Goal: Task Accomplishment & Management: Manage account settings

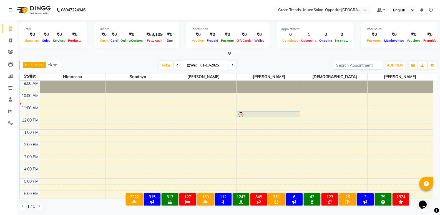
click at [174, 66] on span at bounding box center [177, 65] width 7 height 9
type input "30-09-2025"
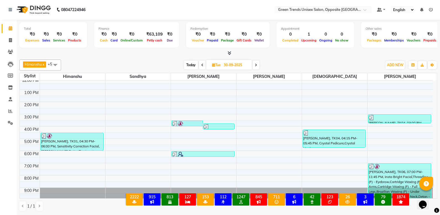
scroll to position [41, 0]
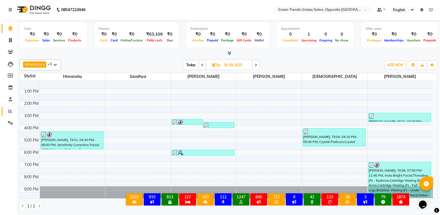
click at [10, 112] on icon at bounding box center [10, 111] width 4 height 4
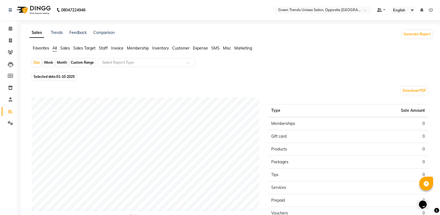
click at [58, 75] on span "01-10-2025" at bounding box center [65, 76] width 18 height 4
select select "10"
select select "2025"
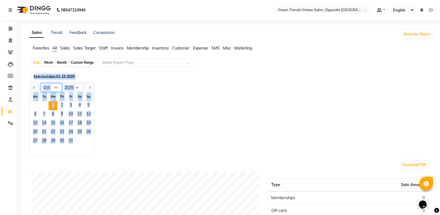
click at [54, 86] on select "Jan Feb Mar Apr May Jun Jul Aug Sep Oct Nov Dec" at bounding box center [51, 87] width 21 height 8
click at [34, 87] on span "Previous month" at bounding box center [34, 87] width 2 height 2
click at [87, 89] on button "Next month" at bounding box center [89, 87] width 4 height 9
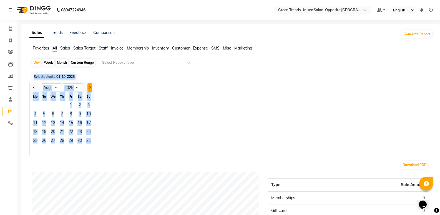
click at [87, 89] on button "Next month" at bounding box center [89, 87] width 4 height 9
click at [31, 85] on div at bounding box center [35, 87] width 11 height 9
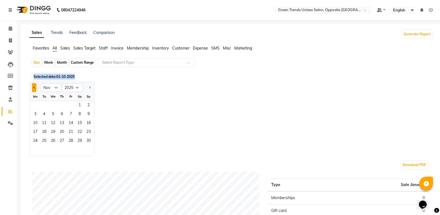
click at [34, 87] on span "Previous month" at bounding box center [34, 87] width 2 height 2
select select "9"
click at [45, 138] on span "30" at bounding box center [44, 141] width 9 height 9
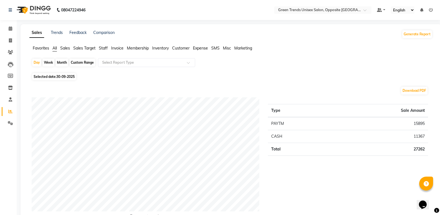
click at [66, 48] on span "Sales" at bounding box center [65, 48] width 10 height 5
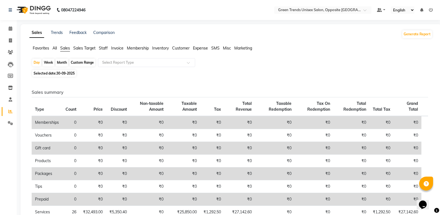
click at [102, 49] on span "Staff" at bounding box center [103, 48] width 9 height 5
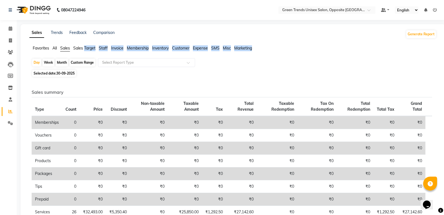
click at [102, 49] on span "Staff" at bounding box center [103, 48] width 9 height 5
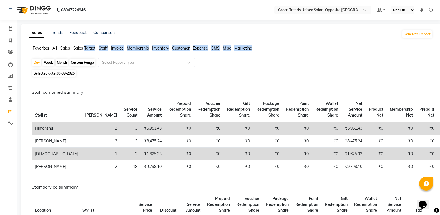
click at [105, 48] on span "Staff" at bounding box center [103, 48] width 9 height 5
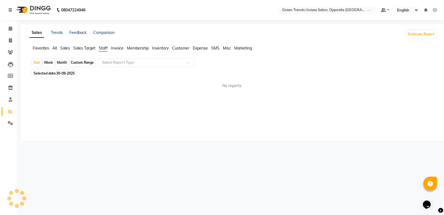
click at [105, 48] on span "Staff" at bounding box center [103, 48] width 9 height 5
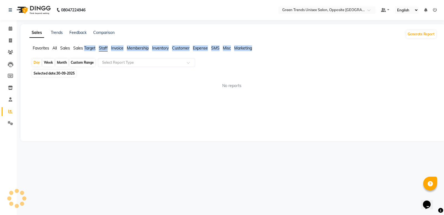
click at [105, 48] on span "Staff" at bounding box center [103, 48] width 9 height 5
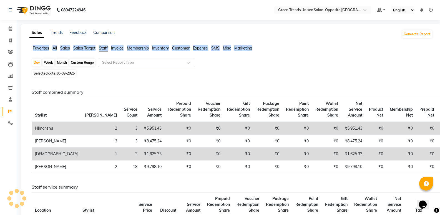
click at [105, 48] on span "Staff" at bounding box center [103, 48] width 9 height 5
click at [61, 63] on div "Month" at bounding box center [62, 63] width 13 height 8
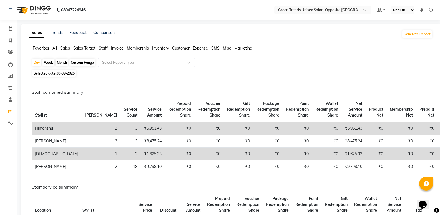
click at [61, 63] on div "Month" at bounding box center [62, 63] width 13 height 8
select select "9"
select select "2025"
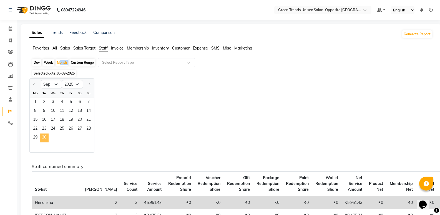
click at [45, 141] on span "30" at bounding box center [44, 137] width 9 height 9
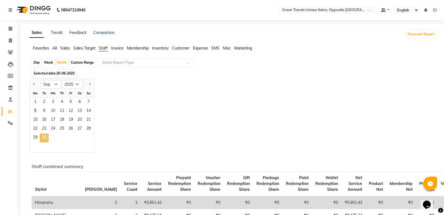
click at [45, 141] on span "30" at bounding box center [44, 137] width 9 height 9
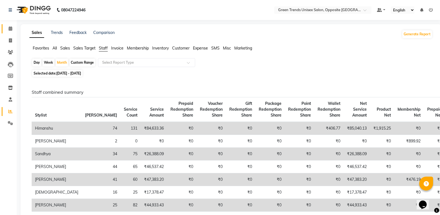
click at [8, 25] on link "Calendar" at bounding box center [8, 28] width 13 height 9
click at [11, 29] on icon at bounding box center [11, 28] width 4 height 4
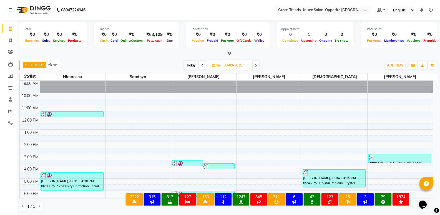
click at [257, 67] on span at bounding box center [256, 65] width 7 height 9
type input "01-10-2025"
click at [257, 67] on div "Today Tue 01-10-2025" at bounding box center [222, 65] width 316 height 8
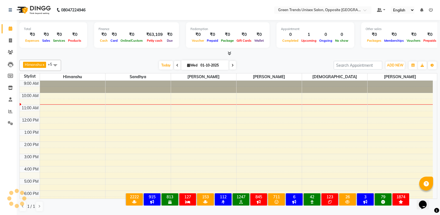
scroll to position [12, 0]
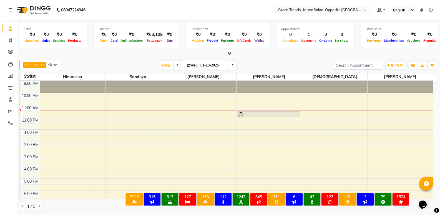
click at [272, 61] on div "[DATE] [DATE]" at bounding box center [197, 65] width 267 height 8
click at [5, 109] on link "Reports" at bounding box center [8, 111] width 13 height 9
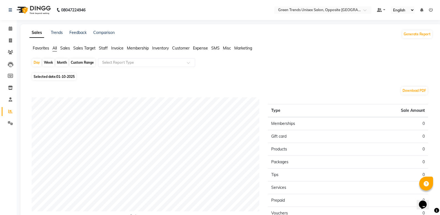
click at [103, 48] on span "Staff" at bounding box center [103, 48] width 9 height 5
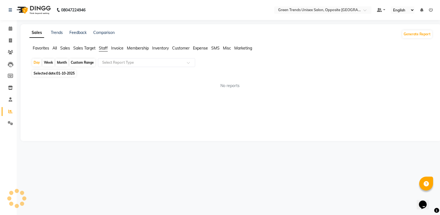
click at [102, 48] on span "Staff" at bounding box center [103, 48] width 9 height 5
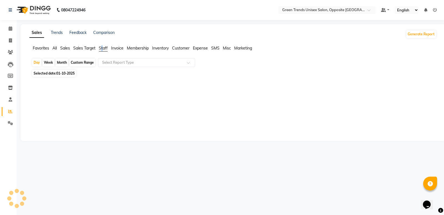
click at [102, 48] on span "Staff" at bounding box center [103, 48] width 9 height 5
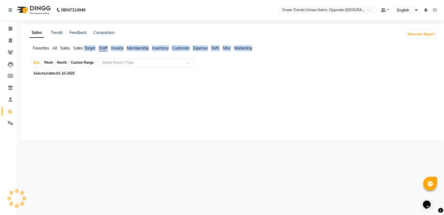
click at [102, 48] on span "Staff" at bounding box center [103, 48] width 9 height 5
click at [135, 82] on div at bounding box center [232, 109] width 410 height 62
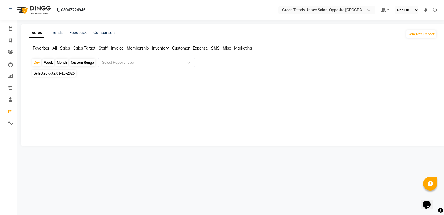
click at [135, 82] on div at bounding box center [232, 109] width 410 height 62
click at [58, 62] on div "Month" at bounding box center [62, 63] width 13 height 8
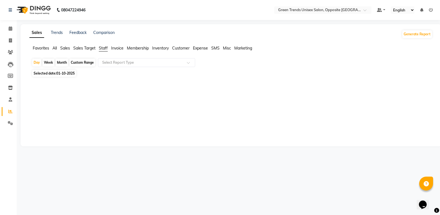
select select "10"
select select "2025"
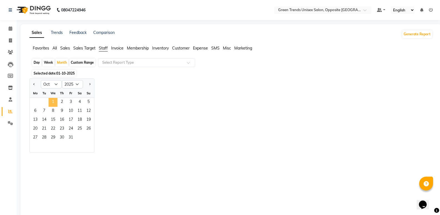
click at [51, 103] on span "1" at bounding box center [53, 102] width 9 height 9
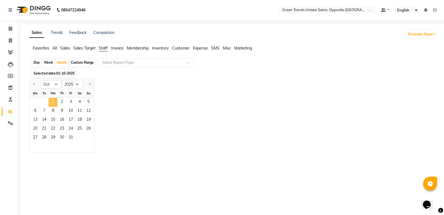
click at [51, 103] on span "1" at bounding box center [53, 102] width 9 height 9
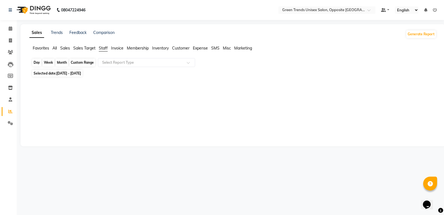
click at [65, 61] on div "Month" at bounding box center [62, 63] width 13 height 8
select select "10"
select select "2025"
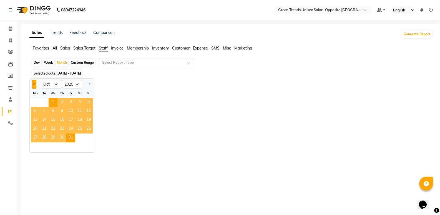
click at [34, 86] on button "Previous month" at bounding box center [34, 84] width 4 height 9
select select "9"
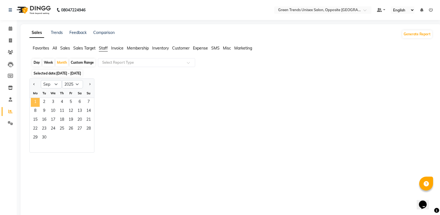
click at [33, 100] on span "1" at bounding box center [35, 102] width 9 height 9
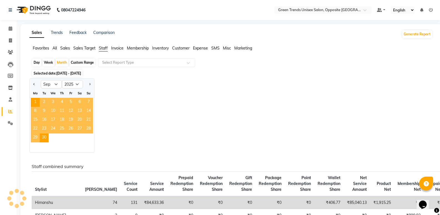
click at [153, 90] on div "Jan Feb Mar Apr May Jun Jul Aug Sep Oct Nov Dec 2015 2016 2017 2018 2019 2020 2…" at bounding box center [230, 115] width 403 height 74
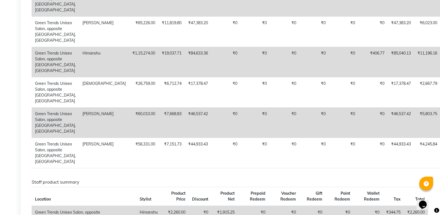
click at [439, 80] on div "Sales Trends Feedback Comparison Generate Report Favorites All Sales Sales Targ…" at bounding box center [231, 47] width 421 height 585
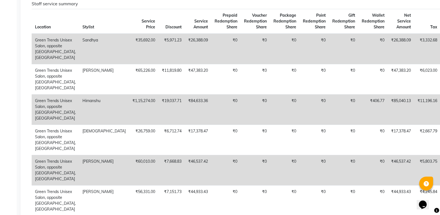
scroll to position [81, 0]
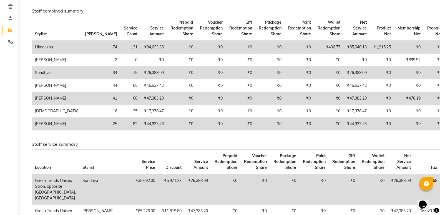
click at [141, 129] on td "₹44,933.43" at bounding box center [154, 123] width 26 height 13
drag, startPoint x: 99, startPoint y: 129, endPoint x: 109, endPoint y: 129, distance: 10.6
click at [141, 129] on td "₹44,933.43" at bounding box center [154, 123] width 26 height 13
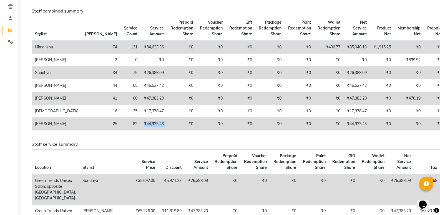
drag, startPoint x: 109, startPoint y: 129, endPoint x: 112, endPoint y: 127, distance: 3.8
click at [141, 127] on td "₹44,933.43" at bounding box center [154, 123] width 26 height 13
click at [141, 47] on td "₹84,633.36" at bounding box center [154, 47] width 26 height 13
drag, startPoint x: 105, startPoint y: 47, endPoint x: 110, endPoint y: 47, distance: 5.6
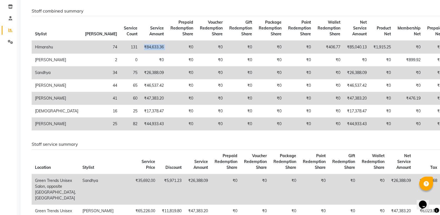
click at [141, 47] on td "₹84,633.36" at bounding box center [154, 47] width 26 height 13
click at [344, 49] on td "₹85,040.13" at bounding box center [357, 47] width 26 height 13
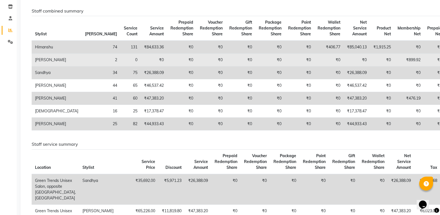
click at [344, 52] on td "₹85,040.13" at bounding box center [357, 47] width 26 height 13
click at [344, 56] on td "₹0" at bounding box center [357, 60] width 26 height 13
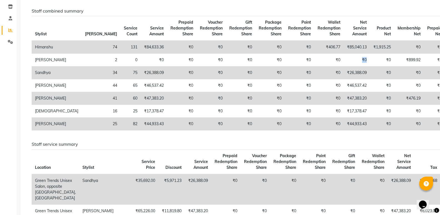
click at [344, 51] on td "₹85,040.13" at bounding box center [357, 47] width 26 height 13
click at [344, 49] on td "₹85,040.13" at bounding box center [357, 47] width 26 height 13
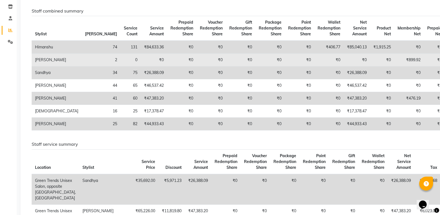
click at [344, 58] on td "₹0" at bounding box center [357, 60] width 26 height 13
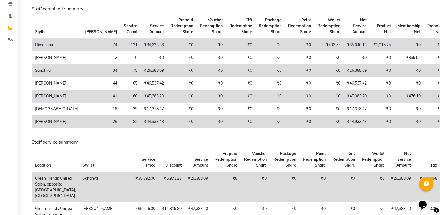
scroll to position [0, 0]
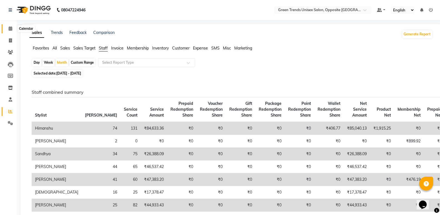
click at [6, 26] on span at bounding box center [11, 29] width 10 height 6
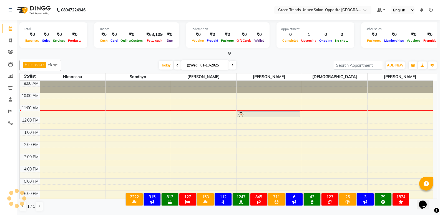
scroll to position [25, 0]
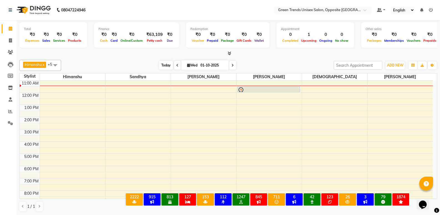
click at [162, 63] on span "Today" at bounding box center [166, 65] width 14 height 9
click at [157, 59] on div "Himanshu x Sandhya x Sohail x SUJEET x Vaishnavi x Vrinda x +5 Select All Himan…" at bounding box center [228, 135] width 418 height 156
click at [122, 60] on div "Himanshu x Sandhya x Sohail x SUJEET x Vaishnavi x Vrinda x +5 Select All Himan…" at bounding box center [228, 65] width 418 height 11
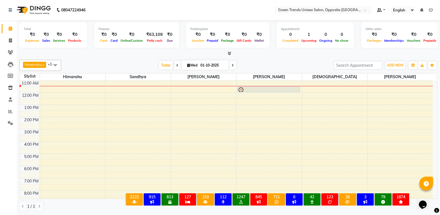
click at [124, 60] on div "Himanshu x Sandhya x Sohail x SUJEET x Vaishnavi x Vrinda x +5 Select All Himan…" at bounding box center [228, 65] width 418 height 11
click at [125, 60] on div "Himanshu x Sandhya x Sohail x SUJEET x Vaishnavi x Vrinda x +5 Select All Himan…" at bounding box center [228, 65] width 418 height 11
click at [121, 54] on div at bounding box center [228, 54] width 418 height 6
click at [159, 69] on div "[DATE] [DATE]" at bounding box center [198, 65] width 78 height 8
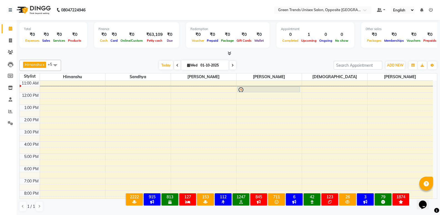
click at [159, 69] on div "[DATE] [DATE]" at bounding box center [198, 65] width 78 height 8
click at [84, 50] on div "Total ₹0 Expenses ₹0 Sales ₹0 Services ₹0 Products Finance ₹0 Cash ₹0 Card ₹0 O…" at bounding box center [228, 38] width 418 height 36
click at [145, 61] on div "[DATE] [DATE]" at bounding box center [197, 65] width 267 height 8
click at [311, 64] on div "[DATE] [DATE]" at bounding box center [197, 65] width 267 height 8
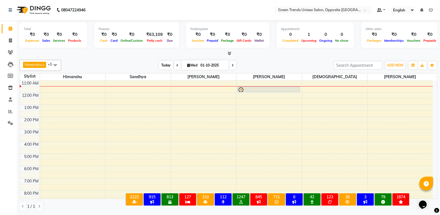
click at [160, 66] on span "Today" at bounding box center [166, 65] width 14 height 9
click at [162, 64] on span "Today" at bounding box center [166, 65] width 14 height 9
click at [150, 59] on div "[PERSON_NAME] x [PERSON_NAME] x [PERSON_NAME] x [PERSON_NAME] x +5 Select All […" at bounding box center [228, 135] width 418 height 156
click at [150, 60] on div "[PERSON_NAME] x [PERSON_NAME] x [PERSON_NAME] x [PERSON_NAME] x +5 Select All […" at bounding box center [228, 65] width 418 height 11
click at [140, 60] on div "[PERSON_NAME] x [PERSON_NAME] x [PERSON_NAME] x [PERSON_NAME] x +5 Select All […" at bounding box center [228, 65] width 418 height 11
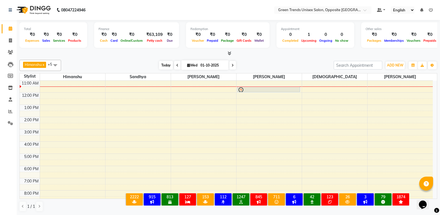
click at [165, 63] on span "Today" at bounding box center [166, 65] width 14 height 9
click at [162, 61] on span "Today" at bounding box center [166, 65] width 14 height 9
click at [159, 64] on span "Today" at bounding box center [166, 65] width 14 height 9
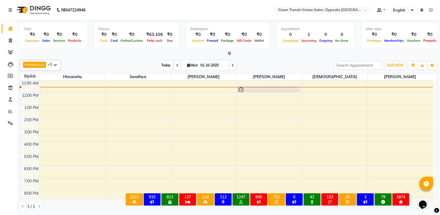
click at [159, 64] on span "Today" at bounding box center [166, 65] width 14 height 9
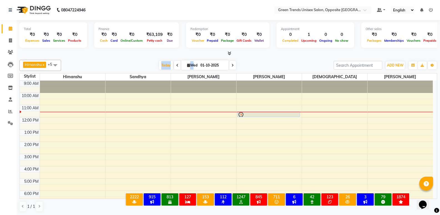
click at [151, 60] on div "[PERSON_NAME] x [PERSON_NAME] x [PERSON_NAME] x [PERSON_NAME] x +5 Select All […" at bounding box center [228, 65] width 418 height 11
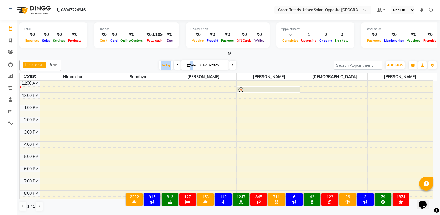
click at [149, 54] on div at bounding box center [228, 54] width 418 height 6
click at [11, 30] on icon at bounding box center [11, 28] width 4 height 4
click at [11, 39] on icon at bounding box center [10, 40] width 3 height 4
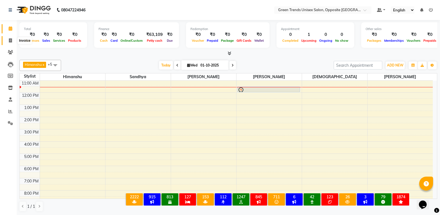
click at [11, 39] on icon at bounding box center [10, 40] width 3 height 4
select select "service"
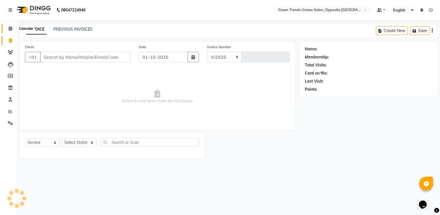
select select "5225"
type input "1273"
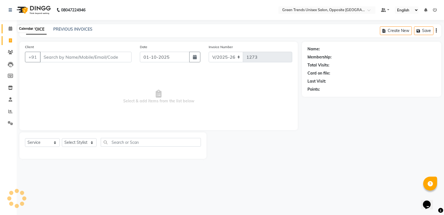
click at [12, 27] on icon at bounding box center [11, 28] width 4 height 4
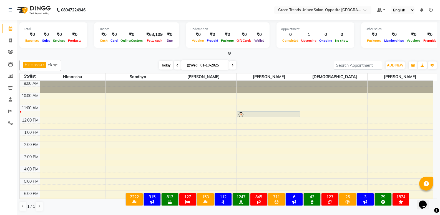
click at [161, 63] on span "Today" at bounding box center [166, 65] width 14 height 9
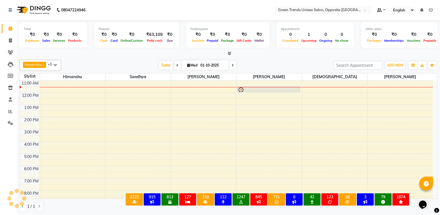
click at [160, 56] on div at bounding box center [228, 54] width 418 height 6
click at [169, 63] on span "Today" at bounding box center [166, 65] width 14 height 9
click at [171, 56] on div "Total ₹0 Expenses ₹0 Sales ₹0 Services ₹0 Products Finance ₹0 Cash ₹0 Card ₹0 O…" at bounding box center [228, 117] width 423 height 195
click at [161, 67] on span "Today" at bounding box center [166, 65] width 14 height 9
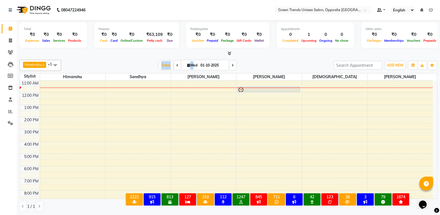
click at [157, 59] on div "[PERSON_NAME] x [PERSON_NAME] x [PERSON_NAME] x [PERSON_NAME] x +5 Select All […" at bounding box center [228, 135] width 418 height 156
click at [159, 63] on span "Today" at bounding box center [166, 65] width 14 height 9
click at [152, 56] on div at bounding box center [228, 54] width 418 height 6
click at [139, 9] on nav "08047224946 Select Location × Green Trends Unisex Salon, Opposite Khazana Marke…" at bounding box center [220, 10] width 440 height 20
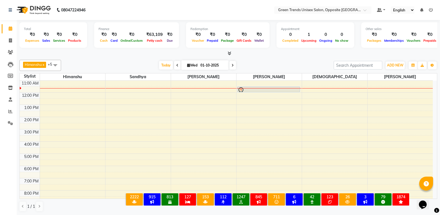
click at [96, 12] on nav "08047224946 Select Location × Green Trends Unisex Salon, Opposite Khazana Marke…" at bounding box center [220, 10] width 440 height 20
drag, startPoint x: 96, startPoint y: 12, endPoint x: 49, endPoint y: 5, distance: 47.6
click at [49, 5] on nav "08047224946 Select Location × Green Trends Unisex Salon, Opposite Khazana Marke…" at bounding box center [220, 10] width 440 height 20
click at [102, 12] on nav "08047224946 Select Location × Green Trends Unisex Salon, Opposite Khazana Marke…" at bounding box center [220, 10] width 440 height 20
click at [165, 64] on span "Today" at bounding box center [166, 65] width 14 height 9
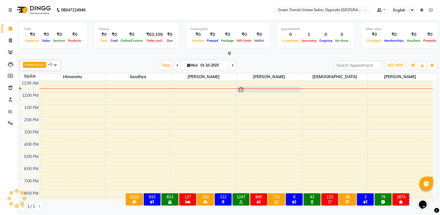
click at [156, 62] on div "[DATE] [DATE]" at bounding box center [197, 65] width 267 height 8
click at [6, 39] on span at bounding box center [11, 40] width 10 height 6
select select "service"
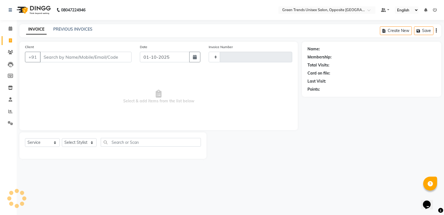
type input "1273"
select select "5225"
click at [11, 30] on icon at bounding box center [11, 28] width 4 height 4
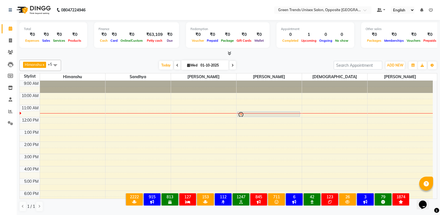
click at [128, 49] on div "Total ₹0 Expenses ₹0 Sales ₹0 Services ₹0 Products Finance ₹0 Cash ₹0 Card ₹0 O…" at bounding box center [228, 35] width 418 height 27
click at [323, 46] on div "Appointment 0 Completed 1 Upcoming 0 Ongoing 0 No show" at bounding box center [316, 35] width 78 height 26
click at [346, 67] on input "search" at bounding box center [358, 65] width 49 height 9
click at [438, 84] on div "Total ₹0 Expenses ₹0 Sales ₹0 Services ₹0 Products Finance ₹0 Cash ₹0 Card ₹0 O…" at bounding box center [228, 117] width 423 height 195
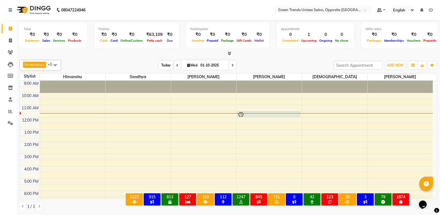
click at [164, 62] on span "Today" at bounding box center [166, 65] width 14 height 9
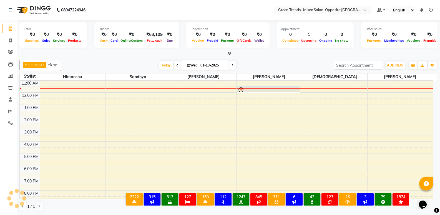
click at [139, 55] on div at bounding box center [228, 54] width 418 height 6
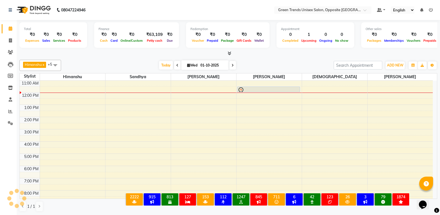
scroll to position [0, 0]
click at [133, 52] on div at bounding box center [228, 53] width 418 height 6
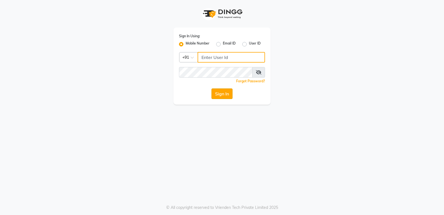
type input "8303933398"
click at [227, 92] on button "Sign In" at bounding box center [222, 93] width 21 height 11
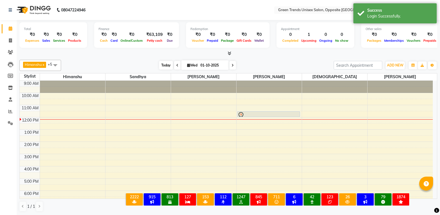
click at [159, 63] on span "Today" at bounding box center [166, 65] width 14 height 9
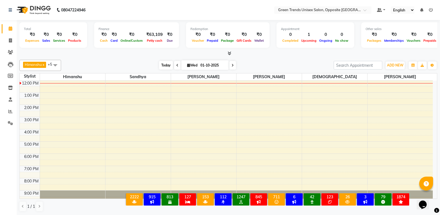
click at [164, 61] on span "Today" at bounding box center [166, 65] width 14 height 9
click at [154, 58] on div "[PERSON_NAME] x [PERSON_NAME] x [PERSON_NAME] x [PERSON_NAME] x +5 Select All […" at bounding box center [228, 135] width 418 height 156
click at [159, 61] on div "[PERSON_NAME] x [PERSON_NAME] x [PERSON_NAME] x [PERSON_NAME] x +5 Select All […" at bounding box center [228, 65] width 418 height 11
click at [161, 64] on span "Today" at bounding box center [166, 65] width 14 height 9
click at [144, 52] on div at bounding box center [228, 54] width 418 height 6
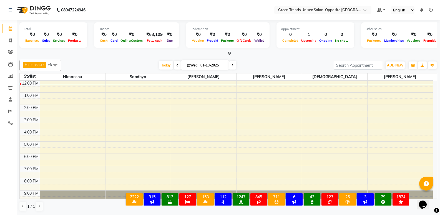
scroll to position [0, 0]
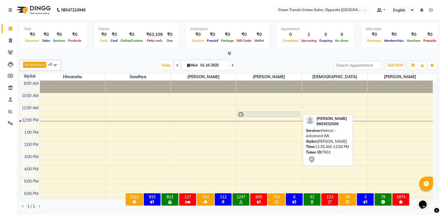
click at [293, 112] on div at bounding box center [269, 115] width 62 height 7
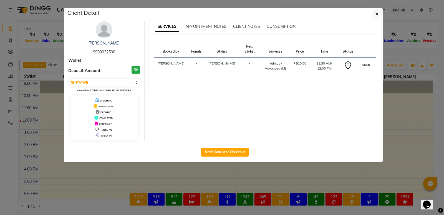
click at [367, 61] on button "START" at bounding box center [366, 64] width 11 height 7
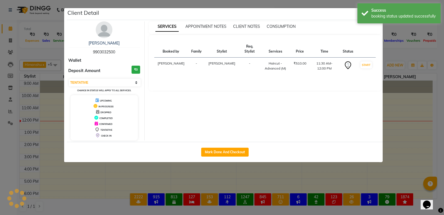
select select "1"
click at [391, 53] on ngb-modal-window "Client Detail eshani 9903032500 Wallet Deposit Amount ₹0 Select IN SERVICE CONF…" at bounding box center [222, 107] width 444 height 215
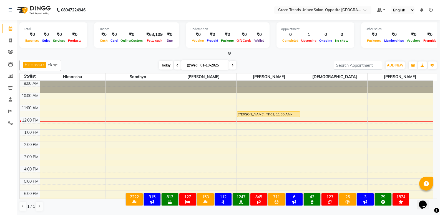
click at [165, 65] on span "Today" at bounding box center [166, 65] width 14 height 9
click at [143, 54] on div at bounding box center [228, 54] width 418 height 6
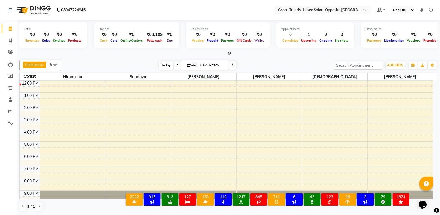
click at [165, 64] on span "Today" at bounding box center [166, 65] width 14 height 9
drag, startPoint x: 165, startPoint y: 64, endPoint x: 153, endPoint y: 60, distance: 13.1
click at [164, 64] on span "Today" at bounding box center [166, 65] width 14 height 9
click at [152, 60] on div "[PERSON_NAME] x [PERSON_NAME] x [PERSON_NAME] x [PERSON_NAME] x +5 Select All […" at bounding box center [228, 65] width 418 height 11
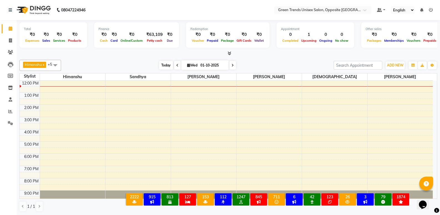
click at [168, 66] on span "Today" at bounding box center [166, 65] width 14 height 9
click at [150, 63] on div "[DATE] [DATE]" at bounding box center [197, 65] width 267 height 8
click at [150, 54] on div at bounding box center [228, 54] width 418 height 6
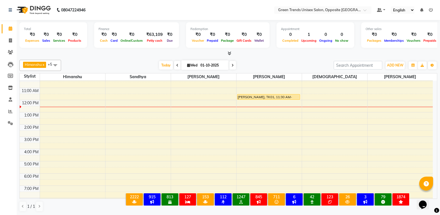
scroll to position [0, 0]
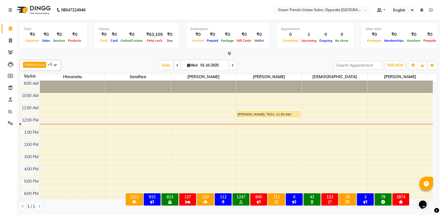
click at [253, 62] on div "[DATE] [DATE]" at bounding box center [197, 65] width 267 height 8
click at [120, 15] on nav "08047224946 Select Location × Green Trends Unisex Salon, Opposite Khazana Marke…" at bounding box center [220, 10] width 440 height 20
drag, startPoint x: 26, startPoint y: 40, endPoint x: 95, endPoint y: 38, distance: 69.4
click at [71, 38] on div "₹0 Expenses ₹0 Sales ₹0 Services ₹0 Products" at bounding box center [53, 37] width 59 height 12
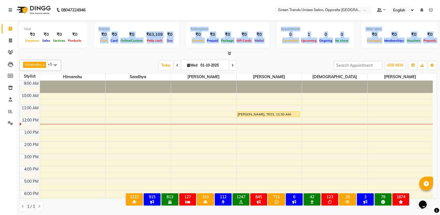
drag, startPoint x: 95, startPoint y: 38, endPoint x: 429, endPoint y: 51, distance: 334.5
click at [429, 51] on div "Total ₹0 Expenses ₹0 Sales ₹0 Services ₹0 Products Finance ₹0 Cash ₹0 Card ₹0 O…" at bounding box center [228, 38] width 418 height 36
click at [430, 52] on div at bounding box center [228, 54] width 418 height 6
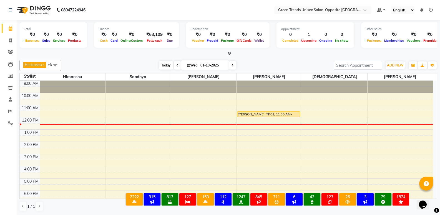
click at [164, 62] on span "Today" at bounding box center [166, 65] width 14 height 9
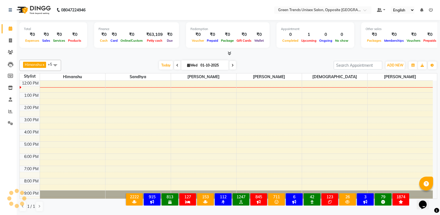
click at [150, 51] on div at bounding box center [228, 54] width 418 height 6
click at [161, 63] on span "Today" at bounding box center [166, 65] width 14 height 9
click at [138, 57] on div "Total ₹0 Expenses ₹0 Sales ₹0 Services ₹0 Products Finance ₹0 Cash ₹0 Card ₹0 O…" at bounding box center [228, 117] width 423 height 195
click at [12, 40] on icon at bounding box center [10, 40] width 3 height 4
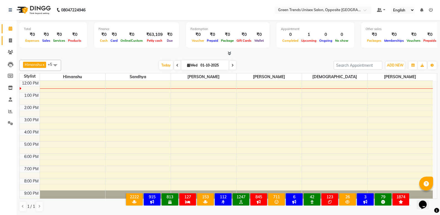
select select "service"
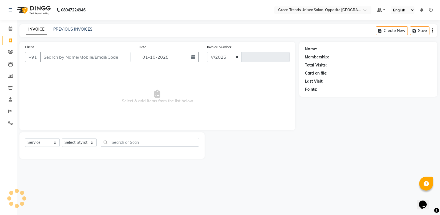
select select "5225"
type input "1273"
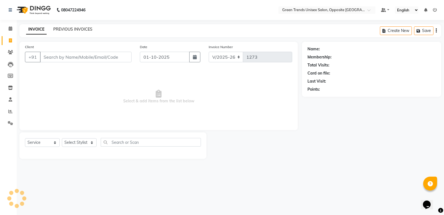
click at [68, 30] on link "PREVIOUS INVOICES" at bounding box center [72, 29] width 39 height 5
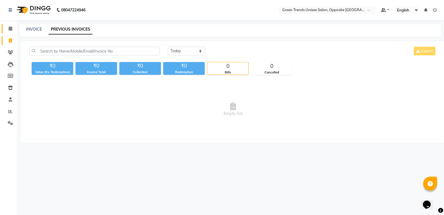
click at [5, 26] on link "Calendar" at bounding box center [8, 28] width 13 height 9
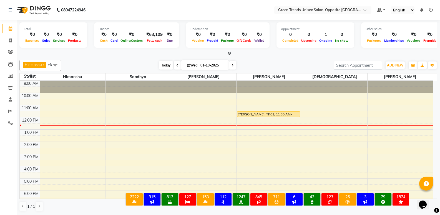
click at [162, 63] on span "Today" at bounding box center [166, 65] width 14 height 9
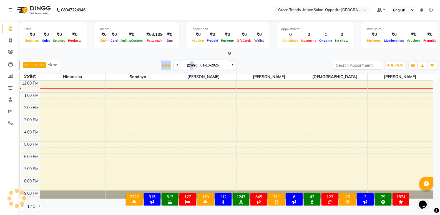
click at [151, 61] on div "[DATE] [DATE]" at bounding box center [197, 65] width 267 height 8
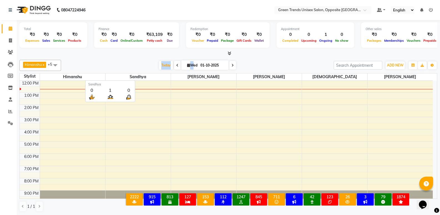
click at [159, 75] on span "Sandhya" at bounding box center [138, 76] width 65 height 7
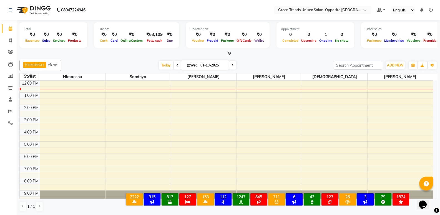
click at [151, 55] on div at bounding box center [228, 54] width 418 height 6
click at [168, 65] on span "Today" at bounding box center [166, 65] width 14 height 9
click at [159, 56] on div at bounding box center [228, 54] width 418 height 6
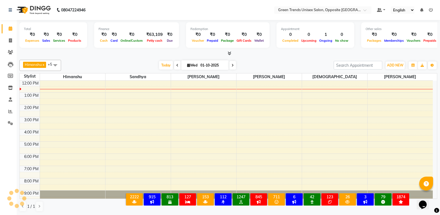
click at [159, 56] on div at bounding box center [228, 54] width 418 height 6
click at [168, 64] on span "Today" at bounding box center [166, 65] width 14 height 9
click at [162, 57] on div "Total ₹0 Expenses ₹0 Sales ₹0 Services ₹0 Products Finance ₹0 Cash ₹0 Card ₹0 O…" at bounding box center [228, 117] width 423 height 195
click at [164, 64] on span "Today" at bounding box center [166, 65] width 14 height 9
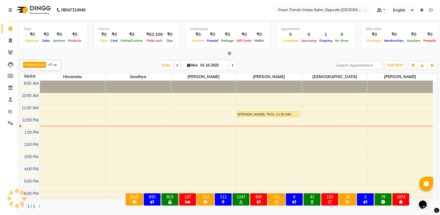
click at [154, 59] on div "[PERSON_NAME] x [PERSON_NAME] x [PERSON_NAME] x [PERSON_NAME] x +5 Select All […" at bounding box center [228, 135] width 418 height 156
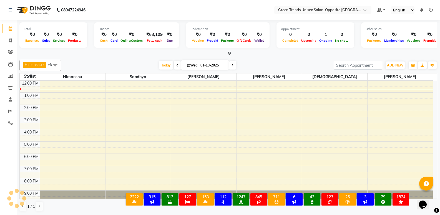
click at [154, 59] on div "[PERSON_NAME] x [PERSON_NAME] x [PERSON_NAME] x [PERSON_NAME] x +5 Select All […" at bounding box center [228, 135] width 418 height 156
click at [141, 54] on div at bounding box center [228, 54] width 418 height 6
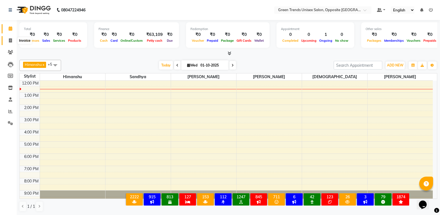
click at [9, 40] on icon at bounding box center [10, 40] width 3 height 4
select select "service"
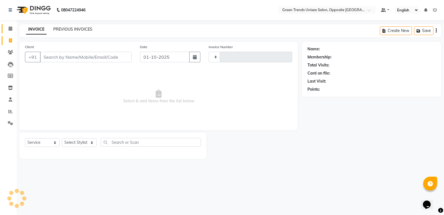
type input "1273"
select select "5225"
click at [67, 29] on link "PREVIOUS INVOICES" at bounding box center [72, 29] width 39 height 5
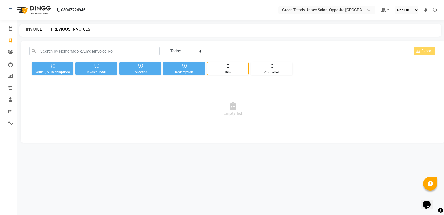
click at [41, 29] on link "INVOICE" at bounding box center [34, 29] width 16 height 5
select select "service"
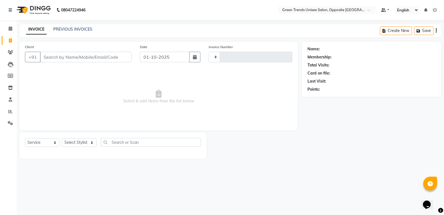
type input "1273"
select select "5225"
click at [13, 25] on link "Calendar" at bounding box center [8, 28] width 13 height 9
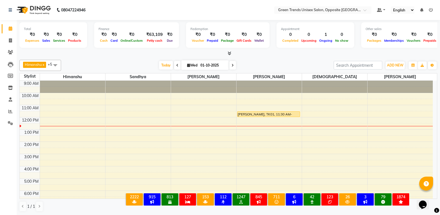
click at [114, 66] on div "[DATE] [DATE]" at bounding box center [197, 65] width 267 height 8
click at [135, 60] on div "[PERSON_NAME] x [PERSON_NAME] x [PERSON_NAME] x [PERSON_NAME] x +5 Select All […" at bounding box center [228, 65] width 418 height 11
click at [299, 66] on div "[DATE] [DATE]" at bounding box center [197, 65] width 267 height 8
click at [168, 64] on span "Today" at bounding box center [166, 65] width 14 height 9
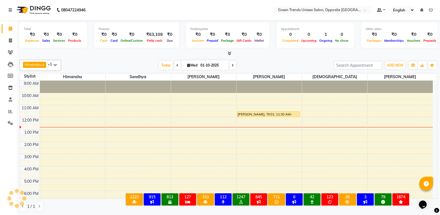
scroll to position [37, 0]
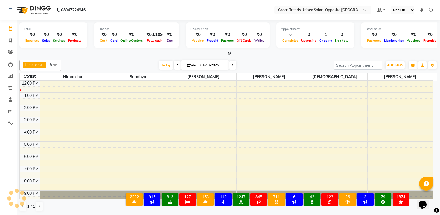
click at [154, 54] on div at bounding box center [228, 54] width 418 height 6
click at [165, 65] on span "Today" at bounding box center [166, 65] width 14 height 9
click at [75, 107] on div "9:00 AM 10:00 AM 11:00 AM 12:00 PM 1:00 PM 2:00 PM 3:00 PM 4:00 PM 5:00 PM 6:00…" at bounding box center [226, 123] width 413 height 159
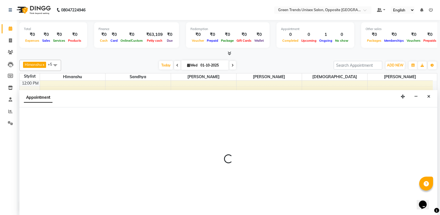
scroll to position [0, 0]
select select "82136"
select select "840"
select select "tentative"
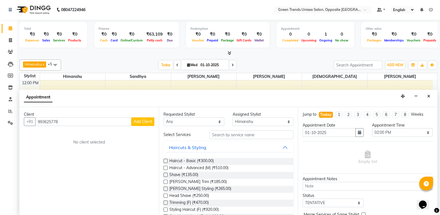
click at [50, 123] on input "993625778" at bounding box center [83, 121] width 96 height 9
click at [56, 121] on input "993625778" at bounding box center [83, 121] width 96 height 9
click at [57, 121] on input "993625778" at bounding box center [83, 121] width 96 height 9
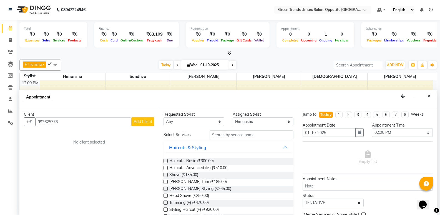
click at [56, 125] on input "993625778" at bounding box center [83, 121] width 96 height 9
click at [54, 123] on input "993625778" at bounding box center [83, 121] width 96 height 9
click at [54, 122] on input "993625778" at bounding box center [83, 121] width 96 height 9
click at [88, 121] on input "9936257778" at bounding box center [83, 121] width 96 height 9
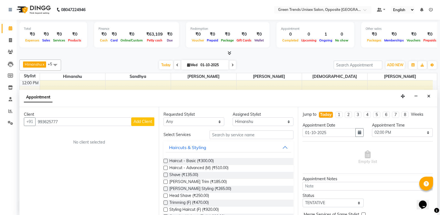
type input "9936257778"
click at [71, 124] on input "9936257778" at bounding box center [83, 121] width 96 height 9
click at [429, 97] on icon "Close" at bounding box center [428, 96] width 3 height 4
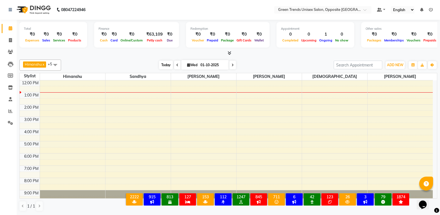
click at [169, 66] on span "Today" at bounding box center [166, 65] width 14 height 9
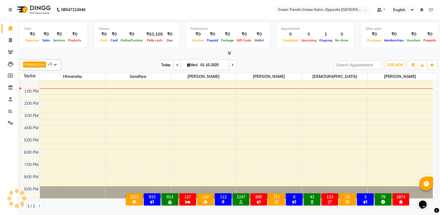
click at [167, 63] on span "Today" at bounding box center [166, 65] width 14 height 9
click at [150, 60] on div "[PERSON_NAME] x [PERSON_NAME] x [PERSON_NAME] x [PERSON_NAME] x +5 Select All […" at bounding box center [228, 64] width 418 height 11
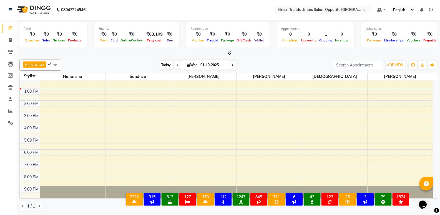
click at [163, 66] on span "Today" at bounding box center [166, 65] width 14 height 9
click at [72, 92] on div "9:00 AM 10:00 AM 11:00 AM 12:00 PM 1:00 PM 2:00 PM 3:00 PM 4:00 PM 5:00 PM 6:00…" at bounding box center [226, 118] width 413 height 159
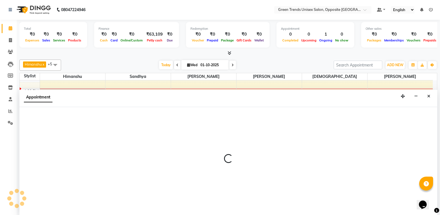
select select "82136"
select select "780"
select select "tentative"
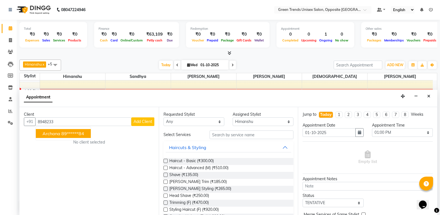
click at [61, 129] on button "Archana 89******84" at bounding box center [63, 133] width 55 height 9
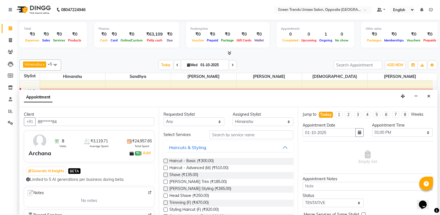
type input "89******84"
drag, startPoint x: 154, startPoint y: 124, endPoint x: 157, endPoint y: 158, distance: 33.7
click at [157, 158] on div "Client +91 89******84 8 Visits ₹3,119.71 Average Spent ₹24,957.65 Total Spent A…" at bounding box center [88, 161] width 139 height 108
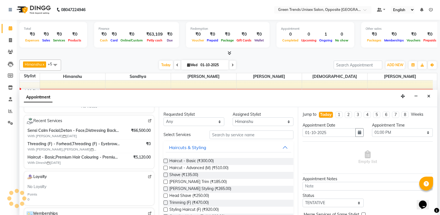
scroll to position [67, 0]
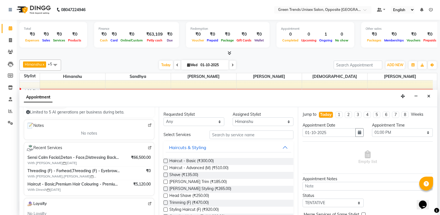
click at [43, 181] on span "Haircut - Basic,Premium Hair Colouring - Premium Hair Colouring (Glob,Haircut -…" at bounding box center [73, 184] width 92 height 6
click at [148, 147] on img at bounding box center [150, 147] width 4 height 4
click at [431, 98] on button "Close" at bounding box center [429, 96] width 8 height 9
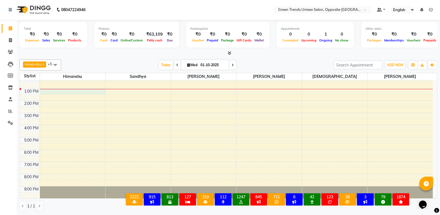
click at [69, 93] on div "9:00 AM 10:00 AM 11:00 AM 12:00 PM 1:00 PM 2:00 PM 3:00 PM 4:00 PM 5:00 PM 6:00…" at bounding box center [226, 118] width 413 height 159
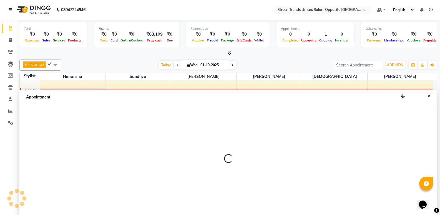
select select "82136"
select select "tentative"
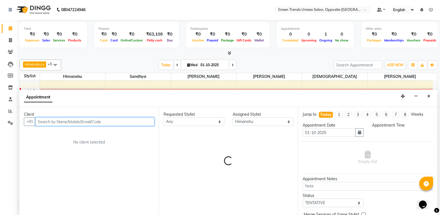
select select "780"
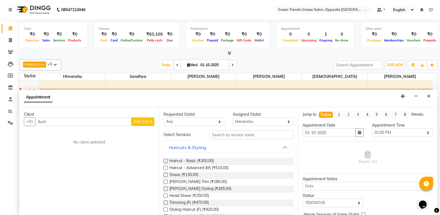
drag, startPoint x: 156, startPoint y: 128, endPoint x: 157, endPoint y: 145, distance: 17.2
click at [157, 145] on div "Client +91 Arch Add Client No client selected" at bounding box center [88, 161] width 139 height 108
click at [108, 122] on input "Arch" at bounding box center [83, 121] width 96 height 9
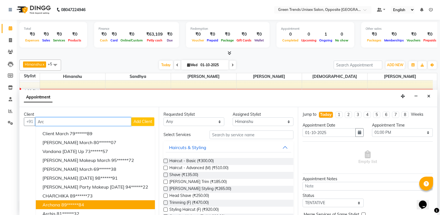
click at [81, 207] on button "Archana 89******84" at bounding box center [95, 204] width 119 height 9
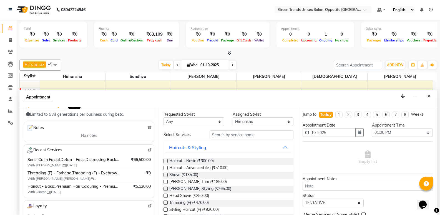
scroll to position [72, 0]
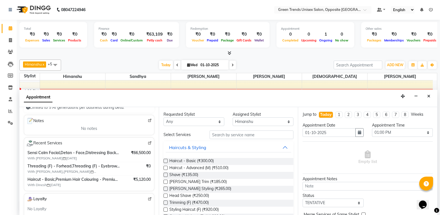
type input "89******84"
click at [166, 162] on label at bounding box center [166, 161] width 4 height 4
click at [166, 162] on input "checkbox" at bounding box center [166, 161] width 4 height 4
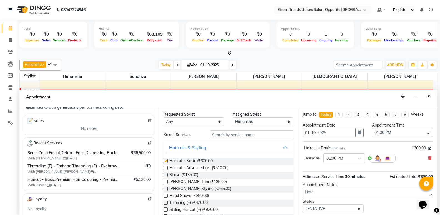
checkbox input "false"
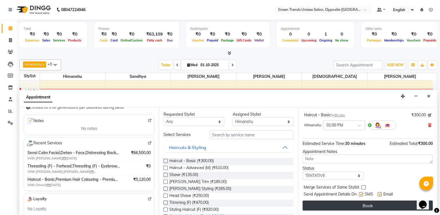
click at [387, 208] on button "Book" at bounding box center [368, 205] width 130 height 10
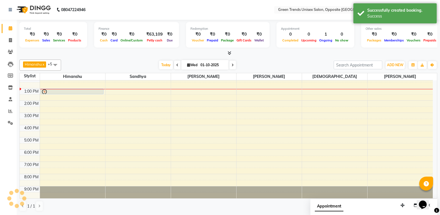
scroll to position [0, 0]
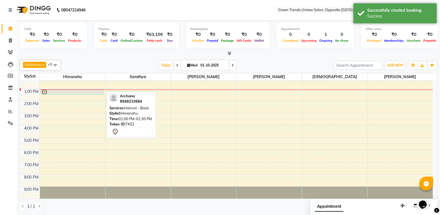
click at [76, 90] on div at bounding box center [72, 89] width 65 height 0
select select "82136"
select select "tentative"
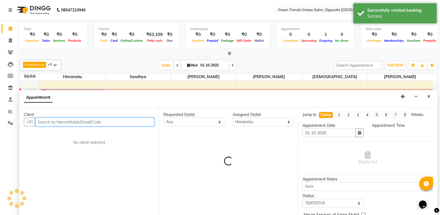
select select "780"
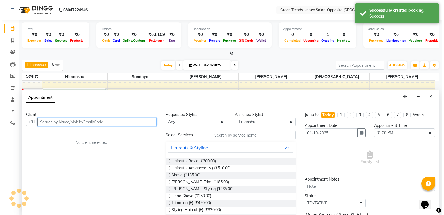
scroll to position [0, 0]
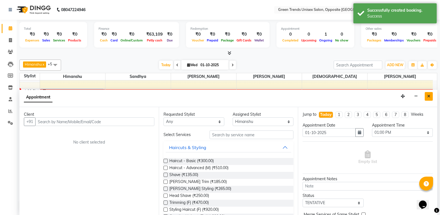
click at [429, 98] on button "Close" at bounding box center [429, 96] width 8 height 9
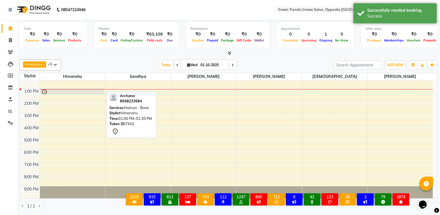
click at [98, 92] on div at bounding box center [72, 92] width 62 height 7
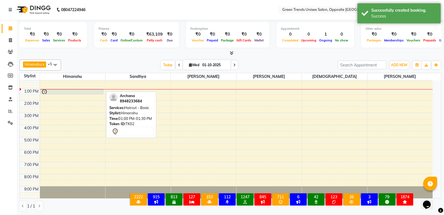
select select "7"
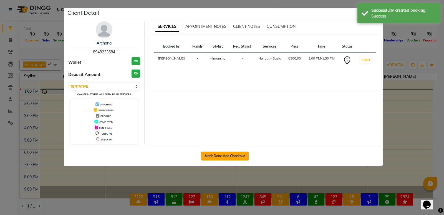
click at [219, 154] on button "Mark Done And Checkout" at bounding box center [224, 155] width 47 height 9
select select "service"
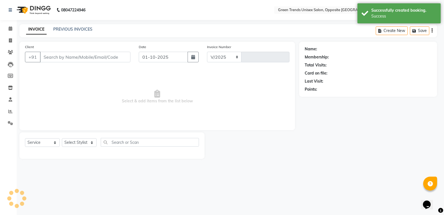
select select "5225"
type input "1273"
type input "89******84"
select select "82136"
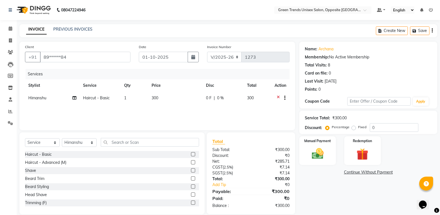
click at [191, 172] on label at bounding box center [193, 170] width 4 height 4
click at [191, 172] on input "checkbox" at bounding box center [193, 171] width 4 height 4
checkbox input "false"
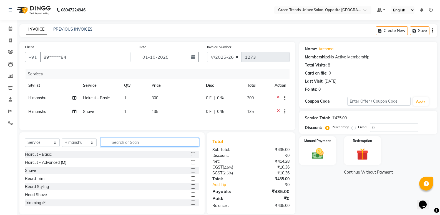
click at [126, 146] on input "text" at bounding box center [150, 142] width 98 height 9
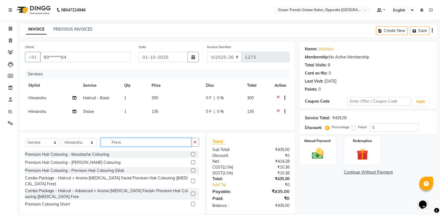
type input "Prem"
click at [191, 172] on label at bounding box center [193, 170] width 4 height 4
click at [191, 172] on input "checkbox" at bounding box center [193, 171] width 4 height 4
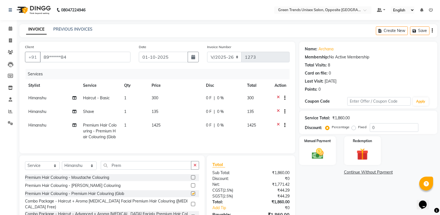
checkbox input "false"
click at [204, 95] on td "0 F | 0 %" at bounding box center [223, 99] width 41 height 14
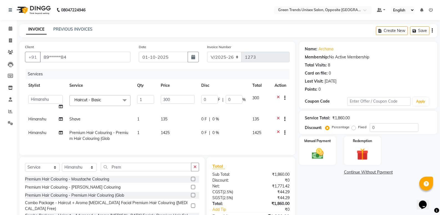
click at [218, 99] on span "F" at bounding box center [219, 100] width 2 height 6
click at [213, 98] on input "0" at bounding box center [209, 99] width 17 height 9
type input "050"
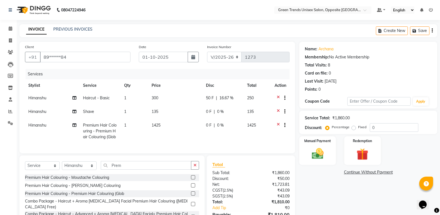
click at [204, 117] on td "0 F | 0 %" at bounding box center [223, 112] width 41 height 14
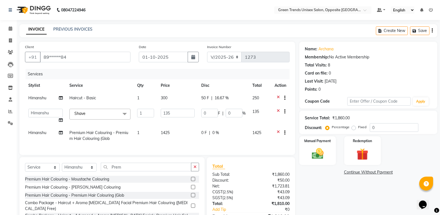
click at [207, 107] on td "0 F | 0 %" at bounding box center [223, 115] width 51 height 21
click at [209, 112] on input "0" at bounding box center [209, 113] width 17 height 9
type input "025"
click at [201, 133] on tr "Himanshu Premium Hair Colouring - Premium Hair Colouring (Glob 1 1425 0 F | 0 %…" at bounding box center [157, 135] width 265 height 18
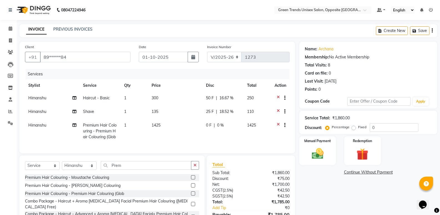
click at [209, 127] on span "0 F" at bounding box center [209, 125] width 6 height 6
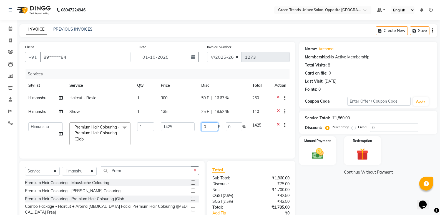
click at [210, 126] on input "0" at bounding box center [209, 126] width 17 height 9
type input "0255"
click at [216, 146] on div "Services Stylist Service Qty Price Disc Total Action Himanshu Haircut - Basic 1…" at bounding box center [157, 111] width 265 height 84
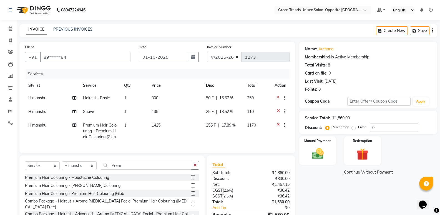
scroll to position [35, 0]
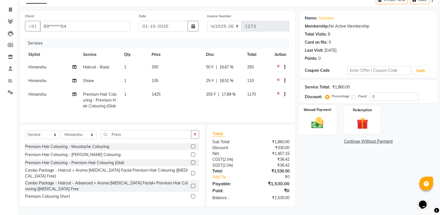
click at [333, 115] on div "Manual Payment" at bounding box center [318, 120] width 38 height 30
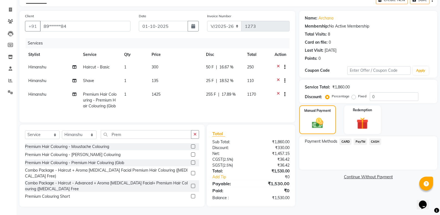
click at [363, 138] on span "PayTM" at bounding box center [360, 141] width 13 height 6
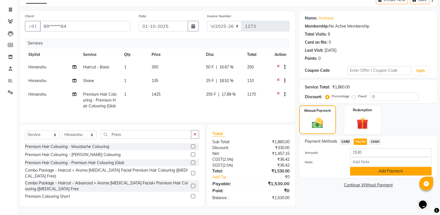
click at [369, 167] on button "Add Payment" at bounding box center [391, 171] width 82 height 9
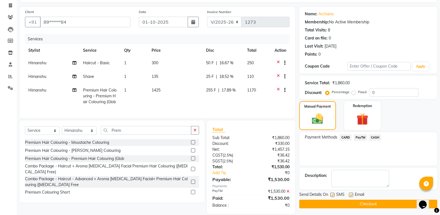
scroll to position [46, 0]
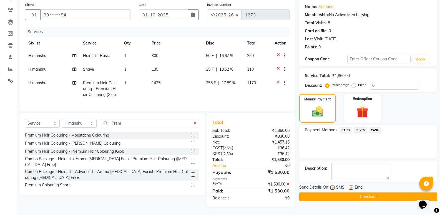
click at [368, 192] on button "Checkout" at bounding box center [368, 196] width 138 height 9
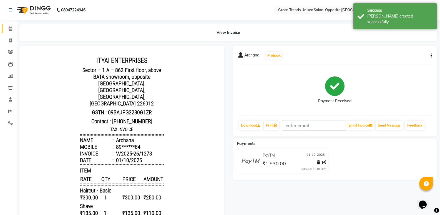
click at [10, 29] on icon at bounding box center [11, 28] width 4 height 4
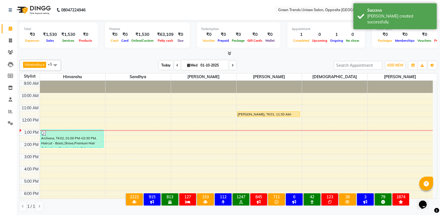
click at [160, 64] on span "Today" at bounding box center [166, 65] width 14 height 9
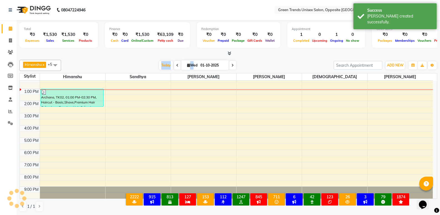
click at [143, 52] on div at bounding box center [228, 54] width 418 height 6
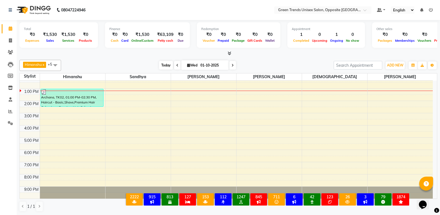
click at [163, 65] on span "Today" at bounding box center [166, 65] width 14 height 9
click at [142, 51] on div at bounding box center [228, 54] width 418 height 6
click at [167, 68] on span "Today" at bounding box center [166, 65] width 14 height 9
click at [155, 57] on div "Total ₹0 Expenses ₹1,530 Sales ₹1,530 Services ₹0 Products Finance ₹0 Cash ₹0 C…" at bounding box center [228, 117] width 423 height 195
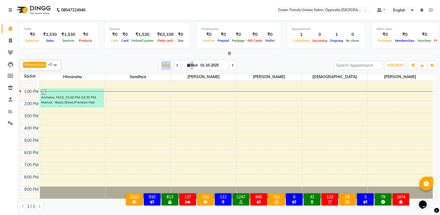
click at [104, 63] on div "[DATE] [DATE]" at bounding box center [197, 65] width 267 height 8
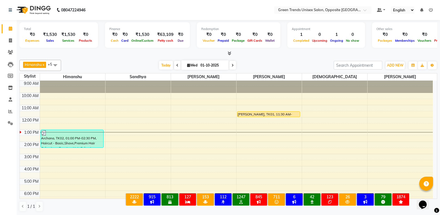
click at [410, 52] on div at bounding box center [228, 54] width 418 height 6
click at [11, 37] on span at bounding box center [11, 40] width 10 height 6
select select "service"
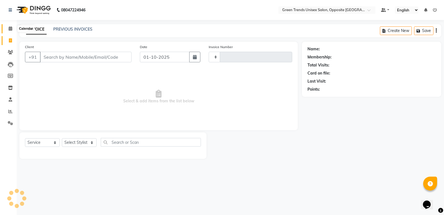
type input "1274"
click at [8, 30] on span at bounding box center [11, 29] width 10 height 6
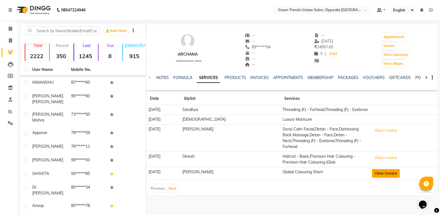
click at [375, 169] on button "View Invoice" at bounding box center [386, 173] width 28 height 9
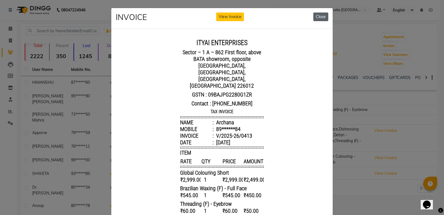
click at [326, 15] on button "Close" at bounding box center [320, 16] width 15 height 9
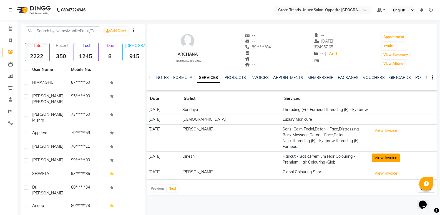
click at [380, 153] on button "View Invoice" at bounding box center [386, 157] width 28 height 9
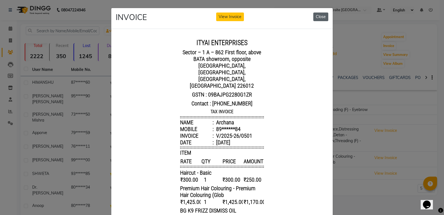
click at [316, 17] on button "Close" at bounding box center [320, 16] width 15 height 9
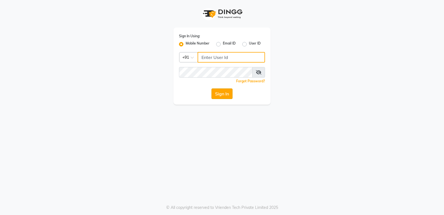
type input "8303933398"
click at [216, 89] on button "Sign In" at bounding box center [222, 93] width 21 height 11
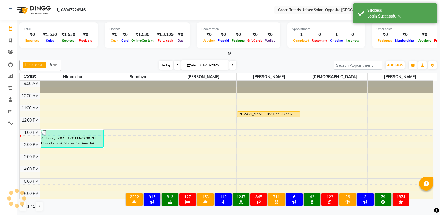
click at [160, 64] on span "Today" at bounding box center [166, 65] width 14 height 9
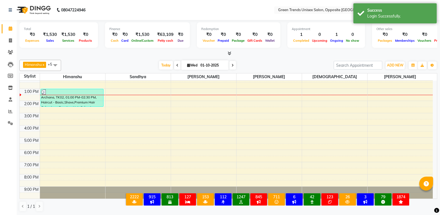
click at [146, 57] on div "Total ₹0 Expenses ₹1,530 Sales ₹1,530 Services ₹0 Products Finance ₹0 Cash ₹0 C…" at bounding box center [228, 117] width 423 height 195
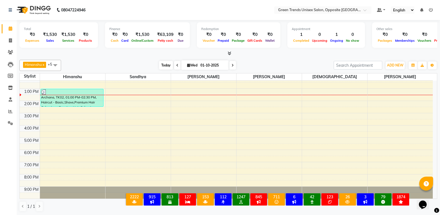
click at [159, 67] on span "Today" at bounding box center [166, 65] width 14 height 9
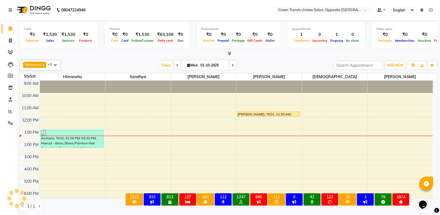
scroll to position [41, 0]
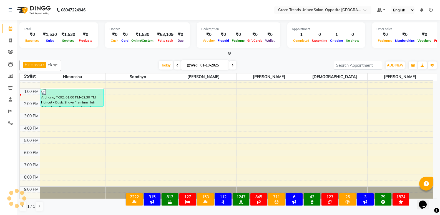
click at [154, 61] on div "Today Wed 01-10-2025" at bounding box center [197, 65] width 267 height 8
click at [167, 61] on span "Today" at bounding box center [166, 65] width 14 height 9
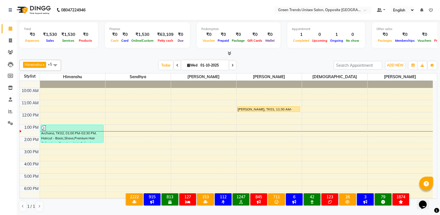
scroll to position [0, 0]
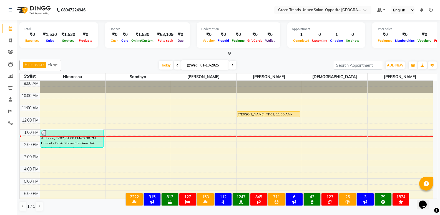
click at [438, 72] on div "Total ₹0 Expenses ₹1,530 Sales ₹1,530 Services ₹0 Products Finance ₹0 Cash ₹0 C…" at bounding box center [228, 117] width 423 height 195
drag, startPoint x: 438, startPoint y: 72, endPoint x: 443, endPoint y: 78, distance: 7.9
click at [438, 72] on div "Total ₹0 Expenses ₹1,530 Sales ₹1,530 Services ₹0 Products Finance ₹0 Cash ₹0 C…" at bounding box center [228, 117] width 423 height 195
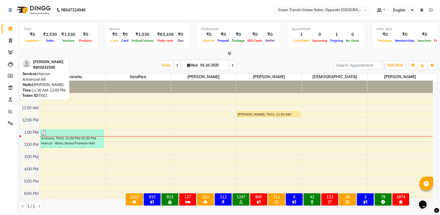
click at [295, 114] on div "eshani, TK01, 11:30 AM-12:00 PM, Haircut - Advanced (M)" at bounding box center [268, 113] width 62 height 5
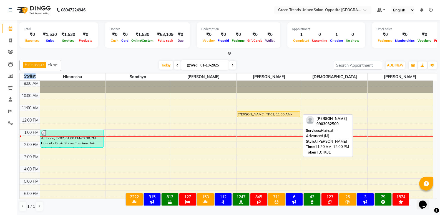
click at [284, 115] on div at bounding box center [268, 116] width 62 height 2
select select "1"
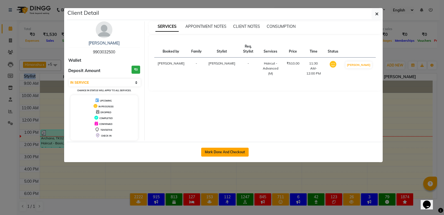
click at [222, 151] on button "Mark Done And Checkout" at bounding box center [224, 151] width 47 height 9
select select "service"
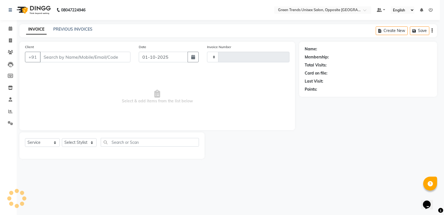
type input "1274"
select select "5225"
type input "99******00"
select select "75769"
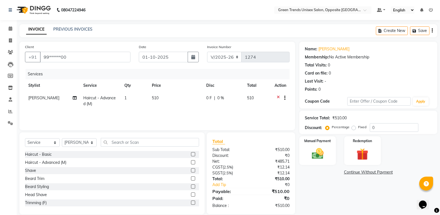
click at [97, 101] on td "Haircut - Advanced (M)" at bounding box center [100, 101] width 41 height 18
select select "75769"
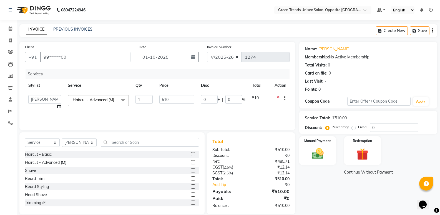
click at [97, 101] on span "Haircut - Advanced (M)" at bounding box center [93, 99] width 41 height 5
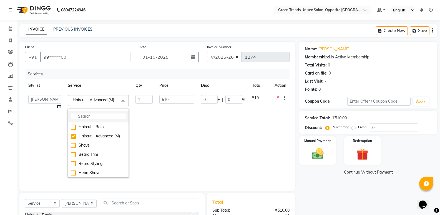
click at [89, 119] on input "multiselect-search" at bounding box center [98, 116] width 55 height 6
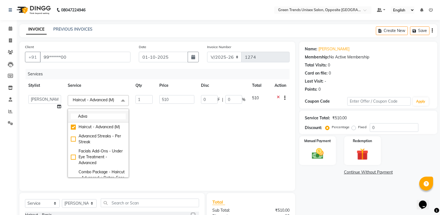
click at [97, 117] on input "Adva" at bounding box center [98, 116] width 55 height 6
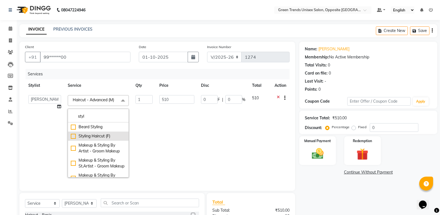
type input "styl"
click at [71, 138] on div "Styling Haircut (F)" at bounding box center [98, 136] width 55 height 6
type input "920"
checkbox input "true"
click at [156, 122] on td "920" at bounding box center [176, 136] width 41 height 89
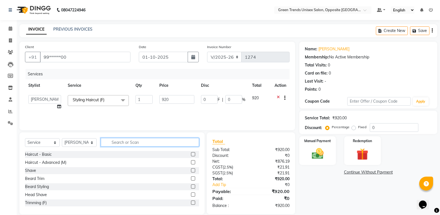
click at [135, 143] on input "text" at bounding box center [150, 142] width 98 height 9
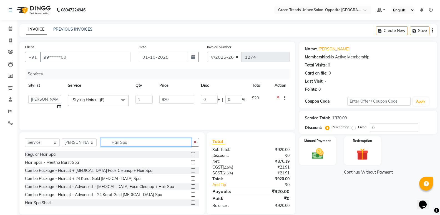
scroll to position [11, 0]
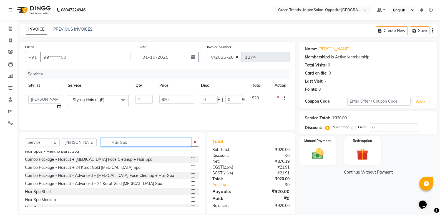
type input "Hair Spa"
click at [191, 199] on label at bounding box center [193, 199] width 4 height 4
click at [191, 199] on input "checkbox" at bounding box center [193, 200] width 4 height 4
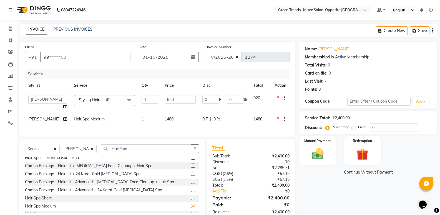
checkbox input "false"
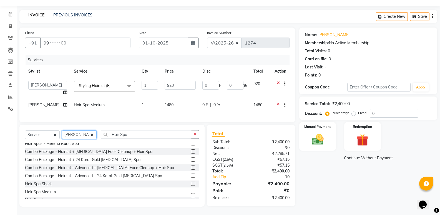
click at [85, 133] on select "Select Stylist Himanshu Raj Shilpakar Sandhya SHAHID Sohail SUJEET Vaishnavi Vr…" at bounding box center [79, 134] width 35 height 9
click at [85, 134] on select "Select Stylist Himanshu Raj Shilpakar Sandhya SHAHID Sohail SUJEET Vaishnavi Vr…" at bounding box center [79, 134] width 35 height 9
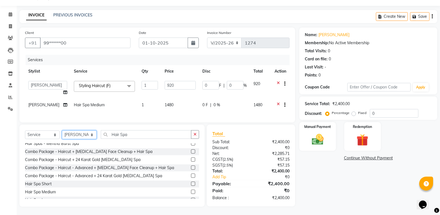
click at [85, 134] on select "Select Stylist Himanshu Raj Shilpakar Sandhya SHAHID Sohail SUJEET Vaishnavi Vr…" at bounding box center [79, 134] width 35 height 9
click at [81, 137] on select "Select Stylist Himanshu Raj Shilpakar Sandhya SHAHID Sohail SUJEET Vaishnavi Vr…" at bounding box center [79, 134] width 35 height 9
click at [81, 136] on select "Select Stylist Himanshu Raj Shilpakar Sandhya SHAHID Sohail SUJEET Vaishnavi Vr…" at bounding box center [79, 134] width 35 height 9
select select "77089"
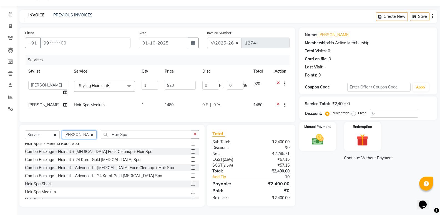
click at [62, 130] on select "Select Stylist Himanshu Raj Shilpakar Sandhya SHAHID Sohail SUJEET Vaishnavi Vr…" at bounding box center [79, 134] width 35 height 9
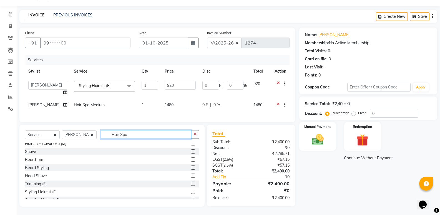
click at [128, 134] on input "Hair Spa" at bounding box center [146, 134] width 91 height 9
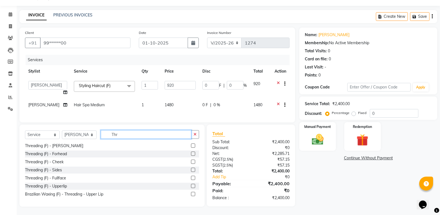
scroll to position [9, 0]
type input "Thre"
click at [191, 147] on label at bounding box center [193, 145] width 4 height 4
click at [191, 147] on input "checkbox" at bounding box center [193, 146] width 4 height 4
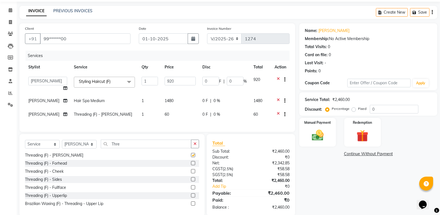
checkbox input "false"
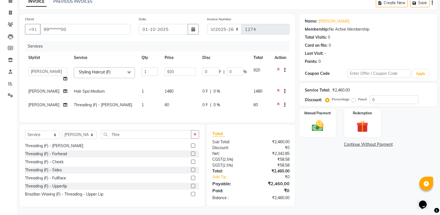
drag, startPoint x: 435, startPoint y: 150, endPoint x: 307, endPoint y: 191, distance: 134.3
click at [434, 155] on div "Name: Eshani Membership: No Active Membership Total Visits: 0 Card on file: 0 L…" at bounding box center [370, 110] width 142 height 192
click at [191, 194] on label at bounding box center [193, 194] width 4 height 4
click at [191, 194] on input "checkbox" at bounding box center [193, 194] width 4 height 4
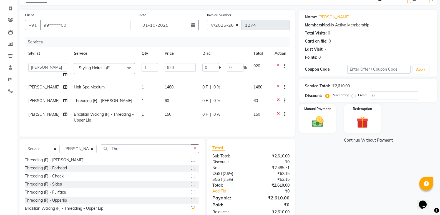
checkbox input "false"
click at [277, 115] on icon at bounding box center [278, 114] width 3 height 7
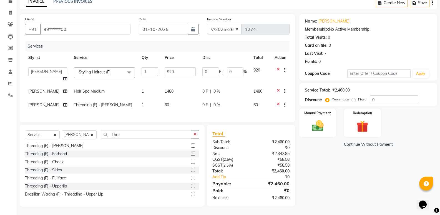
click at [191, 186] on label at bounding box center [193, 186] width 4 height 4
click at [191, 186] on input "checkbox" at bounding box center [193, 186] width 4 height 4
click at [191, 173] on div at bounding box center [193, 170] width 4 height 6
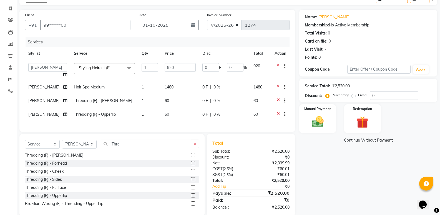
checkbox input "false"
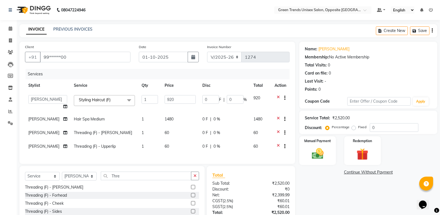
scroll to position [46, 0]
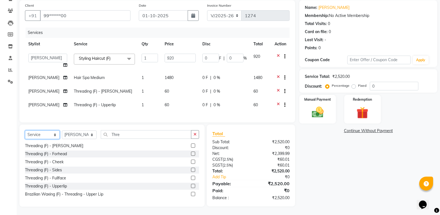
click at [45, 135] on select "Select Service Product Membership Package Voucher Prepaid Gift Card" at bounding box center [42, 134] width 35 height 9
select select "membership"
click at [25, 130] on select "Select Service Product Membership Package Voucher Prepaid Gift Card" at bounding box center [42, 134] width 35 height 9
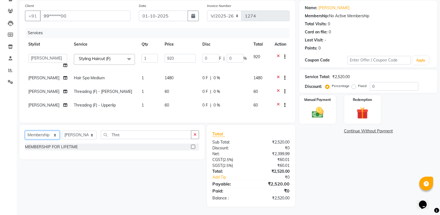
scroll to position [0, 0]
click at [77, 134] on select "Select Stylist Himanshu Raj Shilpakar Sandhya SHAHID Sohail SUJEET Vaishnavi Vr…" at bounding box center [79, 134] width 35 height 9
select select "57999"
click at [62, 130] on select "Select Stylist Himanshu Raj Shilpakar Sandhya SHAHID Sohail SUJEET Vaishnavi Vr…" at bounding box center [79, 134] width 35 height 9
click at [194, 146] on label at bounding box center [193, 146] width 4 height 4
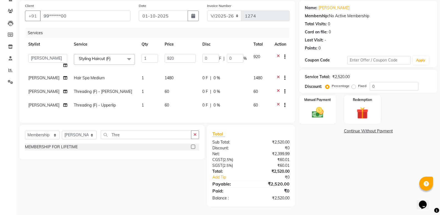
click at [194, 146] on input "checkbox" at bounding box center [193, 147] width 4 height 4
select select "select"
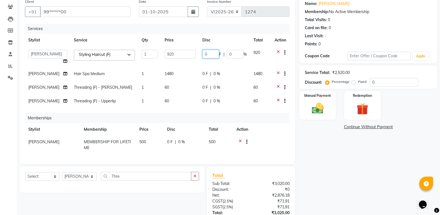
click at [212, 55] on input "0" at bounding box center [210, 54] width 17 height 9
type input "0160"
click at [195, 74] on tbody "Himanshu Raj Shilpakar Sandhya SHAHID Sohail SUJEET Vaishnavi Vrinda Styling Ha…" at bounding box center [157, 77] width 265 height 62
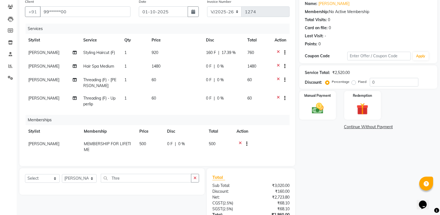
click at [206, 67] on span "0 F" at bounding box center [209, 66] width 6 height 6
select select "75769"
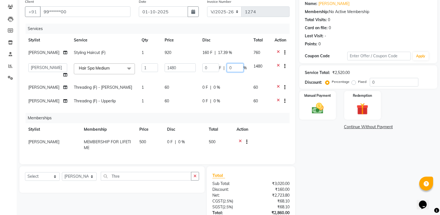
click at [228, 66] on input "0" at bounding box center [235, 67] width 17 height 9
click at [233, 67] on input "0" at bounding box center [235, 67] width 17 height 9
type input "016.67"
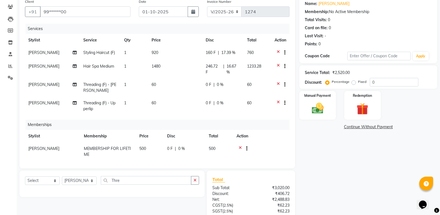
click at [209, 67] on span "246.72 F" at bounding box center [213, 69] width 15 height 12
select select "75769"
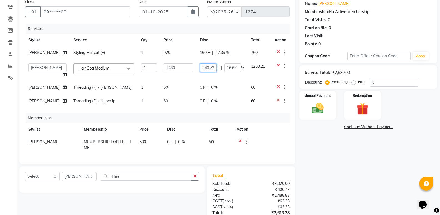
click at [209, 67] on input "246.72" at bounding box center [208, 67] width 17 height 9
type input "250"
click at [189, 77] on tbody "SUJEET Styling Haircut (F) 1 920 160 F | 17.39 % 760 Himanshu Raj Shilpakar San…" at bounding box center [157, 77] width 265 height 62
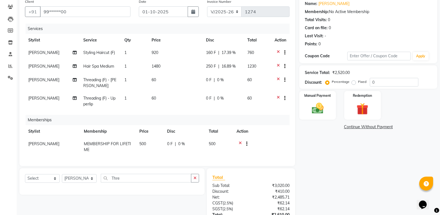
click at [203, 78] on td "0 F | 0 %" at bounding box center [223, 83] width 41 height 18
select select "77089"
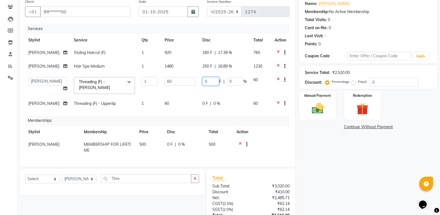
click at [209, 79] on input "0" at bounding box center [210, 81] width 17 height 9
type input "010"
click at [205, 101] on span "0 F" at bounding box center [205, 104] width 6 height 6
click at [205, 100] on td "0 F | 0 %" at bounding box center [224, 104] width 51 height 14
select select "77089"
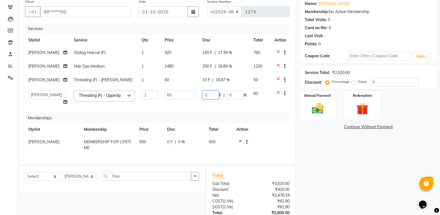
click at [210, 94] on input "0" at bounding box center [210, 95] width 17 height 9
type input "010"
click at [205, 111] on div "Services Stylist Service Qty Price Disc Total Action SUJEET Styling Haircut (F)…" at bounding box center [157, 91] width 265 height 135
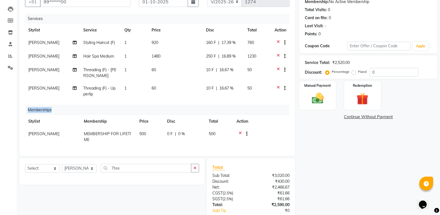
scroll to position [35, 0]
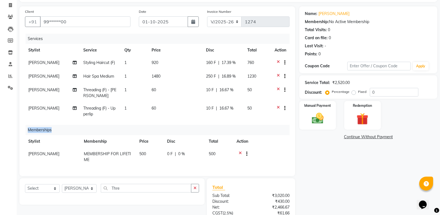
click at [398, 173] on div "Name: Eshani Membership: No Active Membership Total Visits: 0 Card on file: 0 L…" at bounding box center [370, 132] width 142 height 253
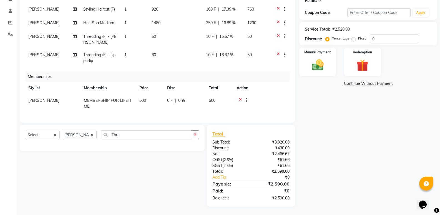
scroll to position [91, 0]
click at [310, 58] on img at bounding box center [318, 65] width 20 height 14
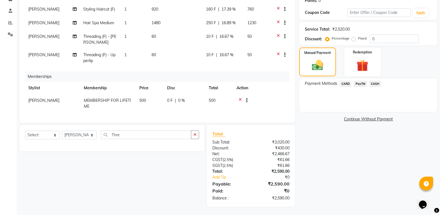
click at [376, 81] on span "CASH" at bounding box center [375, 84] width 12 height 6
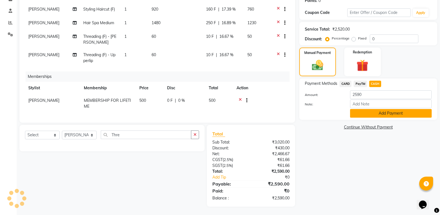
click at [386, 109] on button "Add Payment" at bounding box center [391, 113] width 82 height 9
click at [386, 109] on div "Name: Eshani Membership: No Active Membership Total Visits: 0 Card on file: 0 L…" at bounding box center [370, 79] width 142 height 253
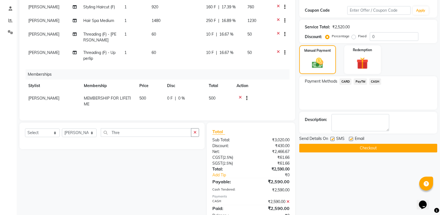
click at [439, 93] on div "Name: Eshani Membership: No Active Membership Total Visits: 0 Card on file: 0 L…" at bounding box center [370, 87] width 142 height 273
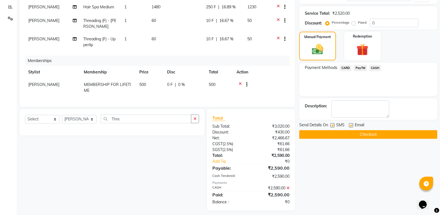
drag, startPoint x: 438, startPoint y: 98, endPoint x: 442, endPoint y: 122, distance: 24.1
click at [438, 106] on div "Name: Eshani Membership: No Active Membership Total Visits: 0 Card on file: 0 L…" at bounding box center [370, 73] width 142 height 273
click at [403, 136] on button "Checkout" at bounding box center [368, 134] width 138 height 9
click at [403, 136] on div "Checkout" at bounding box center [368, 134] width 138 height 9
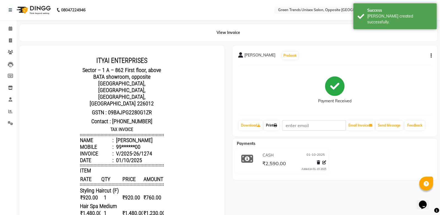
click at [268, 124] on link "Print" at bounding box center [272, 124] width 16 height 9
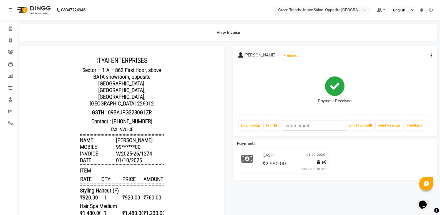
click at [439, 48] on div "eshani Prebook Payment Received Download Print Email Invoice Send Message Feedb…" at bounding box center [334, 190] width 213 height 288
click at [15, 29] on span at bounding box center [11, 29] width 10 height 6
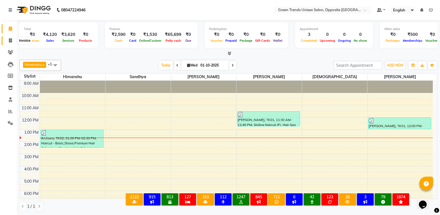
click at [12, 41] on icon at bounding box center [10, 40] width 3 height 4
select select "service"
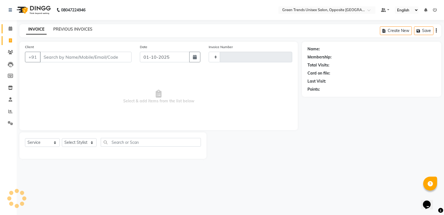
type input "1275"
select select "5225"
click at [87, 30] on link "PREVIOUS INVOICES" at bounding box center [72, 29] width 39 height 5
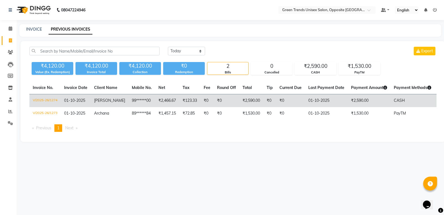
click at [55, 98] on td "V/2025-26/1274" at bounding box center [44, 100] width 31 height 13
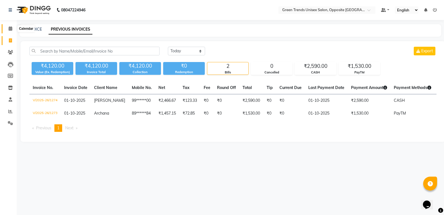
click at [12, 28] on icon at bounding box center [11, 28] width 4 height 4
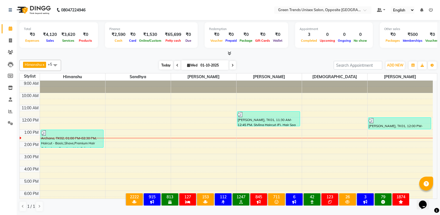
click at [167, 68] on span "Today" at bounding box center [166, 65] width 14 height 9
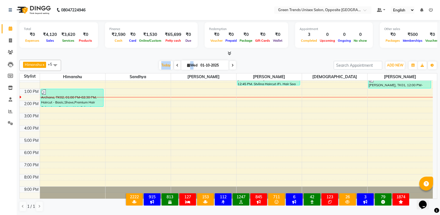
click at [154, 62] on div "[DATE] [DATE]" at bounding box center [197, 65] width 267 height 8
click at [167, 67] on span "Today" at bounding box center [166, 65] width 14 height 9
click at [161, 59] on div "[PERSON_NAME] x [PERSON_NAME] x [PERSON_NAME] x [PERSON_NAME] x +5 Select All […" at bounding box center [228, 135] width 418 height 156
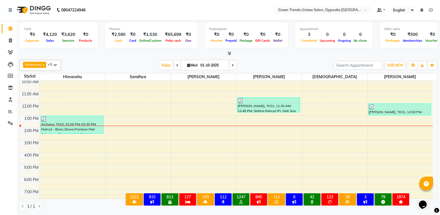
scroll to position [9, 0]
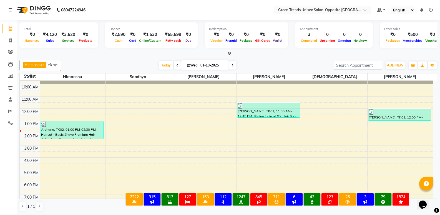
click at [188, 130] on div "9:00 AM 10:00 AM 11:00 AM 12:00 PM 1:00 PM 2:00 PM 3:00 PM 4:00 PM 5:00 PM 6:00…" at bounding box center [226, 151] width 413 height 159
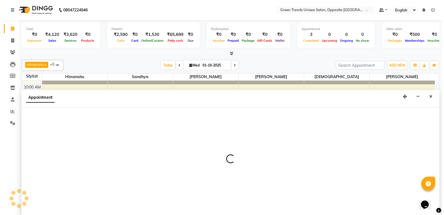
scroll to position [0, 0]
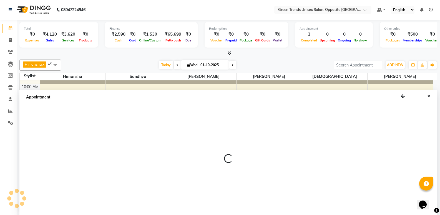
select select "89786"
select select "810"
select select "tentative"
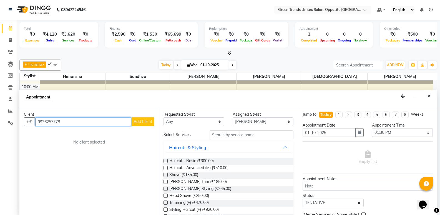
type input "9936257778"
click at [139, 118] on button "Add Client" at bounding box center [142, 121] width 23 height 9
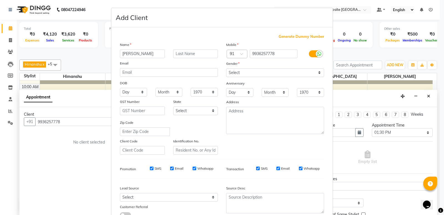
type input "[PERSON_NAME]"
click at [297, 68] on div "Gender" at bounding box center [275, 65] width 106 height 8
click at [295, 72] on select "Select Male Female Other Prefer Not To Say" at bounding box center [275, 72] width 98 height 9
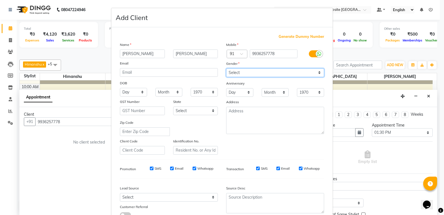
click at [295, 72] on select "Select Male Female Other Prefer Not To Say" at bounding box center [275, 72] width 98 height 9
select select "[DEMOGRAPHIC_DATA]"
click at [226, 68] on select "Select Male Female Other Prefer Not To Say" at bounding box center [275, 72] width 98 height 9
click at [283, 86] on div "Anniversary" at bounding box center [275, 83] width 106 height 9
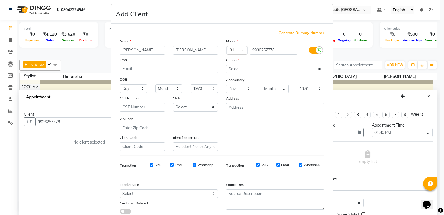
drag, startPoint x: 439, startPoint y: 98, endPoint x: 436, endPoint y: 142, distance: 44.2
click at [436, 138] on ngb-modal-window "Add Client Generate Dummy Number Name Adarsh Gupta Email DOB Day 01 02 03 04 05…" at bounding box center [222, 107] width 444 height 215
click at [436, 143] on ngb-modal-window "Add Client Generate Dummy Number Name Adarsh Gupta Email DOB Day 01 02 03 04 05…" at bounding box center [222, 107] width 444 height 215
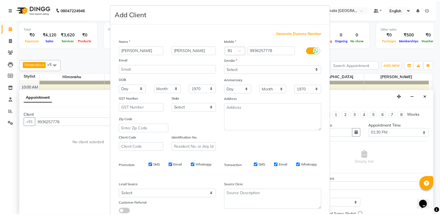
scroll to position [42, 0]
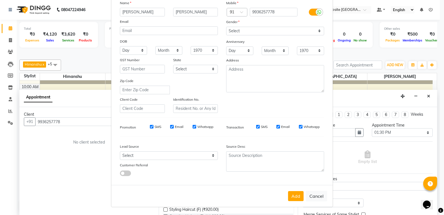
click at [440, 170] on ngb-modal-window "Add Client Generate Dummy Number Name Adarsh Gupta Email DOB Day 01 02 03 04 05…" at bounding box center [222, 107] width 444 height 215
click at [288, 195] on button "Add" at bounding box center [296, 196] width 16 height 10
click at [288, 195] on div "Add Cancel" at bounding box center [222, 196] width 222 height 22
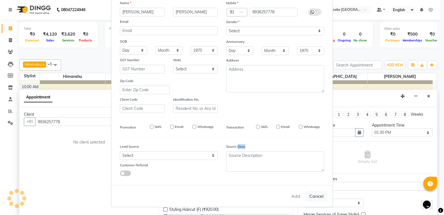
type input "99******78"
select select
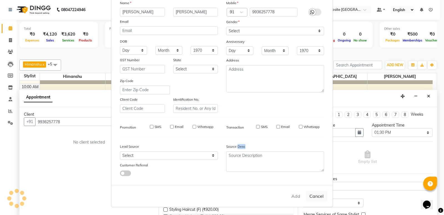
select select
checkbox input "false"
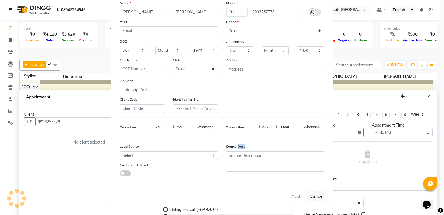
checkbox input "false"
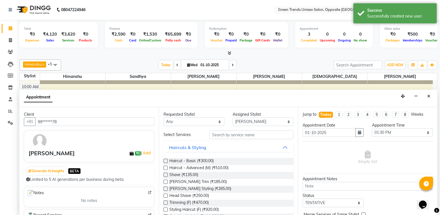
click at [167, 160] on label at bounding box center [166, 161] width 4 height 4
click at [167, 160] on input "checkbox" at bounding box center [166, 161] width 4 height 4
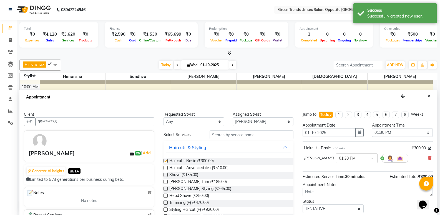
checkbox input "false"
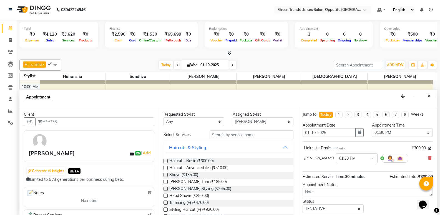
scroll to position [33, 0]
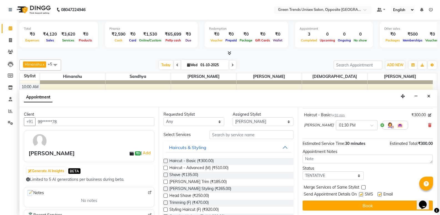
click at [438, 165] on div "Total ₹0 Expenses ₹4,120 Sales ₹3,620 Services ₹0 Products Finance ₹2,590 Cash …" at bounding box center [228, 117] width 423 height 195
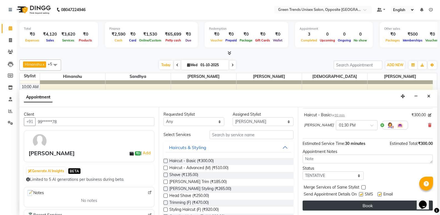
click at [378, 207] on button "Book" at bounding box center [368, 205] width 130 height 10
click at [378, 207] on div "Book" at bounding box center [368, 205] width 130 height 10
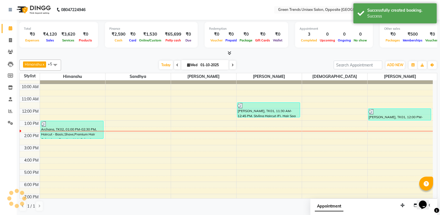
scroll to position [0, 0]
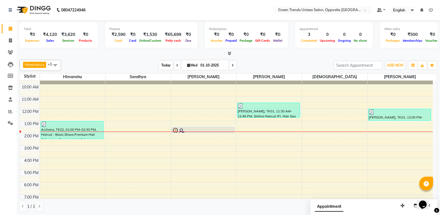
click at [167, 62] on span "Today" at bounding box center [166, 65] width 14 height 9
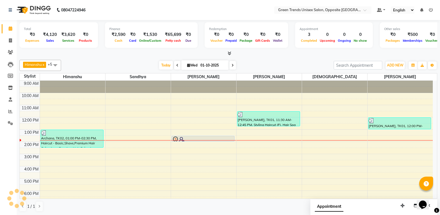
click at [154, 57] on div "[PERSON_NAME] x [PERSON_NAME] x [PERSON_NAME] x [PERSON_NAME] x +5 Select All […" at bounding box center [228, 135] width 418 height 156
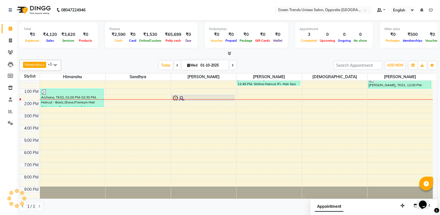
click at [154, 57] on div "[PERSON_NAME] x [PERSON_NAME] x [PERSON_NAME] x [PERSON_NAME] x +5 Select All […" at bounding box center [228, 135] width 418 height 156
click at [141, 47] on div "Finance ₹2,590 Cash ₹0 Card ₹1,530 Online/Custom ₹65,699 Petty cash ₹0 Due" at bounding box center [151, 35] width 93 height 26
click at [164, 60] on div "[PERSON_NAME] x [PERSON_NAME] x [PERSON_NAME] x [PERSON_NAME] x +5 Select All […" at bounding box center [228, 65] width 418 height 11
click at [164, 61] on span "Today" at bounding box center [166, 65] width 14 height 9
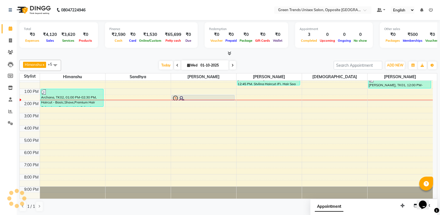
click at [157, 54] on div at bounding box center [228, 54] width 418 height 6
click at [161, 64] on span "Today" at bounding box center [166, 65] width 14 height 9
click at [149, 52] on div at bounding box center [228, 54] width 418 height 6
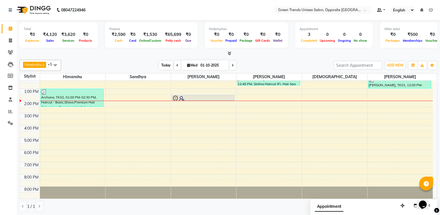
click at [164, 62] on span "Today" at bounding box center [166, 65] width 14 height 9
click at [151, 61] on div "[DATE] [DATE]" at bounding box center [197, 65] width 267 height 8
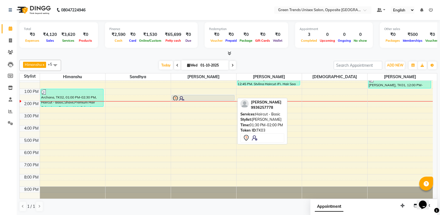
click at [205, 96] on div at bounding box center [203, 98] width 62 height 7
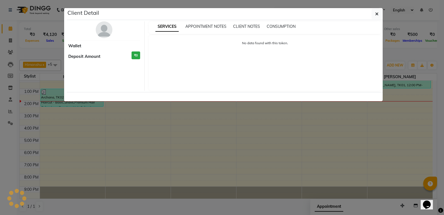
select select "7"
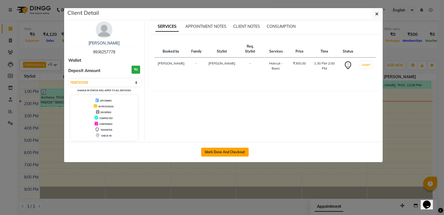
click at [237, 156] on button "Mark Done And Checkout" at bounding box center [224, 151] width 47 height 9
select select "service"
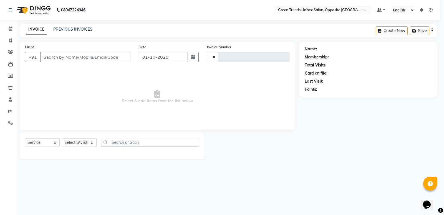
type input "1275"
select select "5225"
type input "99******78"
select select "89786"
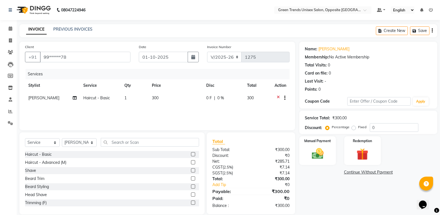
scroll to position [8, 0]
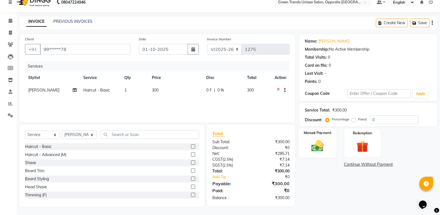
click at [310, 153] on div "Manual Payment" at bounding box center [318, 143] width 38 height 30
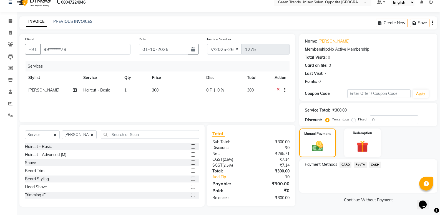
click at [362, 167] on span "PayTM" at bounding box center [360, 164] width 13 height 6
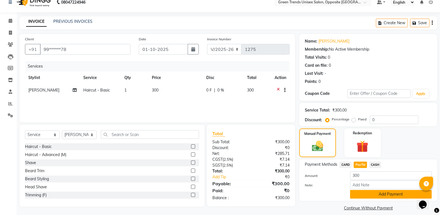
click at [371, 194] on button "Add Payment" at bounding box center [391, 194] width 82 height 9
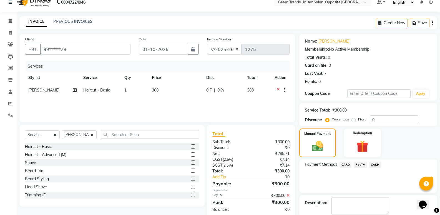
click at [437, 191] on div "Name: Adarsh Gupta Membership: No Active Membership Total Visits: 0 Card on fil…" at bounding box center [370, 134] width 142 height 201
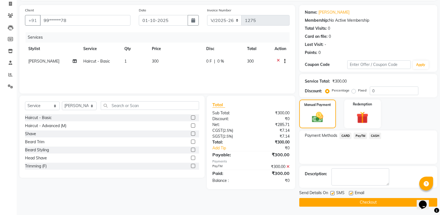
click at [339, 199] on button "Checkout" at bounding box center [368, 202] width 138 height 9
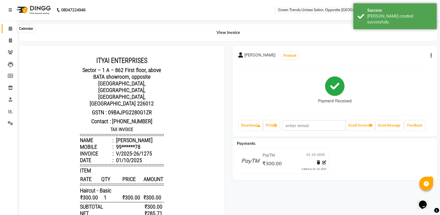
click at [11, 30] on icon at bounding box center [11, 28] width 4 height 4
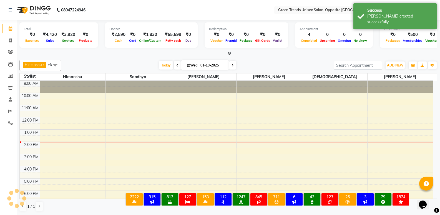
scroll to position [30, 0]
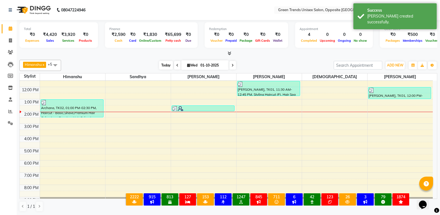
click at [170, 64] on span "Today" at bounding box center [166, 65] width 14 height 9
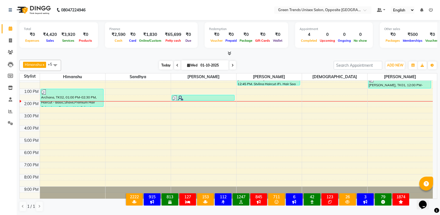
click at [165, 65] on span "Today" at bounding box center [166, 65] width 14 height 9
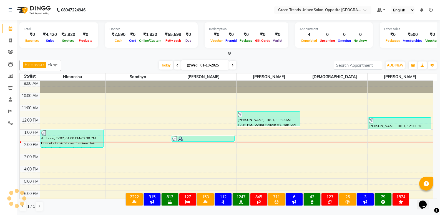
click at [142, 54] on div at bounding box center [228, 54] width 418 height 6
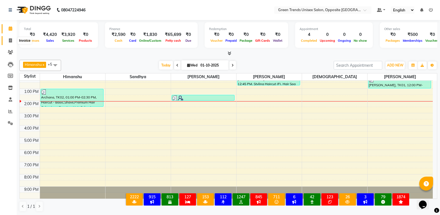
click at [13, 42] on span at bounding box center [11, 40] width 10 height 6
select select "service"
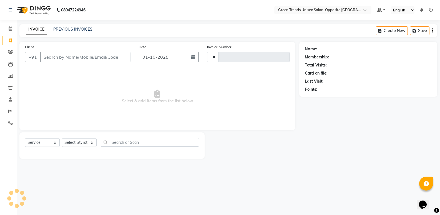
type input "1276"
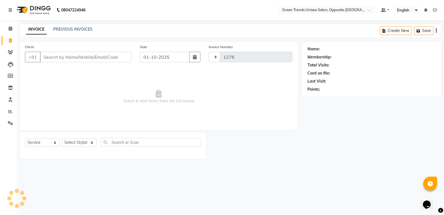
select select "5225"
click at [11, 31] on span at bounding box center [11, 29] width 10 height 6
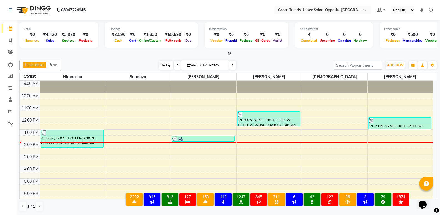
click at [167, 67] on span "Today" at bounding box center [166, 65] width 14 height 9
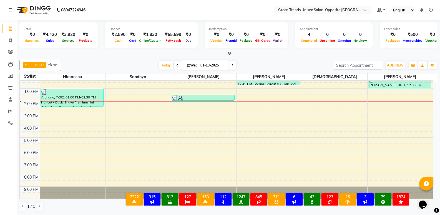
click at [104, 104] on div "9:00 AM 10:00 AM 11:00 AM 12:00 PM 1:00 PM 2:00 PM 3:00 PM 4:00 PM 5:00 PM 6:00…" at bounding box center [226, 119] width 413 height 159
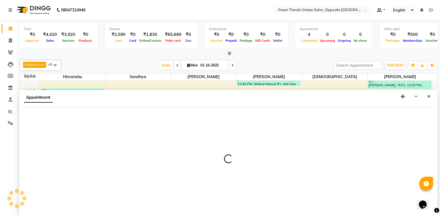
scroll to position [0, 0]
select select "82136"
select select "840"
select select "tentative"
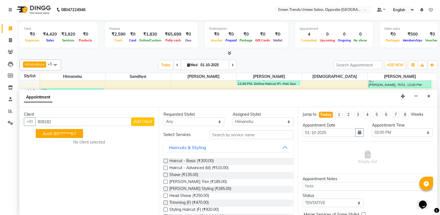
click at [80, 135] on button "Amit 80******67" at bounding box center [59, 133] width 47 height 9
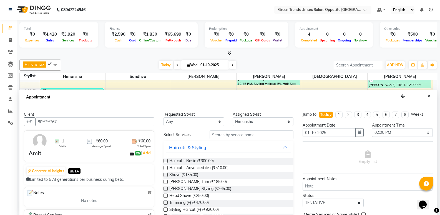
type input "80******67"
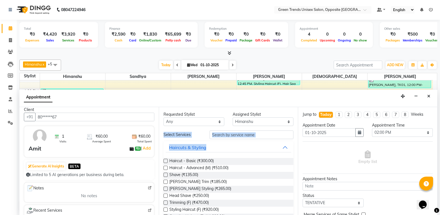
drag, startPoint x: 164, startPoint y: 154, endPoint x: 166, endPoint y: 163, distance: 9.3
click at [166, 163] on div "Requested Stylist Any Himanshu Raj Shilpakar Sandhya SHAHID Sohail SUJEET Vaish…" at bounding box center [228, 161] width 139 height 108
click at [166, 163] on div at bounding box center [166, 162] width 4 height 6
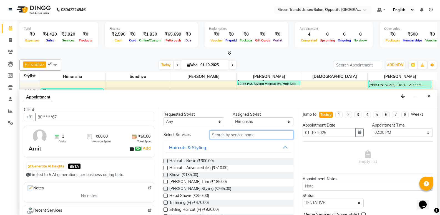
click at [227, 135] on input "text" at bounding box center [252, 134] width 84 height 9
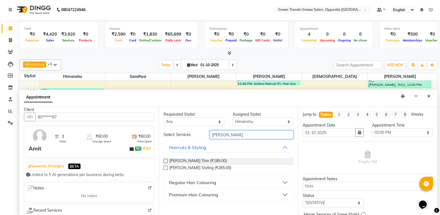
type input "bEARD"
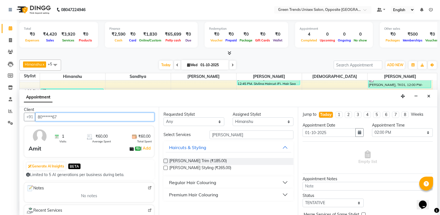
click at [107, 117] on input "80******67" at bounding box center [94, 116] width 119 height 9
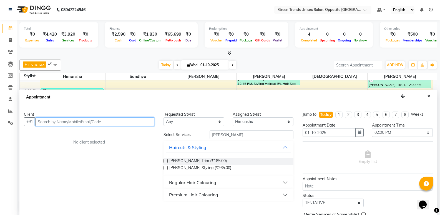
scroll to position [0, 0]
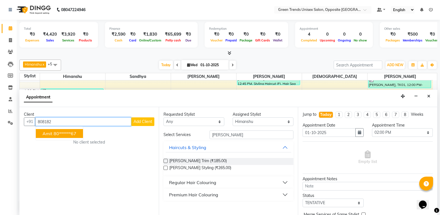
click at [76, 133] on ngb-highlight "80******67" at bounding box center [65, 133] width 23 height 6
type input "80******67"
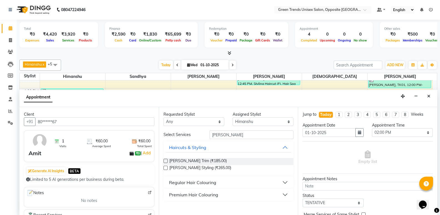
click at [167, 160] on label at bounding box center [166, 161] width 4 height 4
click at [167, 160] on input "checkbox" at bounding box center [166, 161] width 4 height 4
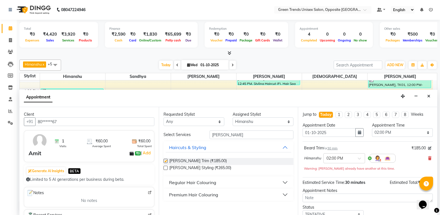
checkbox input "false"
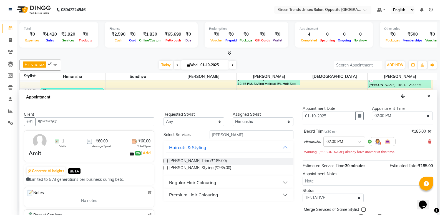
scroll to position [39, 0]
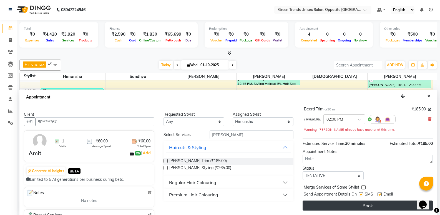
click at [386, 201] on button "Book" at bounding box center [368, 205] width 130 height 10
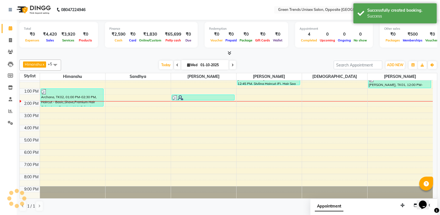
scroll to position [0, 0]
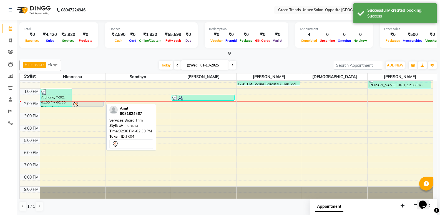
click at [96, 102] on div at bounding box center [87, 104] width 31 height 7
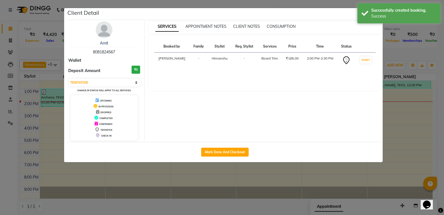
click at [373, 58] on td "START" at bounding box center [366, 60] width 20 height 16
click at [367, 60] on button "START" at bounding box center [365, 59] width 11 height 7
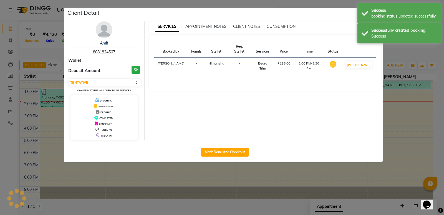
select select "1"
click at [389, 53] on ngb-modal-window "Client Detail Amit 8081824567 Wallet Deposit Amount ₹0 Select IN SERVICE CONFIR…" at bounding box center [222, 107] width 444 height 215
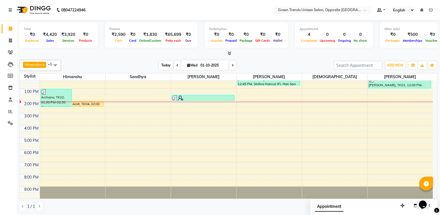
click at [165, 65] on span "Today" at bounding box center [166, 65] width 14 height 9
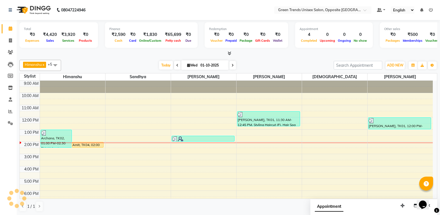
scroll to position [41, 0]
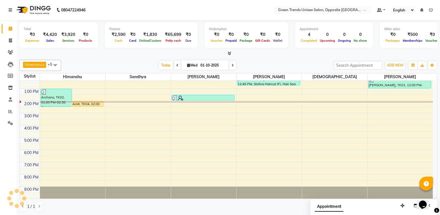
click at [157, 52] on div at bounding box center [228, 54] width 418 height 6
click at [10, 40] on icon at bounding box center [10, 40] width 3 height 4
select select "service"
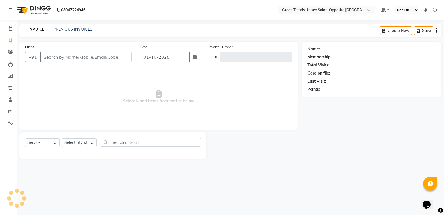
type input "1276"
select select "5225"
click at [69, 31] on link "PREVIOUS INVOICES" at bounding box center [72, 29] width 39 height 5
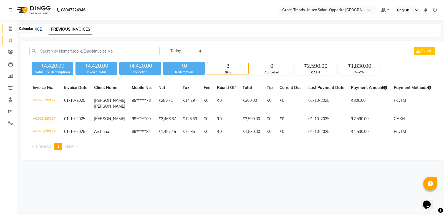
click at [10, 28] on icon at bounding box center [11, 28] width 4 height 4
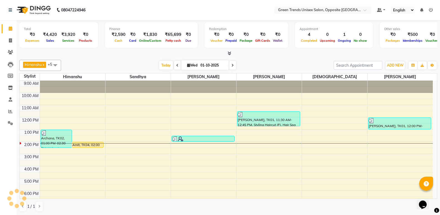
scroll to position [30, 0]
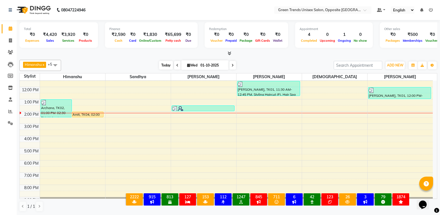
click at [171, 64] on span "Today" at bounding box center [166, 65] width 14 height 9
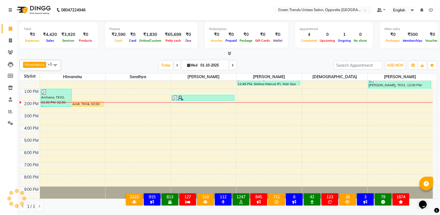
click at [158, 60] on div "[PERSON_NAME] x [PERSON_NAME] x [PERSON_NAME] x [PERSON_NAME] x +5 Select All […" at bounding box center [228, 65] width 418 height 11
click at [141, 53] on div at bounding box center [228, 54] width 418 height 6
click at [161, 62] on span "Today" at bounding box center [166, 65] width 14 height 9
click at [159, 64] on span "Today" at bounding box center [166, 65] width 14 height 9
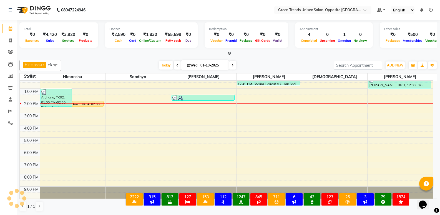
click at [164, 55] on div at bounding box center [228, 54] width 418 height 6
click at [159, 59] on div "[PERSON_NAME] x [PERSON_NAME] x [PERSON_NAME] x [PERSON_NAME] x +5 Select All […" at bounding box center [228, 135] width 418 height 156
click at [144, 66] on div "[DATE] [DATE]" at bounding box center [197, 65] width 267 height 8
click at [159, 64] on span "Today" at bounding box center [166, 65] width 14 height 9
click at [159, 63] on div "[DATE] [DATE]" at bounding box center [198, 65] width 78 height 8
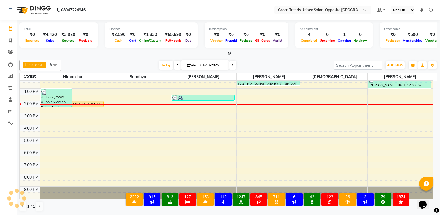
click at [159, 63] on div "[DATE] [DATE]" at bounding box center [198, 65] width 78 height 8
click at [158, 56] on div at bounding box center [228, 54] width 418 height 6
click at [91, 105] on div at bounding box center [72, 104] width 65 height 0
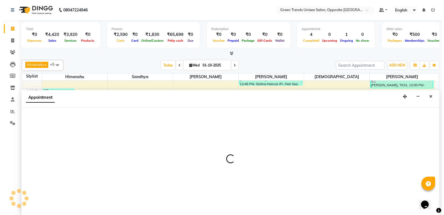
scroll to position [0, 0]
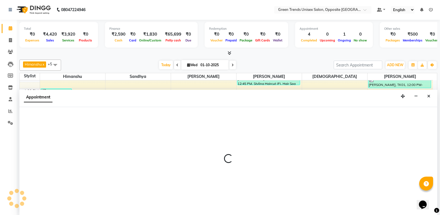
select select "82136"
select select "tentative"
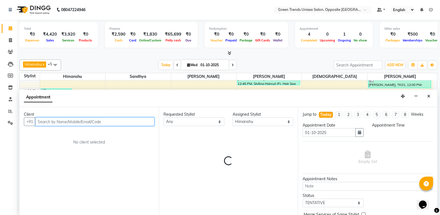
select select "840"
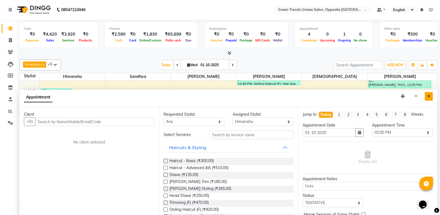
click at [429, 98] on button "Close" at bounding box center [429, 96] width 8 height 9
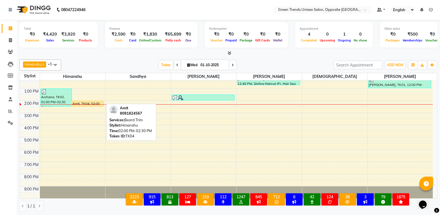
click at [88, 102] on div "Amit, TK04, 02:00 PM-02:30 PM, [PERSON_NAME] Trim" at bounding box center [87, 103] width 31 height 5
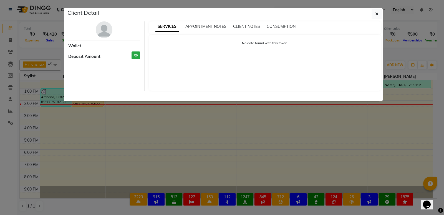
select select "1"
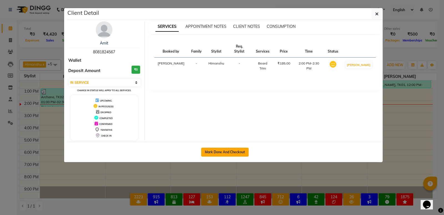
click at [218, 149] on button "Mark Done And Checkout" at bounding box center [224, 151] width 47 height 9
select select "service"
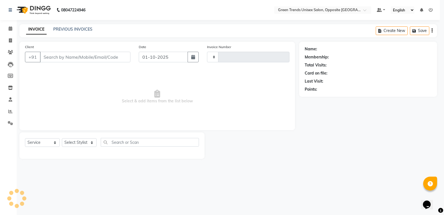
type input "1276"
select select "5225"
type input "80******67"
select select "82136"
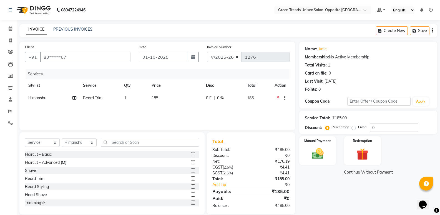
scroll to position [8, 0]
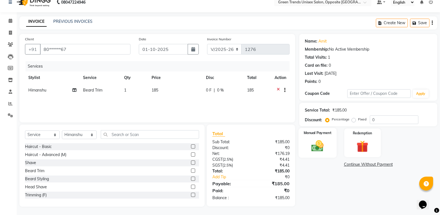
click at [323, 152] on img at bounding box center [318, 146] width 20 height 14
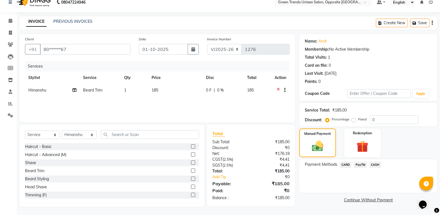
click at [364, 166] on span "PayTM" at bounding box center [360, 164] width 13 height 6
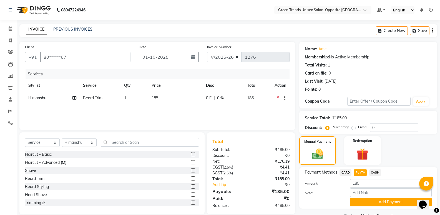
scroll to position [13, 0]
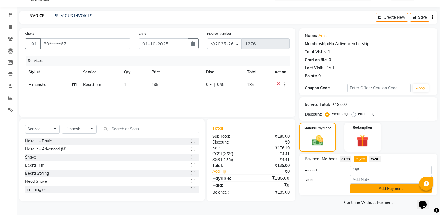
click at [381, 187] on button "Add Payment" at bounding box center [391, 188] width 82 height 9
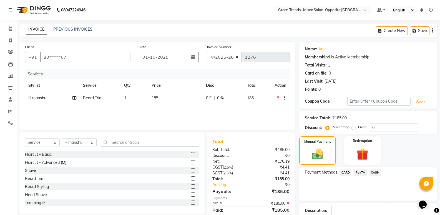
scroll to position [37, 0]
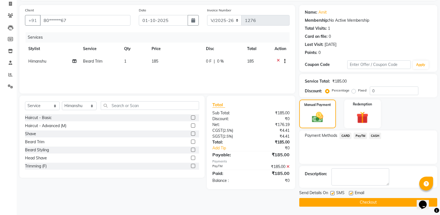
drag, startPoint x: 431, startPoint y: 160, endPoint x: 431, endPoint y: 157, distance: 3.6
click at [431, 157] on div "Payment Methods CARD PayTM CASH" at bounding box center [368, 146] width 138 height 33
click at [176, 63] on td "185" at bounding box center [175, 62] width 54 height 14
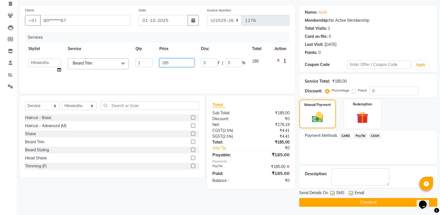
click at [176, 63] on input "185" at bounding box center [176, 62] width 35 height 9
type input "180"
click at [165, 75] on div "Services Stylist Service Qty Price Disc Total Action Himanshu Raj Shilpakar San…" at bounding box center [157, 60] width 265 height 56
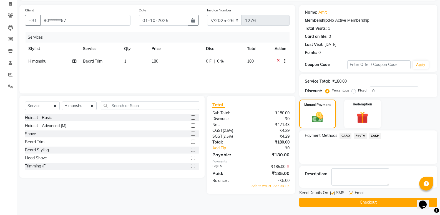
click at [287, 167] on icon at bounding box center [288, 166] width 3 height 4
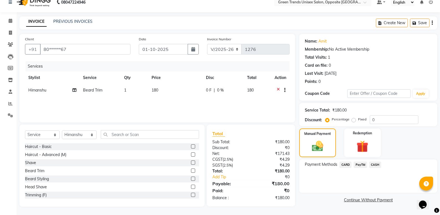
scroll to position [8, 0]
click at [363, 167] on span "PayTM" at bounding box center [360, 164] width 13 height 6
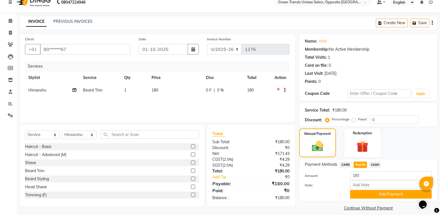
scroll to position [13, 0]
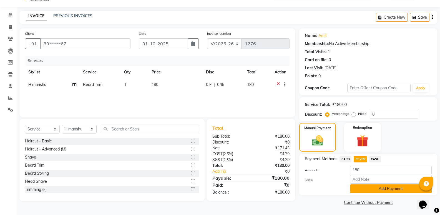
click at [376, 186] on button "Add Payment" at bounding box center [391, 188] width 82 height 9
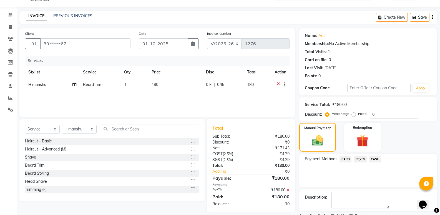
scroll to position [37, 0]
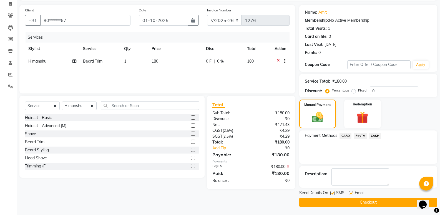
click at [382, 203] on button "Checkout" at bounding box center [368, 202] width 138 height 9
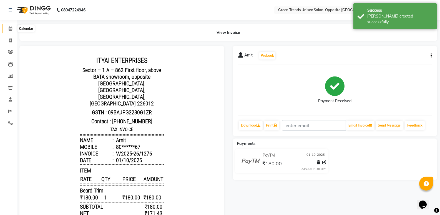
click at [11, 30] on icon at bounding box center [11, 28] width 4 height 4
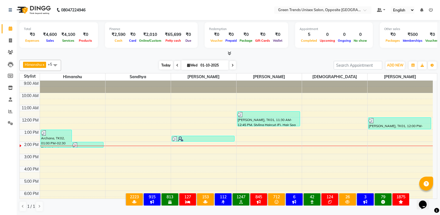
click at [166, 65] on span "Today" at bounding box center [166, 65] width 14 height 9
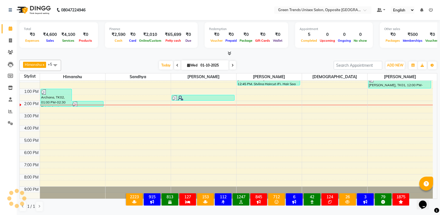
click at [143, 55] on div at bounding box center [228, 54] width 418 height 6
click at [168, 67] on span "Today" at bounding box center [166, 65] width 14 height 9
click at [160, 63] on span "Today" at bounding box center [166, 65] width 14 height 9
click at [148, 56] on div at bounding box center [228, 54] width 418 height 6
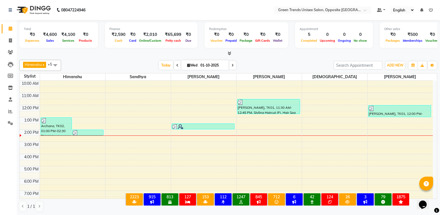
scroll to position [0, 0]
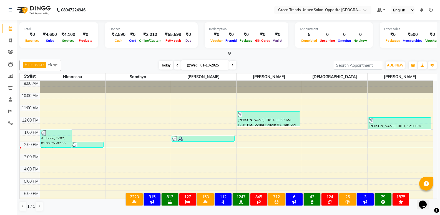
click at [162, 66] on span "Today" at bounding box center [166, 65] width 14 height 9
click at [162, 61] on span "Today" at bounding box center [166, 65] width 14 height 9
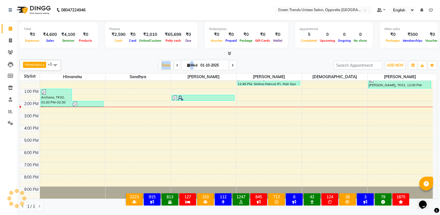
click at [160, 59] on div "[PERSON_NAME] x [PERSON_NAME] x [PERSON_NAME] x [PERSON_NAME] x +5 Select All […" at bounding box center [228, 135] width 418 height 156
click at [159, 59] on div "[PERSON_NAME] x [PERSON_NAME] x [PERSON_NAME] x [PERSON_NAME] x +5 Select All […" at bounding box center [228, 135] width 418 height 156
click at [140, 49] on div "Total ₹0 Expenses ₹4,600 Sales ₹4,100 Services ₹0 Products Finance ₹2,590 Cash …" at bounding box center [228, 38] width 418 height 36
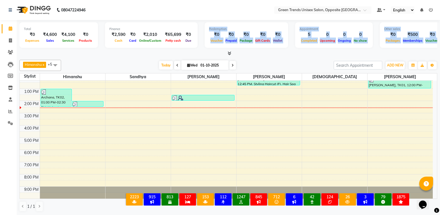
click at [245, 14] on nav "08047224946 Select Location × Green Trends Unisex Salon, Opposite Khazana Marke…" at bounding box center [220, 10] width 440 height 20
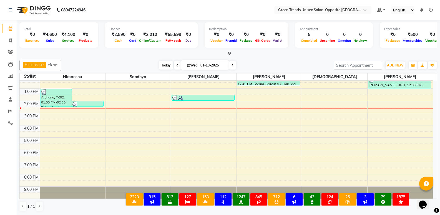
click at [168, 66] on span "Today" at bounding box center [166, 65] width 14 height 9
click at [149, 51] on div at bounding box center [228, 54] width 418 height 6
click at [163, 67] on span "Today" at bounding box center [166, 65] width 14 height 9
click at [157, 57] on div "Total ₹0 Expenses ₹4,600 Sales ₹4,100 Services ₹0 Products Finance ₹2,590 Cash …" at bounding box center [228, 117] width 423 height 195
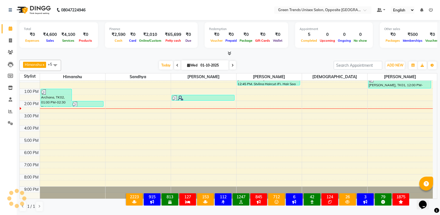
click at [157, 57] on div "Total ₹0 Expenses ₹4,600 Sales ₹4,100 Services ₹0 Products Finance ₹2,590 Cash …" at bounding box center [228, 117] width 423 height 195
click at [159, 47] on div "Finance ₹2,590 Cash ₹0 Card ₹2,010 Online/Custom ₹65,699 Petty cash ₹0 Due" at bounding box center [151, 35] width 93 height 26
click at [170, 65] on span "Today" at bounding box center [166, 65] width 14 height 9
click at [147, 65] on div "[DATE] [DATE]" at bounding box center [197, 65] width 267 height 8
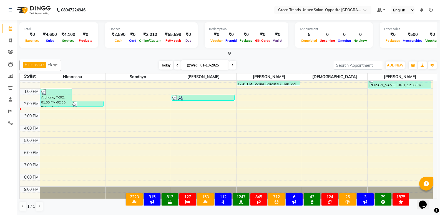
click at [161, 65] on span "Today" at bounding box center [166, 65] width 14 height 9
drag, startPoint x: 169, startPoint y: 64, endPoint x: 163, endPoint y: 57, distance: 10.2
click at [169, 64] on span "Today" at bounding box center [166, 65] width 14 height 9
click at [168, 61] on span "Today" at bounding box center [166, 65] width 14 height 9
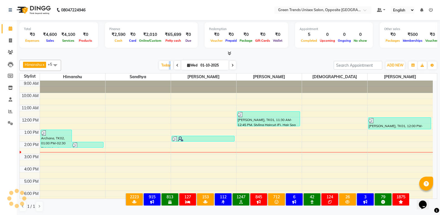
click at [154, 50] on div "Total ₹0 Expenses ₹4,600 Sales ₹4,100 Services ₹0 Products Finance ₹2,590 Cash …" at bounding box center [228, 38] width 418 height 36
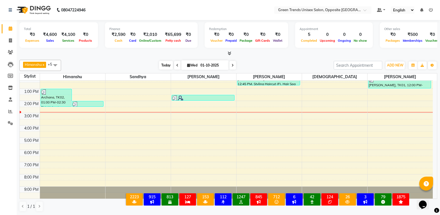
click at [167, 67] on span "Today" at bounding box center [166, 65] width 14 height 9
click at [149, 57] on div "[PERSON_NAME] x [PERSON_NAME] x [PERSON_NAME] x [PERSON_NAME] x +5 Select All […" at bounding box center [228, 135] width 418 height 156
click at [163, 63] on span "Today" at bounding box center [166, 65] width 14 height 9
click at [162, 67] on span "Today" at bounding box center [166, 65] width 14 height 9
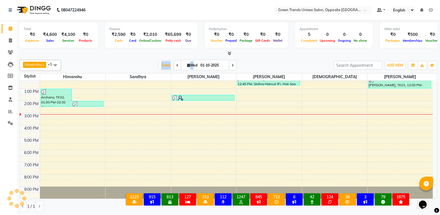
click at [149, 63] on div "[DATE] [DATE]" at bounding box center [197, 65] width 267 height 8
click at [9, 40] on icon at bounding box center [10, 40] width 3 height 4
drag, startPoint x: 9, startPoint y: 40, endPoint x: 18, endPoint y: 39, distance: 9.2
click at [9, 40] on icon at bounding box center [10, 40] width 3 height 4
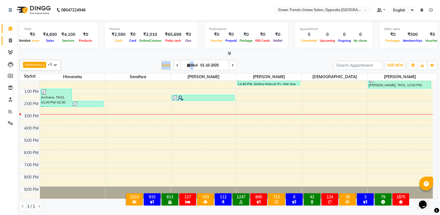
click at [9, 40] on icon at bounding box center [10, 40] width 3 height 4
select select "service"
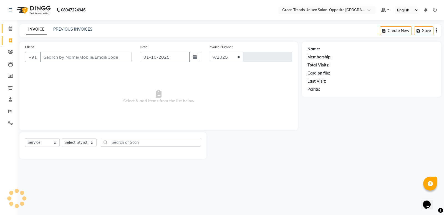
select select "5225"
type input "1277"
click at [71, 29] on link "PREVIOUS INVOICES" at bounding box center [72, 29] width 39 height 5
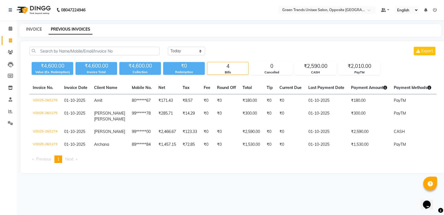
click at [34, 29] on link "INVOICE" at bounding box center [34, 29] width 16 height 5
select select "5225"
select select "service"
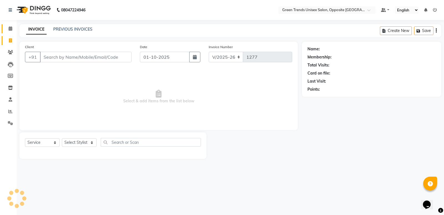
click at [9, 31] on span at bounding box center [11, 29] width 10 height 6
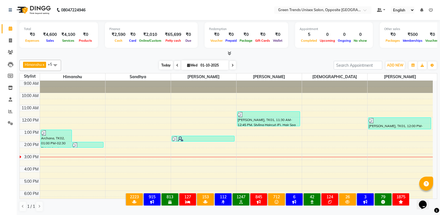
click at [169, 66] on span "Today" at bounding box center [166, 65] width 14 height 9
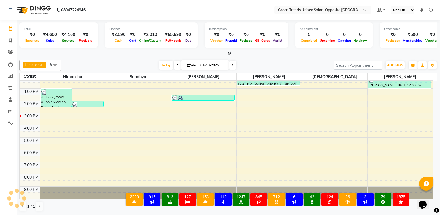
click at [160, 54] on div at bounding box center [228, 54] width 418 height 6
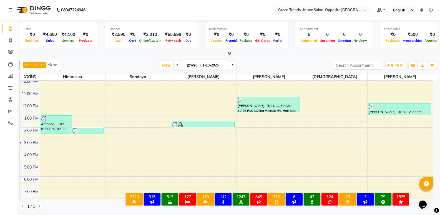
scroll to position [0, 0]
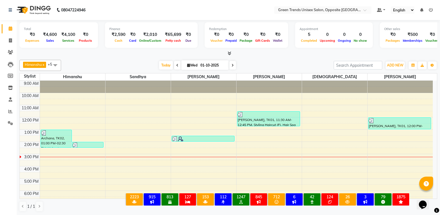
drag, startPoint x: 439, startPoint y: 109, endPoint x: 434, endPoint y: 147, distance: 37.8
click at [438, 115] on div "Total ₹0 Expenses ₹4,600 Sales ₹4,100 Services ₹0 Products Finance ₹2,590 Cash …" at bounding box center [228, 117] width 423 height 195
click at [436, 129] on div "Total ₹0 Expenses ₹4,600 Sales ₹4,100 Services ₹0 Products Finance ₹2,590 Cash …" at bounding box center [228, 117] width 423 height 195
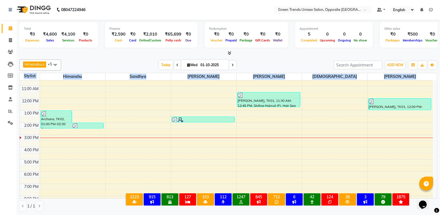
scroll to position [23, 0]
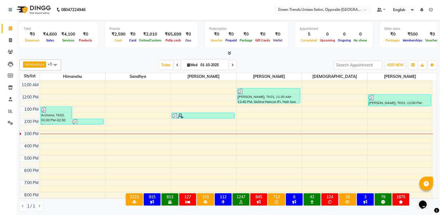
click at [285, 49] on div "Total ₹0 Expenses ₹4,600 Sales ₹4,100 Services ₹0 Products Finance ₹2,590 Cash …" at bounding box center [228, 38] width 418 height 36
click at [165, 66] on span "Today" at bounding box center [166, 65] width 14 height 9
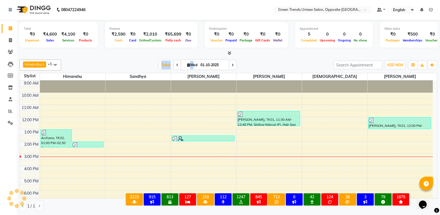
scroll to position [41, 0]
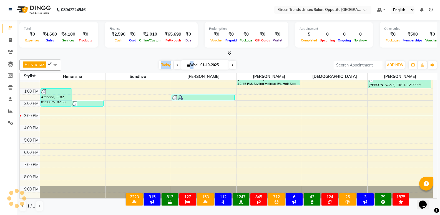
click at [150, 58] on div "[PERSON_NAME] x [PERSON_NAME] x [PERSON_NAME] x [PERSON_NAME] x +5 Select All […" at bounding box center [228, 135] width 418 height 156
click at [165, 64] on span "Today" at bounding box center [166, 65] width 14 height 9
click at [159, 60] on div "[PERSON_NAME] x [PERSON_NAME] x [PERSON_NAME] x [PERSON_NAME] x +5 Select All […" at bounding box center [228, 64] width 418 height 11
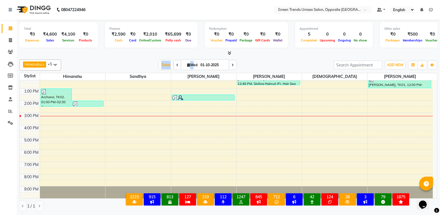
click at [178, 57] on div "Total ₹0 Expenses ₹4,600 Sales ₹4,100 Services ₹0 Products Finance ₹2,590 Cash …" at bounding box center [228, 117] width 423 height 195
click at [143, 18] on nav "08047224946 Select Location × Green Trends Unisex Salon, Opposite Khazana Marke…" at bounding box center [220, 10] width 440 height 20
click at [168, 65] on span "Today" at bounding box center [166, 65] width 14 height 9
click at [141, 61] on div "[DATE] [DATE]" at bounding box center [197, 65] width 267 height 8
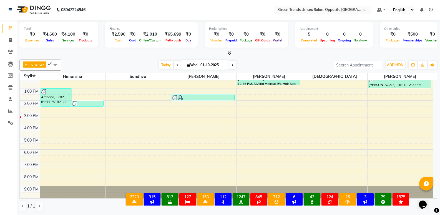
click at [116, 54] on div at bounding box center [228, 53] width 418 height 6
click at [164, 70] on div "[PERSON_NAME] x [PERSON_NAME] x [PERSON_NAME] x [PERSON_NAME] x +5 Select All […" at bounding box center [228, 64] width 418 height 11
click at [164, 68] on span "Today" at bounding box center [166, 65] width 14 height 9
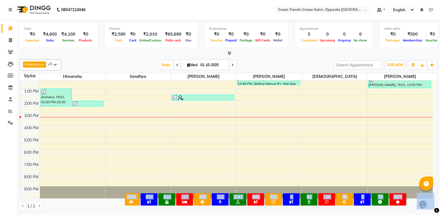
drag, startPoint x: 409, startPoint y: 212, endPoint x: 391, endPoint y: 211, distance: 17.5
click at [421, 214] on html "08047224946 Select Location × Green Trends Unisex Salon, Opposite Khazana Marke…" at bounding box center [220, 107] width 440 height 215
drag, startPoint x: 390, startPoint y: 211, endPoint x: 385, endPoint y: 204, distance: 9.3
click at [390, 211] on div "× 2223 All Customers 915 All Male Customer 813 All Female Customer 127 All Memb…" at bounding box center [267, 200] width 300 height 24
click at [371, 208] on div "× 2223 All Customers 915 All Male Customer 813 All Female Customer 127 All Memb…" at bounding box center [267, 200] width 300 height 24
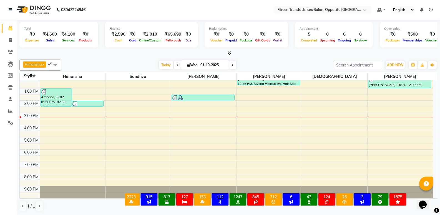
click at [265, 60] on div "[PERSON_NAME] x [PERSON_NAME] x [PERSON_NAME] x [PERSON_NAME] x +5 Select All […" at bounding box center [228, 64] width 418 height 11
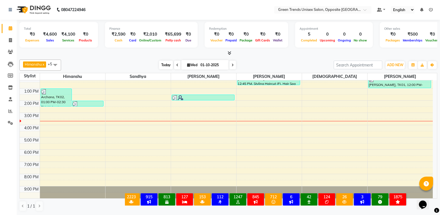
click at [166, 61] on span "Today" at bounding box center [166, 65] width 14 height 9
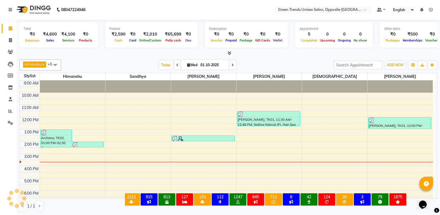
scroll to position [41, 0]
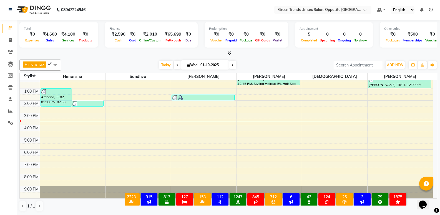
click at [212, 122] on div "9:00 AM 10:00 AM 11:00 AM 12:00 PM 1:00 PM 2:00 PM 3:00 PM 4:00 PM 5:00 PM 6:00…" at bounding box center [226, 118] width 413 height 159
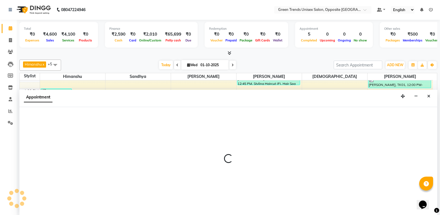
select select "89786"
select select "tentative"
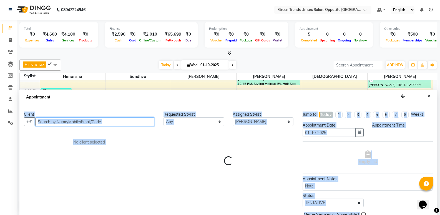
select select "930"
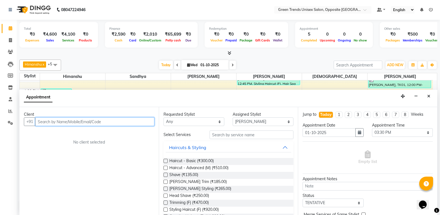
type input "."
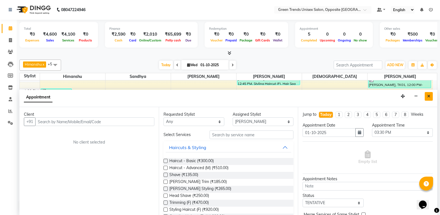
click at [430, 95] on icon "Close" at bounding box center [428, 96] width 3 height 4
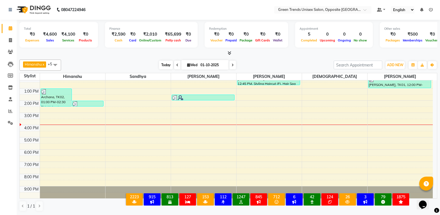
click at [163, 69] on span "Today" at bounding box center [166, 65] width 14 height 9
click at [159, 52] on div at bounding box center [228, 53] width 418 height 6
click at [165, 63] on span "Today" at bounding box center [166, 65] width 14 height 9
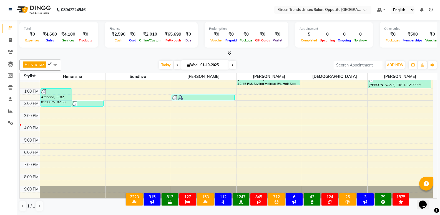
scroll to position [0, 0]
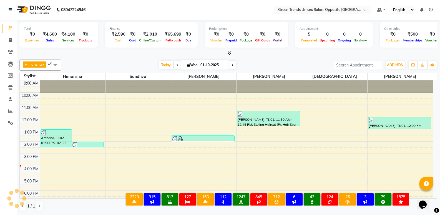
click at [154, 50] on div "Total ₹0 Expenses ₹4,600 Sales ₹4,100 Services ₹0 Products Finance ₹2,590 Cash …" at bounding box center [228, 38] width 418 height 36
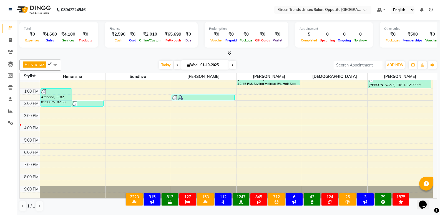
drag, startPoint x: 0, startPoint y: 193, endPoint x: 1, endPoint y: 152, distance: 40.6
drag, startPoint x: 1, startPoint y: 152, endPoint x: 95, endPoint y: 59, distance: 132.5
click at [95, 59] on div "[PERSON_NAME] x [PERSON_NAME] x [PERSON_NAME] x [PERSON_NAME] x +5 Select All […" at bounding box center [228, 135] width 418 height 156
click at [162, 63] on span "Today" at bounding box center [166, 65] width 14 height 9
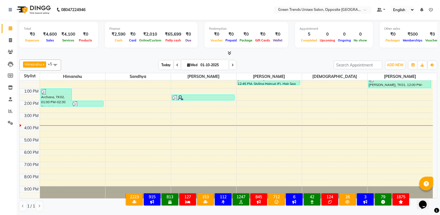
scroll to position [0, 0]
click at [156, 58] on div "[PERSON_NAME] x [PERSON_NAME] x [PERSON_NAME] x [PERSON_NAME] x +5 Select All […" at bounding box center [228, 135] width 418 height 156
click at [162, 63] on span "Today" at bounding box center [166, 65] width 14 height 9
click at [163, 63] on span "Today" at bounding box center [166, 65] width 14 height 9
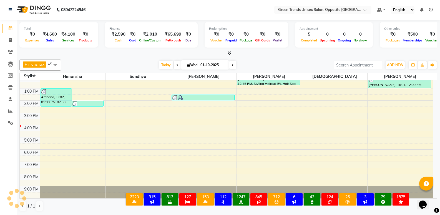
click at [154, 56] on div "Total ₹0 Expenses ₹4,600 Sales ₹4,100 Services ₹0 Products Finance ₹2,590 Cash …" at bounding box center [228, 117] width 423 height 195
click at [14, 42] on span at bounding box center [11, 40] width 10 height 6
select select "service"
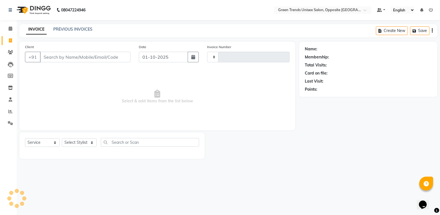
type input "1277"
select select "5225"
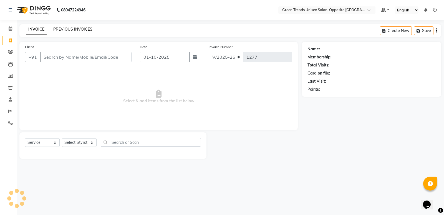
click at [65, 29] on link "PREVIOUS INVOICES" at bounding box center [72, 29] width 39 height 5
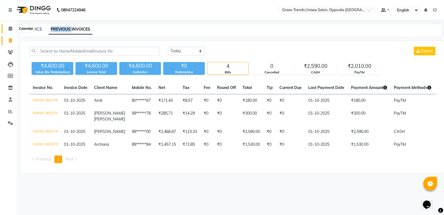
click at [9, 27] on icon at bounding box center [11, 28] width 4 height 4
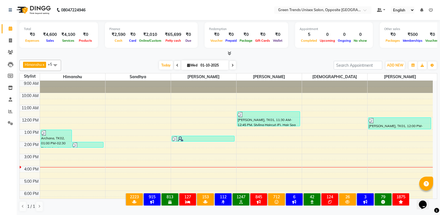
click at [110, 60] on div "[PERSON_NAME] x [PERSON_NAME] x [PERSON_NAME] x [PERSON_NAME] x +5 Select All […" at bounding box center [228, 65] width 418 height 11
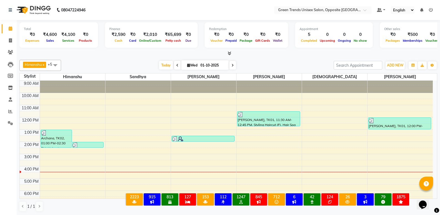
scroll to position [0, 0]
click at [165, 66] on span "Today" at bounding box center [166, 65] width 14 height 9
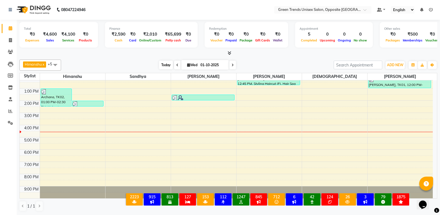
click at [168, 66] on span "Today" at bounding box center [166, 65] width 14 height 9
click at [158, 57] on div "Total ₹0 Expenses ₹4,600 Sales ₹4,100 Services ₹0 Products Finance ₹2,590 Cash …" at bounding box center [228, 117] width 423 height 195
click at [147, 56] on div at bounding box center [228, 53] width 418 height 6
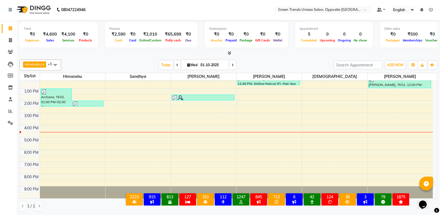
click at [265, 69] on div "[DATE] [DATE]" at bounding box center [197, 65] width 267 height 8
click at [165, 65] on span "Today" at bounding box center [166, 65] width 14 height 9
click at [167, 61] on span "Today" at bounding box center [166, 65] width 14 height 9
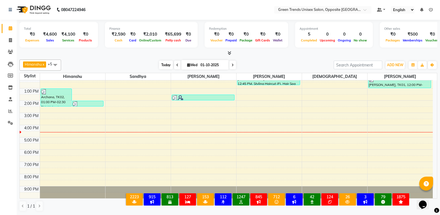
scroll to position [41, 0]
click at [161, 64] on span "Today" at bounding box center [166, 65] width 14 height 9
click at [192, 60] on div "[PERSON_NAME] x [PERSON_NAME] x [PERSON_NAME] x [PERSON_NAME] x +5 Select All […" at bounding box center [228, 64] width 418 height 11
click at [187, 67] on span "Wed" at bounding box center [192, 65] width 13 height 4
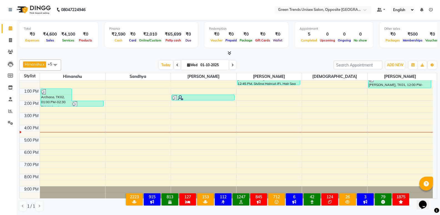
click at [187, 67] on span "Wed" at bounding box center [192, 65] width 13 height 4
click at [187, 65] on icon at bounding box center [188, 65] width 3 height 4
select select "10"
select select "2025"
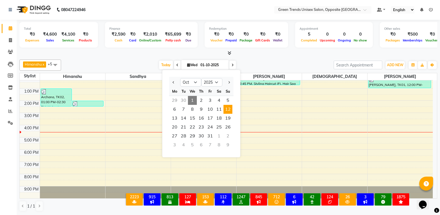
click at [230, 106] on span "12" at bounding box center [227, 109] width 9 height 9
type input "12-10-2025"
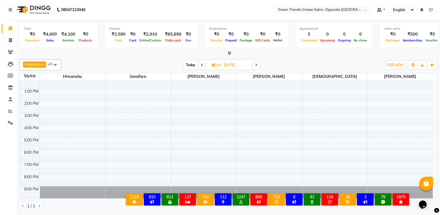
click at [210, 65] on span "Sun" at bounding box center [216, 65] width 12 height 4
select select "10"
select select "2025"
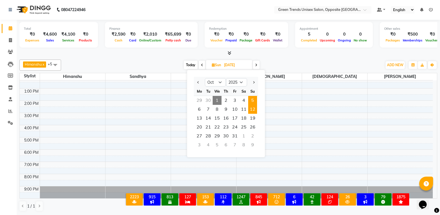
click at [250, 100] on span "5" at bounding box center [252, 100] width 9 height 9
type input "05-10-2025"
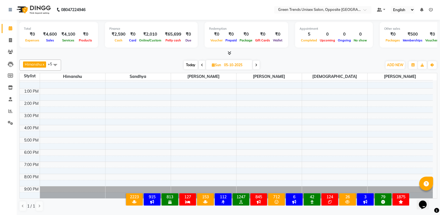
click at [175, 58] on div "Himanshu x Sandhya x Sohail x SUJEET x Vaishnavi x Vrinda x +5 Select All Himan…" at bounding box center [228, 135] width 418 height 156
click at [247, 15] on nav "08047224946 Select Location × Green Trends Unisex Salon, Opposite Khazana Marke…" at bounding box center [220, 10] width 440 height 20
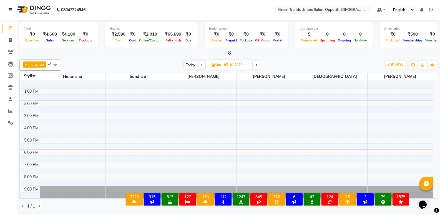
click at [324, 140] on div "9:00 AM 10:00 AM 11:00 AM 12:00 PM 1:00 PM 2:00 PM 3:00 PM 4:00 PM 5:00 PM 6:00…" at bounding box center [226, 118] width 413 height 159
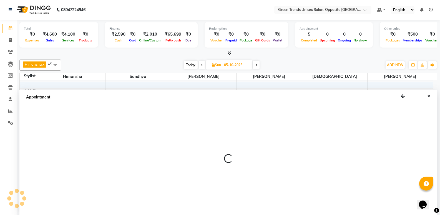
select select "63178"
select select "1020"
select select "tentative"
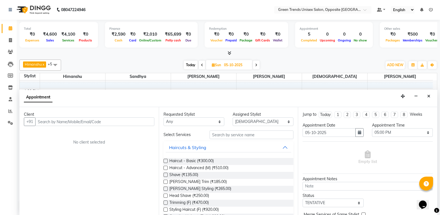
click at [190, 66] on span "Today" at bounding box center [191, 65] width 14 height 9
type input "01-10-2025"
select select "1020"
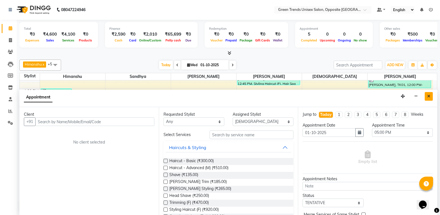
click at [431, 93] on button "Close" at bounding box center [429, 96] width 8 height 9
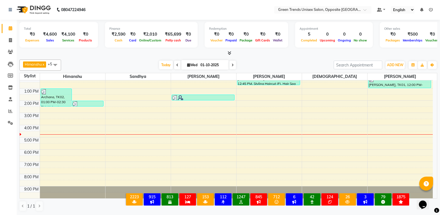
click at [300, 62] on div "[DATE] [DATE]" at bounding box center [197, 65] width 267 height 8
click at [128, 129] on div "9:00 AM 10:00 AM 11:00 AM 12:00 PM 1:00 PM 2:00 PM 3:00 PM 4:00 PM 5:00 PM 6:00…" at bounding box center [226, 118] width 413 height 159
select select "35063"
select select "tentative"
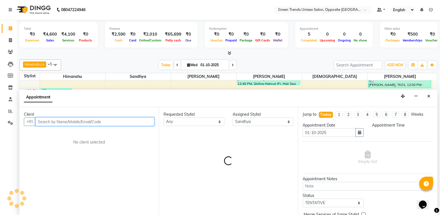
select select "960"
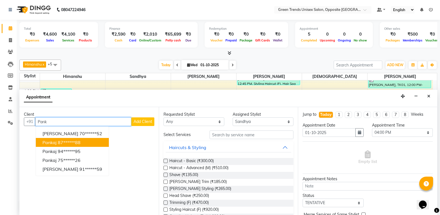
click at [75, 141] on ngb-highlight "87******88" at bounding box center [69, 142] width 23 height 6
type input "87******88"
click at [75, 141] on div "No client selected" at bounding box center [89, 142] width 104 height 6
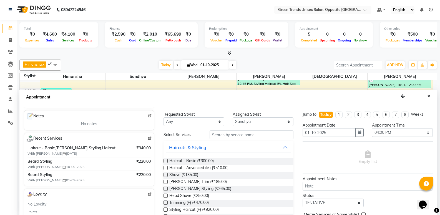
scroll to position [82, 0]
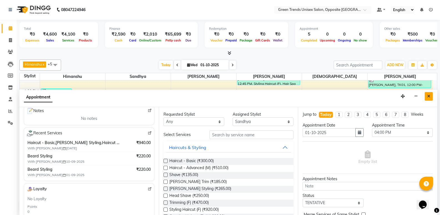
click at [431, 97] on button "Close" at bounding box center [429, 96] width 8 height 9
click at [431, 97] on div "9:00 AM 10:00 AM 11:00 AM 12:00 PM 1:00 PM 2:00 PM 3:00 PM 4:00 PM 5:00 PM 6:00…" at bounding box center [226, 118] width 413 height 159
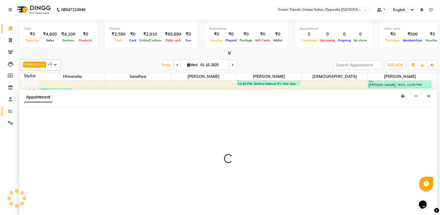
select select "77089"
select select "tentative"
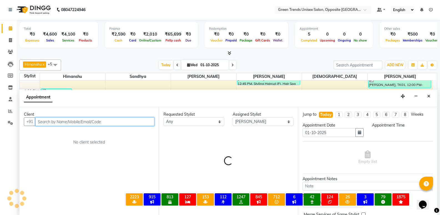
select select "810"
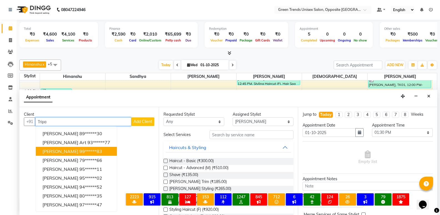
click at [79, 152] on ngb-highlight "99******83" at bounding box center [90, 151] width 23 height 6
type input "99******83"
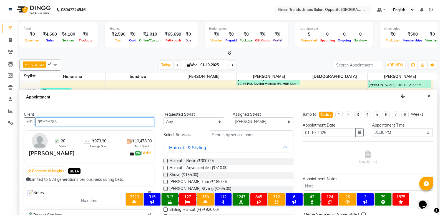
scroll to position [72, 0]
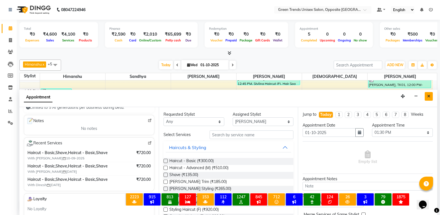
click at [429, 96] on icon "Close" at bounding box center [428, 96] width 3 height 4
click at [429, 96] on div "9:00 AM 10:00 AM 11:00 AM 12:00 PM 1:00 PM 2:00 PM 3:00 PM 4:00 PM 5:00 PM 6:00…" at bounding box center [226, 118] width 413 height 159
select select "77089"
select select "tentative"
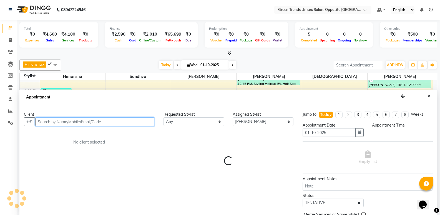
select select "810"
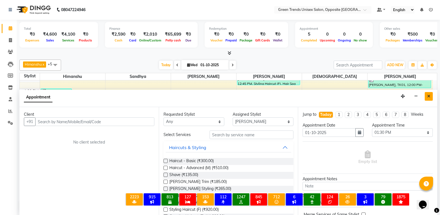
click at [430, 97] on icon "Close" at bounding box center [428, 96] width 3 height 4
click at [430, 97] on div "9:00 AM 10:00 AM 11:00 AM 12:00 PM 1:00 PM 2:00 PM 3:00 PM 4:00 PM 5:00 PM 6:00…" at bounding box center [226, 118] width 413 height 159
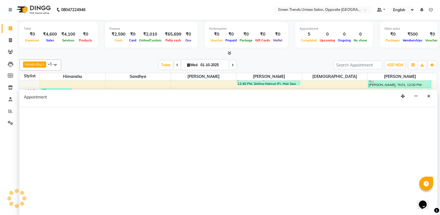
select select "77089"
select select "tentative"
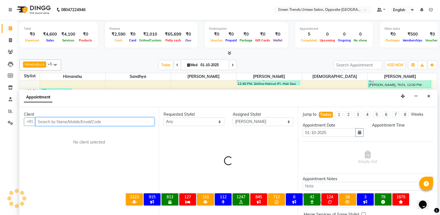
select select "810"
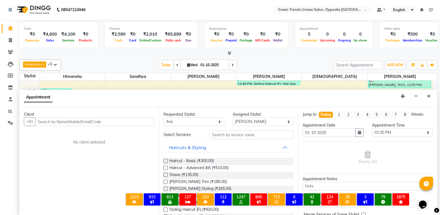
click at [430, 97] on icon "Close" at bounding box center [428, 96] width 3 height 4
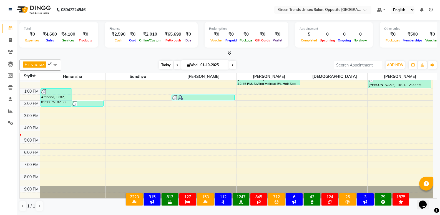
click at [169, 65] on span "Today" at bounding box center [166, 65] width 14 height 9
click at [161, 69] on div "[PERSON_NAME] x [PERSON_NAME] x [PERSON_NAME] x [PERSON_NAME] x +5 Select All […" at bounding box center [228, 64] width 418 height 11
click at [144, 58] on div "[PERSON_NAME] x [PERSON_NAME] x [PERSON_NAME] x [PERSON_NAME] x +5 Select All […" at bounding box center [228, 135] width 418 height 156
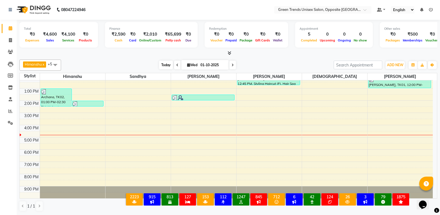
drag, startPoint x: 158, startPoint y: 63, endPoint x: 166, endPoint y: 68, distance: 8.9
click at [159, 63] on span "Today" at bounding box center [166, 65] width 14 height 9
click at [260, 134] on div "9:00 AM 10:00 AM 11:00 AM 12:00 PM 1:00 PM 2:00 PM 3:00 PM 4:00 PM 5:00 PM 6:00…" at bounding box center [226, 118] width 413 height 159
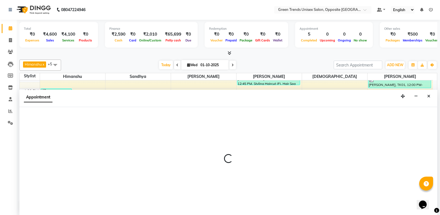
select select "75769"
select select "tentative"
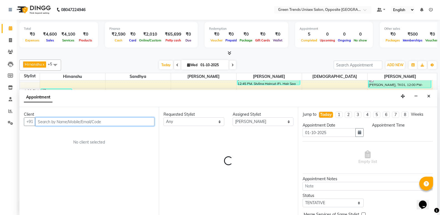
select select "990"
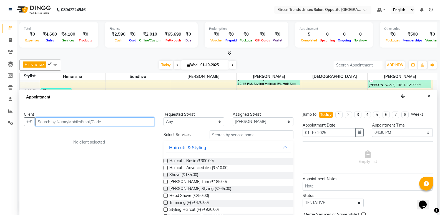
click at [103, 118] on input "text" at bounding box center [94, 121] width 119 height 9
click at [102, 118] on input "text" at bounding box center [94, 121] width 119 height 9
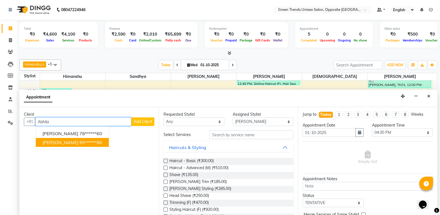
click at [97, 144] on ngb-highlight "95******90" at bounding box center [90, 142] width 23 height 6
type input "95******90"
click at [97, 144] on div "No client selected" at bounding box center [89, 142] width 104 height 6
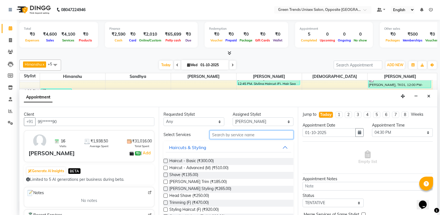
click at [236, 138] on input "text" at bounding box center [252, 134] width 84 height 9
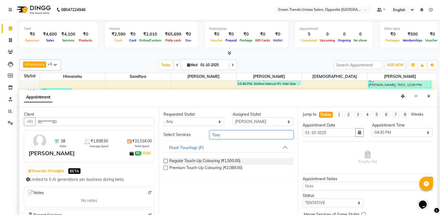
type input "Touc"
click at [166, 167] on label at bounding box center [166, 167] width 4 height 4
click at [166, 167] on input "checkbox" at bounding box center [166, 168] width 4 height 4
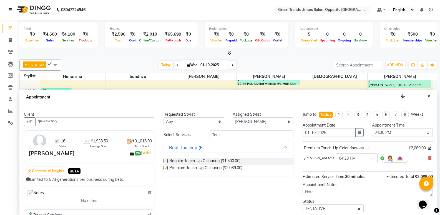
checkbox input "false"
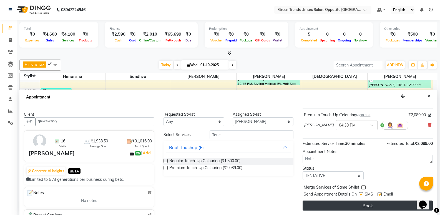
click at [381, 207] on button "Book" at bounding box center [368, 205] width 130 height 10
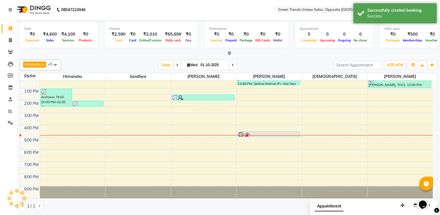
scroll to position [0, 0]
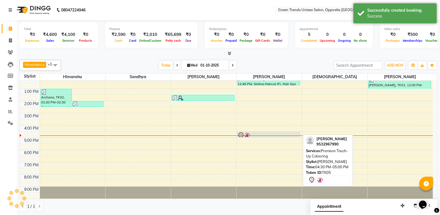
click at [267, 137] on div at bounding box center [268, 137] width 62 height 2
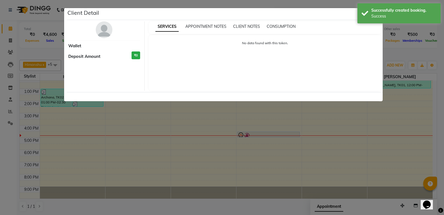
select select "7"
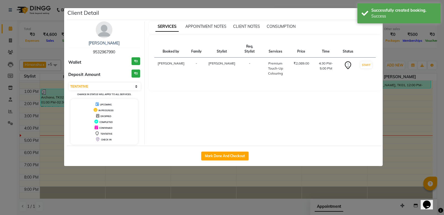
click at [227, 162] on div "Mark Done And Checkout" at bounding box center [225, 155] width 316 height 20
click at [226, 155] on button "Mark Done And Checkout" at bounding box center [224, 155] width 47 height 9
select select "service"
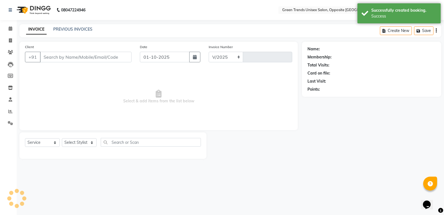
select select "5225"
type input "1277"
type input "95******90"
select select "75769"
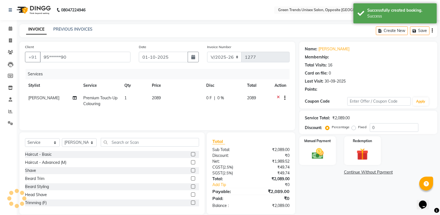
click at [207, 101] on td "0 F | 0 %" at bounding box center [223, 101] width 41 height 18
select select "75769"
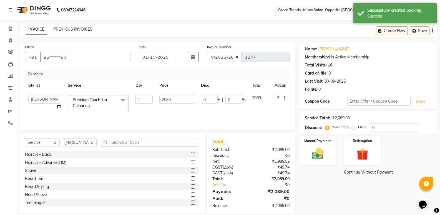
click at [210, 101] on input "0" at bounding box center [209, 99] width 17 height 9
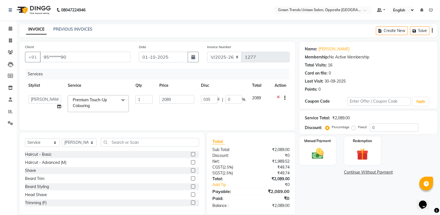
type input "0350"
click at [214, 108] on td "0350 F | 0 %" at bounding box center [223, 104] width 51 height 24
select select "75769"
click at [152, 112] on td "1" at bounding box center [144, 104] width 24 height 24
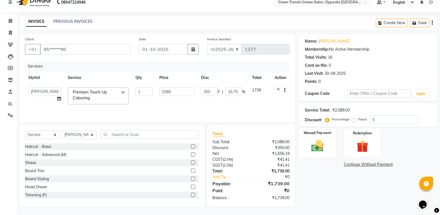
click at [326, 142] on img at bounding box center [318, 146] width 20 height 14
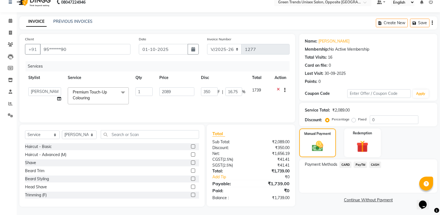
click at [358, 167] on span "PayTM" at bounding box center [360, 164] width 13 height 6
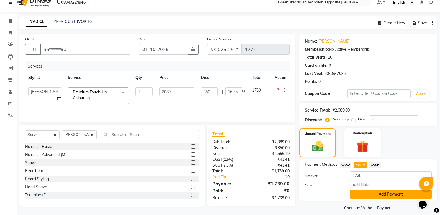
click at [369, 194] on button "Add Payment" at bounding box center [391, 194] width 82 height 9
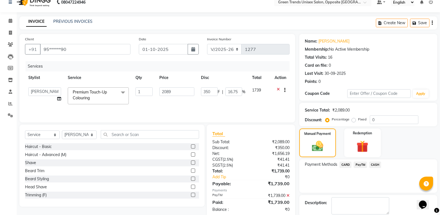
click at [436, 159] on div "Payment Methods CARD PayTM CASH" at bounding box center [368, 175] width 138 height 33
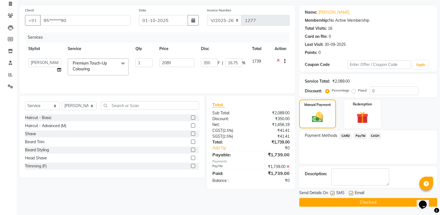
click at [373, 201] on button "Checkout" at bounding box center [368, 202] width 138 height 9
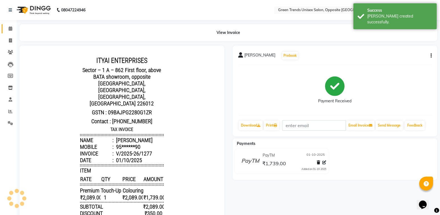
click at [11, 26] on span at bounding box center [11, 29] width 10 height 6
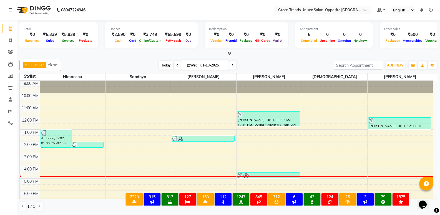
click at [165, 67] on span "Today" at bounding box center [166, 65] width 14 height 9
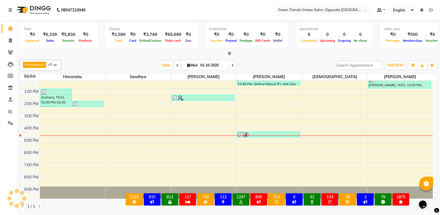
click at [151, 53] on div at bounding box center [228, 54] width 418 height 6
drag, startPoint x: 12, startPoint y: 37, endPoint x: 16, endPoint y: 38, distance: 4.2
click at [12, 37] on span at bounding box center [11, 40] width 10 height 6
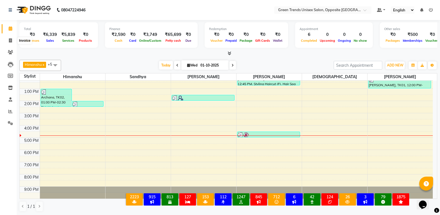
select select "service"
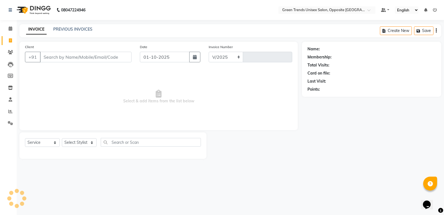
select select "5225"
type input "1278"
click at [84, 33] on div "INVOICE PREVIOUS INVOICES Create New Save" at bounding box center [230, 30] width 422 height 13
click at [84, 29] on link "PREVIOUS INVOICES" at bounding box center [72, 29] width 39 height 5
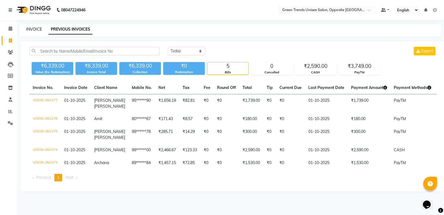
click at [36, 28] on link "INVOICE" at bounding box center [34, 29] width 16 height 5
select select "5225"
select select "service"
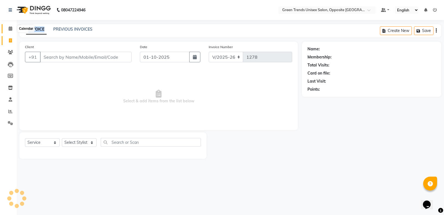
click at [9, 27] on icon at bounding box center [11, 28] width 4 height 4
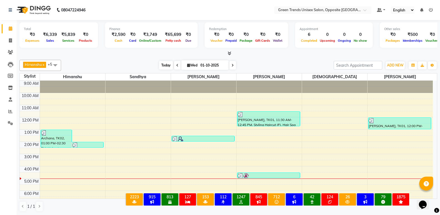
click at [164, 63] on span "Today" at bounding box center [166, 65] width 14 height 9
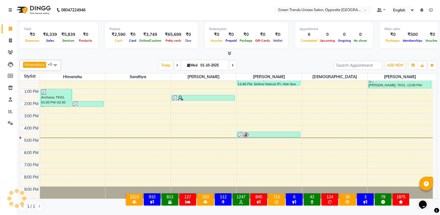
click at [134, 56] on div at bounding box center [228, 54] width 418 height 6
click at [160, 66] on span "Today" at bounding box center [166, 65] width 14 height 9
click at [12, 112] on icon at bounding box center [10, 111] width 4 height 4
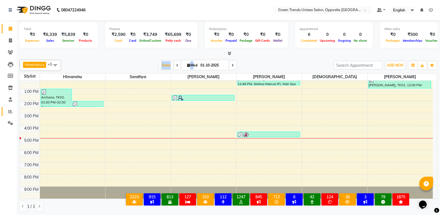
click at [12, 112] on icon at bounding box center [10, 111] width 4 height 4
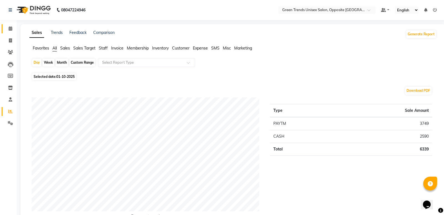
click at [7, 29] on span at bounding box center [11, 29] width 10 height 6
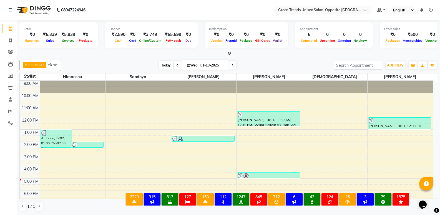
click at [163, 61] on span "Today" at bounding box center [166, 65] width 14 height 9
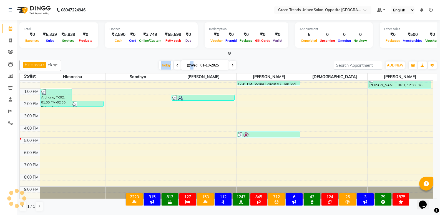
click at [152, 61] on div "[DATE] [DATE]" at bounding box center [197, 65] width 267 height 8
click at [7, 39] on span at bounding box center [11, 40] width 10 height 6
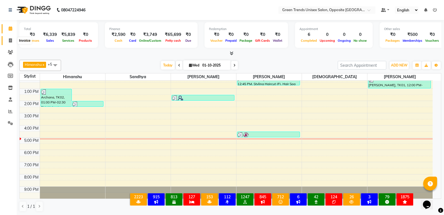
select select "service"
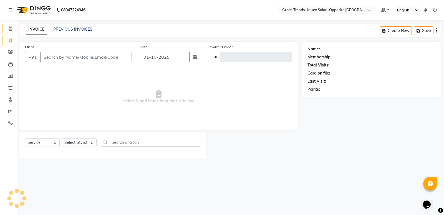
type input "1278"
select select "5225"
click at [69, 30] on link "PREVIOUS INVOICES" at bounding box center [72, 29] width 39 height 5
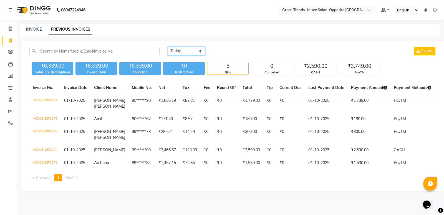
click at [194, 51] on select "Today Yesterday Custom Range" at bounding box center [186, 51] width 37 height 9
click at [193, 53] on select "Today Yesterday Custom Range" at bounding box center [186, 51] width 37 height 9
click at [225, 47] on div "Today Yesterday Custom Range Export" at bounding box center [302, 51] width 269 height 9
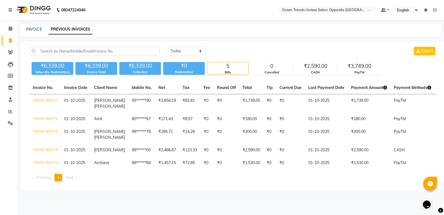
click at [225, 47] on div "Today Yesterday Custom Range Export" at bounding box center [302, 51] width 269 height 9
click at [191, 51] on select "Today Yesterday Custom Range" at bounding box center [186, 51] width 37 height 9
select select "yesterday"
click at [168, 47] on select "Today Yesterday Custom Range" at bounding box center [186, 51] width 37 height 9
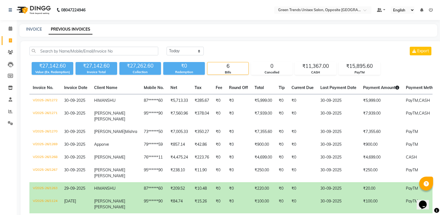
click at [250, 51] on div "Today Yesterday Custom Range Export" at bounding box center [300, 51] width 266 height 9
click at [121, 31] on div "INVOICE PREVIOUS INVOICES" at bounding box center [224, 29] width 411 height 6
click at [12, 29] on icon at bounding box center [11, 28] width 4 height 4
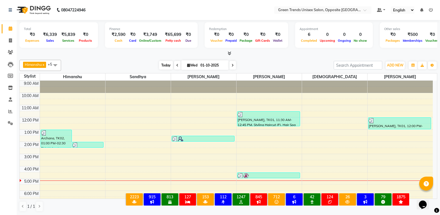
click at [165, 62] on span "Today" at bounding box center [166, 65] width 14 height 9
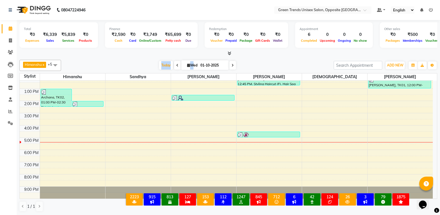
click at [171, 59] on div "[PERSON_NAME] x [PERSON_NAME] x [PERSON_NAME] x [PERSON_NAME] x +5 Select All […" at bounding box center [228, 135] width 418 height 156
click at [167, 61] on span "Today" at bounding box center [166, 65] width 14 height 9
click at [7, 39] on span at bounding box center [11, 40] width 10 height 6
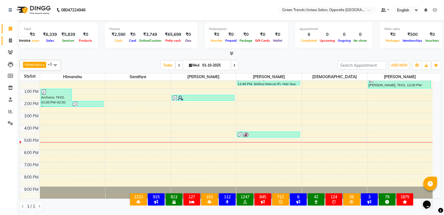
select select "service"
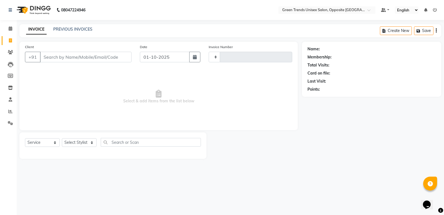
type input "1278"
select select "5225"
click at [79, 23] on div "08047224946 Select Location × Green Trends Unisex Salon, Opposite Khazana Marke…" at bounding box center [222, 107] width 444 height 215
click at [79, 27] on link "PREVIOUS INVOICES" at bounding box center [72, 29] width 39 height 5
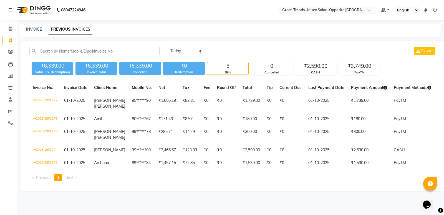
click at [40, 34] on div "INVOICE PREVIOUS INVOICES" at bounding box center [230, 30] width 422 height 12
click at [36, 27] on link "INVOICE" at bounding box center [34, 29] width 16 height 5
select select "service"
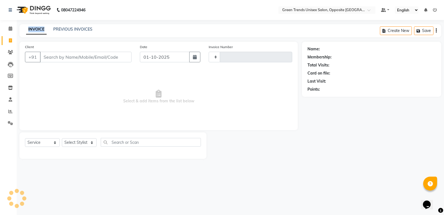
type input "1278"
select select "5225"
click at [69, 38] on main "INVOICE PREVIOUS INVOICES Create New Save Client +91 Date 01-10-2025 Invoice Nu…" at bounding box center [231, 95] width 428 height 143
click at [6, 30] on span at bounding box center [11, 29] width 10 height 6
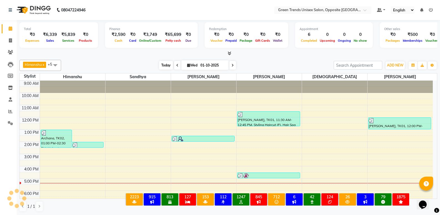
click at [168, 68] on span "Today" at bounding box center [166, 65] width 14 height 9
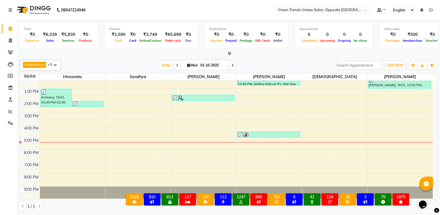
click at [143, 52] on div at bounding box center [228, 54] width 418 height 6
click at [160, 59] on div "[PERSON_NAME] x [PERSON_NAME] x [PERSON_NAME] x [PERSON_NAME] x +5 Select All […" at bounding box center [228, 64] width 418 height 11
click at [160, 60] on div "[PERSON_NAME] x [PERSON_NAME] x [PERSON_NAME] x [PERSON_NAME] x +5 Select All […" at bounding box center [228, 64] width 418 height 11
click at [160, 64] on span "Today" at bounding box center [166, 65] width 14 height 9
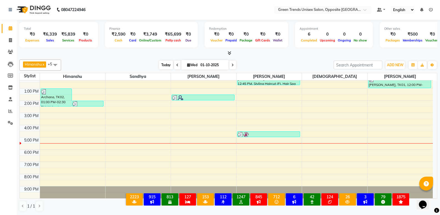
click at [160, 64] on span "Today" at bounding box center [166, 65] width 14 height 9
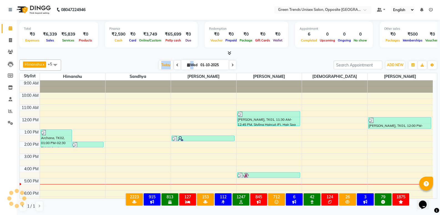
scroll to position [41, 0]
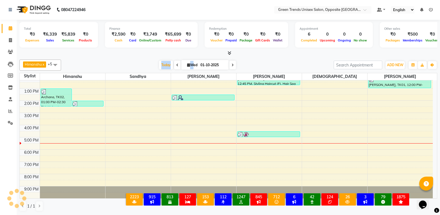
click at [146, 58] on div "[PERSON_NAME] x [PERSON_NAME] x [PERSON_NAME] x [PERSON_NAME] x +5 Select All […" at bounding box center [228, 135] width 418 height 156
click at [12, 38] on span at bounding box center [11, 40] width 10 height 6
select select "5225"
select select "service"
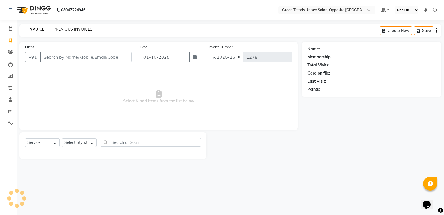
click at [73, 30] on link "PREVIOUS INVOICES" at bounding box center [72, 29] width 39 height 5
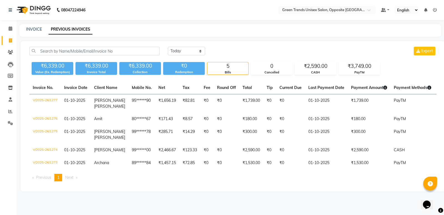
click at [266, 44] on div "Today Yesterday Custom Range Export ₹6,339.00 Value (Ex. Redemption) ₹6,339.00 …" at bounding box center [233, 116] width 425 height 150
click at [255, 50] on div "Today Yesterday Custom Range Export" at bounding box center [302, 51] width 269 height 9
click at [12, 24] on li "Calendar" at bounding box center [8, 29] width 17 height 12
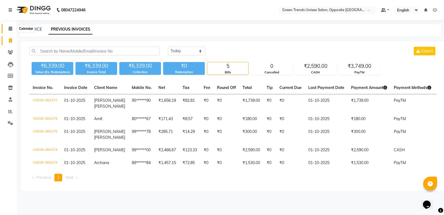
click at [12, 29] on icon at bounding box center [11, 28] width 4 height 4
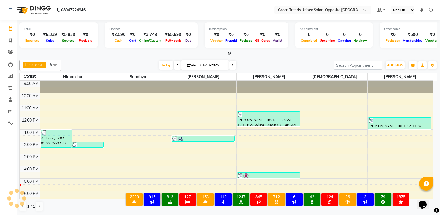
scroll to position [30, 0]
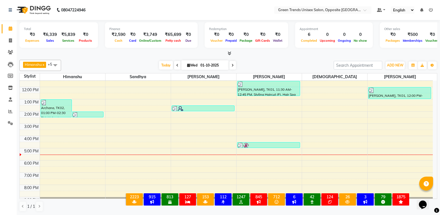
click at [235, 67] on span at bounding box center [232, 65] width 7 height 9
type input "02-10-2025"
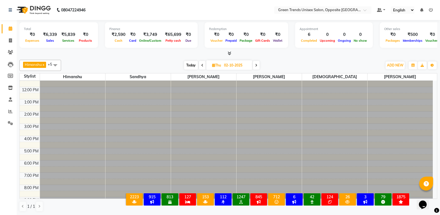
scroll to position [0, 0]
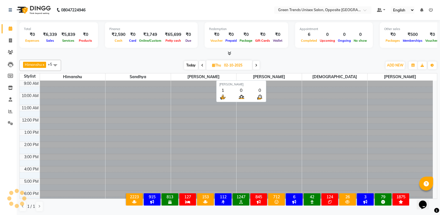
click at [280, 52] on div at bounding box center [228, 54] width 418 height 6
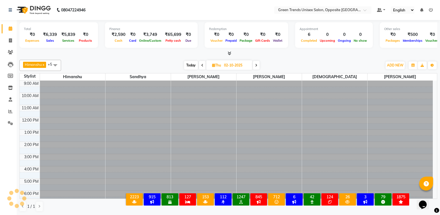
click at [280, 52] on div at bounding box center [228, 54] width 418 height 6
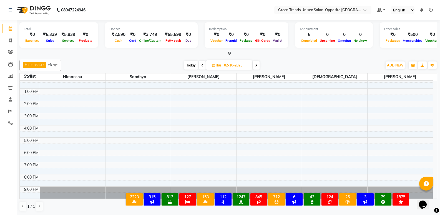
click at [210, 141] on div "9:00 AM 10:00 AM 11:00 AM 12:00 PM 1:00 PM 2:00 PM 3:00 PM 4:00 PM 5:00 PM 6:00…" at bounding box center [226, 119] width 413 height 159
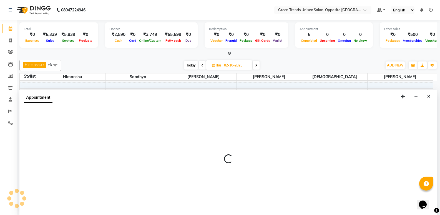
scroll to position [0, 0]
select select "89786"
select select "tentative"
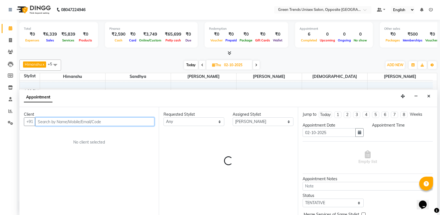
select select "1020"
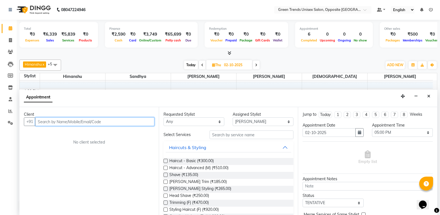
click at [48, 122] on input "text" at bounding box center [94, 121] width 119 height 9
type input "1"
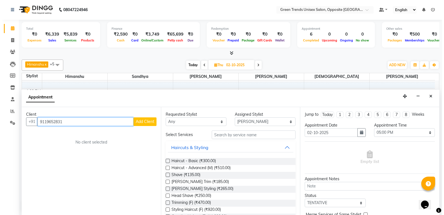
scroll to position [0, 0]
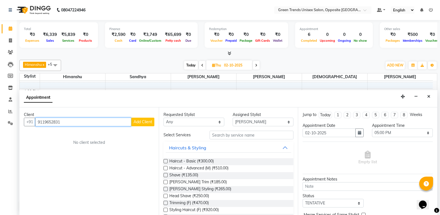
type input "9119652831"
click at [143, 123] on span "Add Client" at bounding box center [143, 121] width 19 height 5
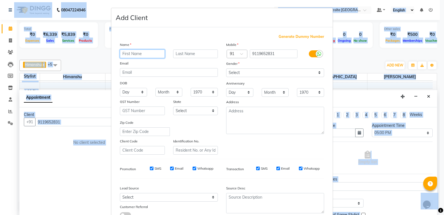
click at [125, 53] on input "text" at bounding box center [142, 53] width 45 height 9
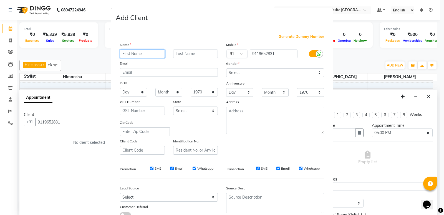
click at [125, 53] on input "text" at bounding box center [142, 53] width 45 height 9
type input "Siba"
click at [72, 0] on html "08047224946 Select Location × Green Trends Unisex Salon, Opposite Khazana Marke…" at bounding box center [222, 107] width 444 height 215
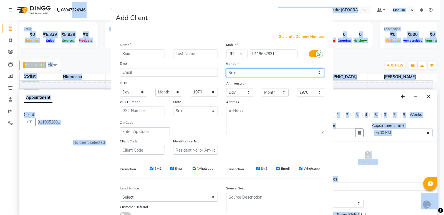
click at [293, 69] on select "Select Male Female Other Prefer Not To Say" at bounding box center [275, 72] width 98 height 9
click at [292, 71] on select "Select Male Female Other Prefer Not To Say" at bounding box center [275, 72] width 98 height 9
select select "[DEMOGRAPHIC_DATA]"
click at [226, 68] on select "Select Male Female Other Prefer Not To Say" at bounding box center [275, 72] width 98 height 9
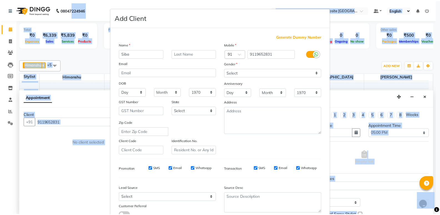
scroll to position [42, 0]
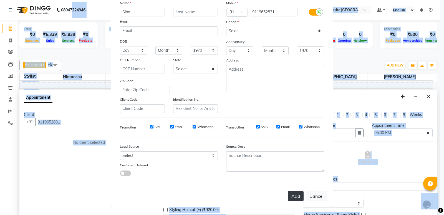
click at [298, 198] on button "Add" at bounding box center [296, 196] width 16 height 10
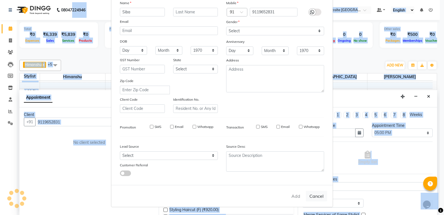
type input "91******31"
select select
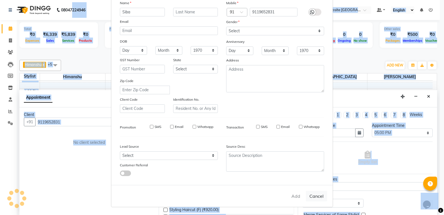
select select
checkbox input "false"
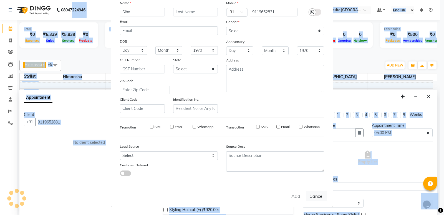
checkbox input "false"
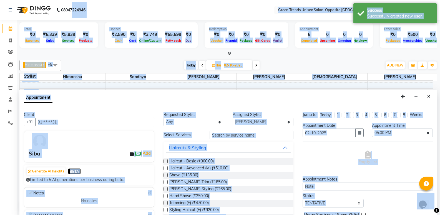
click at [243, 156] on div "Haircut - Basic (₹300.00) Haircut - Advanced (M) (₹510.00) Shave (₹135.00) Bear…" at bounding box center [229, 193] width 130 height 78
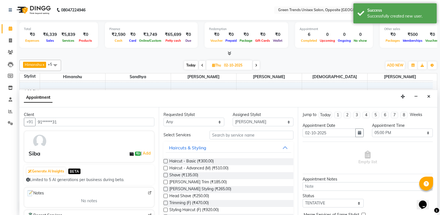
click at [248, 155] on div "Haircut - Basic (₹300.00) Haircut - Advanced (M) (₹510.00) Shave (₹135.00) Bear…" at bounding box center [229, 193] width 130 height 78
click at [241, 138] on input "text" at bounding box center [252, 134] width 84 height 9
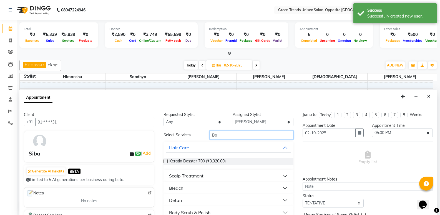
type input "Bo"
click at [233, 176] on button "Scalp Treatment" at bounding box center [229, 175] width 126 height 10
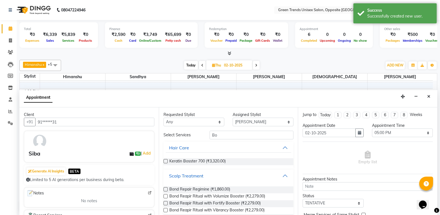
click at [231, 174] on button "Scalp Treatment" at bounding box center [229, 175] width 126 height 10
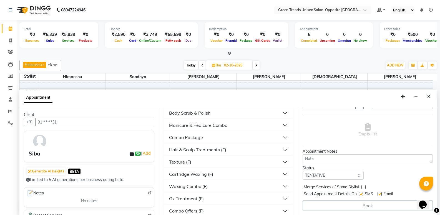
scroll to position [100, 0]
click at [257, 165] on button "Texture (F)" at bounding box center [229, 161] width 126 height 10
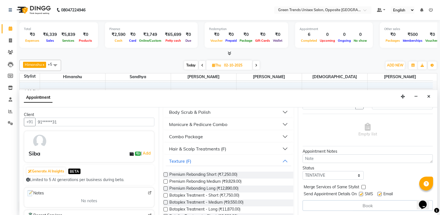
click at [164, 203] on label at bounding box center [166, 202] width 4 height 4
click at [164, 203] on input "checkbox" at bounding box center [166, 203] width 4 height 4
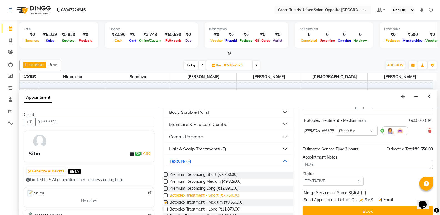
checkbox input "false"
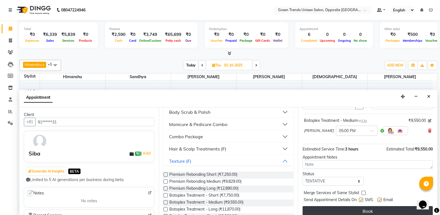
click at [373, 209] on button "Book" at bounding box center [368, 211] width 130 height 10
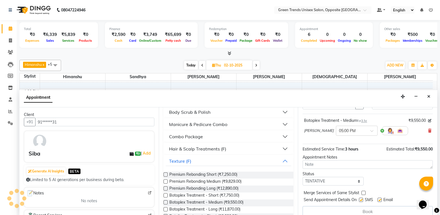
click at [373, 209] on div "Book" at bounding box center [368, 211] width 130 height 11
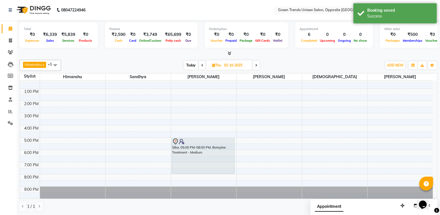
click at [11, 32] on link "Calendar" at bounding box center [8, 28] width 13 height 9
click at [9, 37] on link "Invoice" at bounding box center [8, 40] width 13 height 9
select select "service"
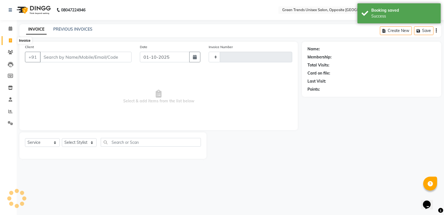
type input "1278"
select select "5225"
click at [12, 25] on link "Calendar" at bounding box center [8, 28] width 13 height 9
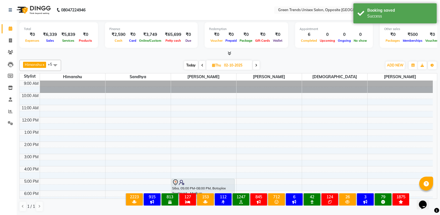
click at [187, 67] on span "Today" at bounding box center [191, 65] width 14 height 9
type input "01-10-2025"
click at [206, 67] on span "Thu 01-10-2025" at bounding box center [229, 64] width 46 height 9
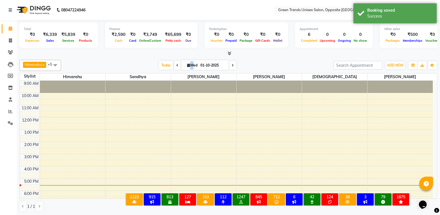
scroll to position [41, 0]
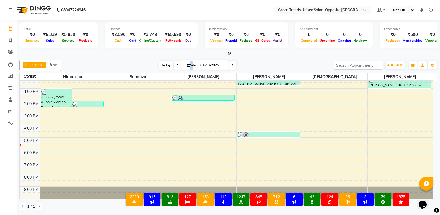
click at [164, 66] on span "Today" at bounding box center [166, 65] width 14 height 9
click at [157, 60] on div "[PERSON_NAME] x [PERSON_NAME] x [PERSON_NAME] x [PERSON_NAME] x +5 Select All […" at bounding box center [228, 65] width 418 height 11
click at [164, 61] on div "[PERSON_NAME] x [PERSON_NAME] x [PERSON_NAME] x [PERSON_NAME] x +5 Select All […" at bounding box center [228, 65] width 418 height 11
click at [164, 61] on span "Today" at bounding box center [166, 65] width 14 height 9
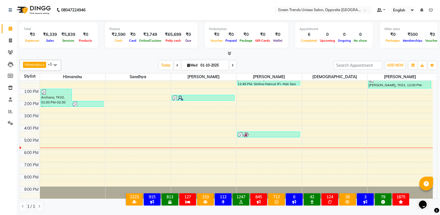
click at [155, 66] on div "[DATE] [DATE]" at bounding box center [197, 65] width 267 height 8
click at [153, 71] on div "[PERSON_NAME] x [PERSON_NAME] x [PERSON_NAME] x [PERSON_NAME] x +5 Select All […" at bounding box center [228, 135] width 418 height 156
click at [159, 63] on div "[DATE] [DATE]" at bounding box center [198, 65] width 78 height 8
click at [160, 56] on div "Total ₹0 Expenses ₹6,339 Sales ₹5,839 Services ₹0 Products Finance ₹2,590 Cash …" at bounding box center [228, 117] width 423 height 195
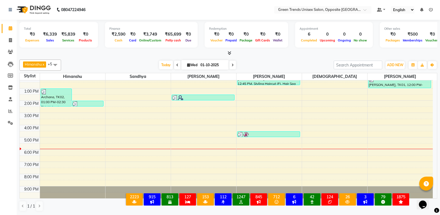
click at [160, 56] on div "Total ₹0 Expenses ₹6,339 Sales ₹5,839 Services ₹0 Products Finance ₹2,590 Cash …" at bounding box center [228, 117] width 423 height 195
click at [159, 68] on span "Today" at bounding box center [166, 65] width 14 height 9
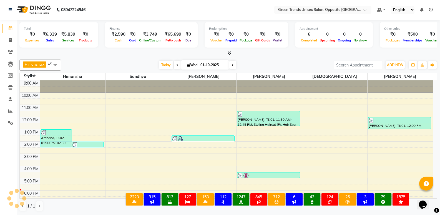
click at [150, 55] on div at bounding box center [228, 53] width 418 height 6
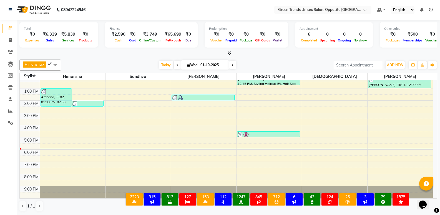
click at [118, 61] on div "[DATE] [DATE]" at bounding box center [197, 65] width 267 height 8
click at [167, 66] on span "Today" at bounding box center [166, 65] width 14 height 9
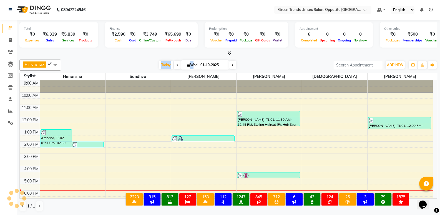
click at [158, 58] on div "[PERSON_NAME] x [PERSON_NAME] x [PERSON_NAME] x [PERSON_NAME] x +5 Select All […" at bounding box center [228, 135] width 418 height 156
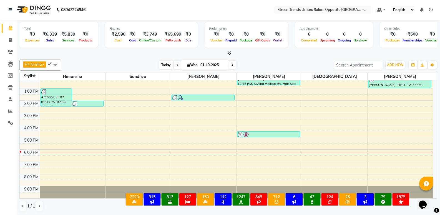
click at [168, 65] on span "Today" at bounding box center [166, 65] width 14 height 9
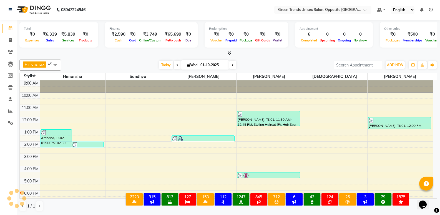
click at [157, 57] on div "Total ₹0 Expenses ₹6,339 Sales ₹5,839 Services ₹0 Products Finance ₹2,590 Cash …" at bounding box center [228, 117] width 423 height 195
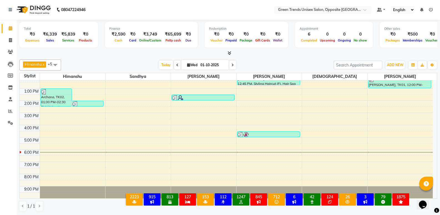
drag, startPoint x: 152, startPoint y: 64, endPoint x: 165, endPoint y: 83, distance: 23.2
click at [150, 68] on div "[DATE] [DATE]" at bounding box center [197, 65] width 267 height 8
click at [160, 68] on span "Today" at bounding box center [166, 65] width 14 height 9
click at [143, 51] on div at bounding box center [228, 53] width 418 height 6
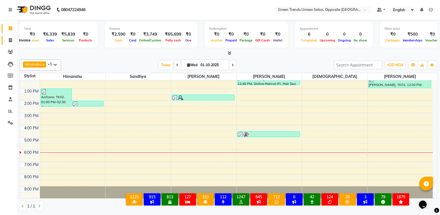
click at [7, 41] on span at bounding box center [11, 40] width 10 height 6
select select "service"
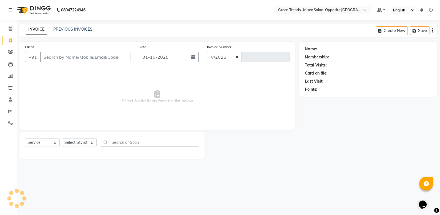
select select "5225"
type input "1278"
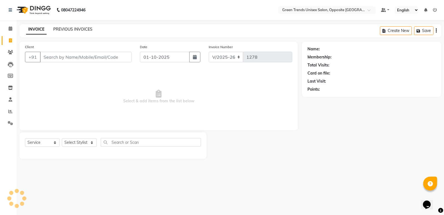
click at [58, 27] on link "PREVIOUS INVOICES" at bounding box center [72, 29] width 39 height 5
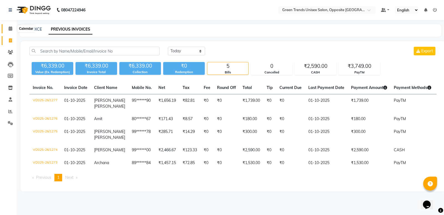
click at [9, 29] on icon at bounding box center [11, 28] width 4 height 4
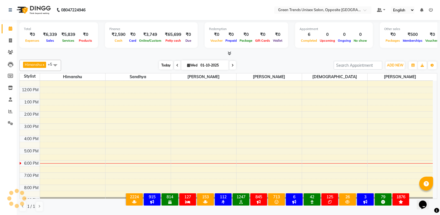
click at [165, 66] on span "Today" at bounding box center [166, 65] width 14 height 9
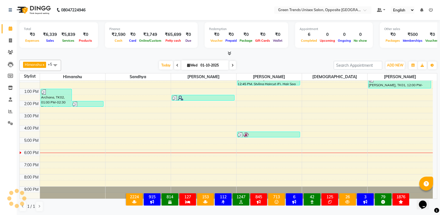
click at [138, 60] on div "[PERSON_NAME] x [PERSON_NAME] x [PERSON_NAME] x [PERSON_NAME] x +5 Select All […" at bounding box center [228, 65] width 418 height 11
click at [136, 72] on div "[PERSON_NAME] x [PERSON_NAME] x [PERSON_NAME] x [PERSON_NAME] x +5 Select All […" at bounding box center [228, 135] width 418 height 156
drag, startPoint x: 160, startPoint y: 67, endPoint x: 131, endPoint y: 0, distance: 73.1
click at [161, 66] on span "Today" at bounding box center [166, 65] width 14 height 9
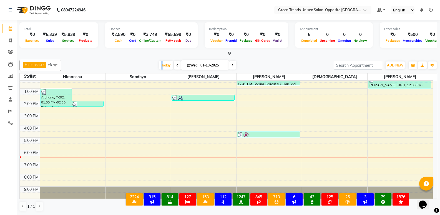
click at [151, 63] on div "[DATE] [DATE]" at bounding box center [197, 65] width 267 height 8
click at [164, 64] on span "Today" at bounding box center [166, 65] width 14 height 9
click at [156, 56] on div at bounding box center [228, 54] width 418 height 6
click at [160, 61] on span "Today" at bounding box center [166, 65] width 14 height 9
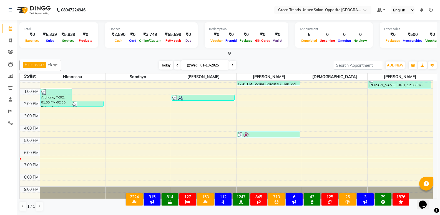
click at [160, 61] on span "Today" at bounding box center [166, 65] width 14 height 9
click at [158, 55] on div at bounding box center [228, 54] width 418 height 6
click at [133, 65] on div "[DATE] [DATE]" at bounding box center [197, 65] width 267 height 8
click at [161, 66] on span "Today" at bounding box center [166, 65] width 14 height 9
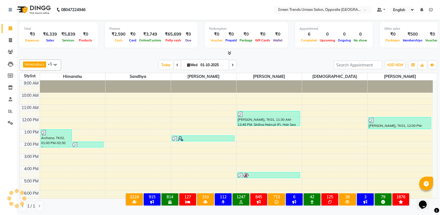
scroll to position [41, 0]
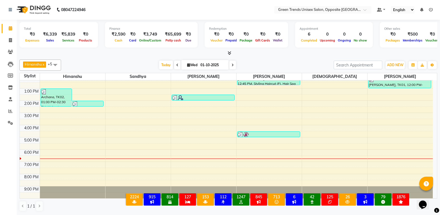
click at [116, 158] on div at bounding box center [138, 158] width 65 height 0
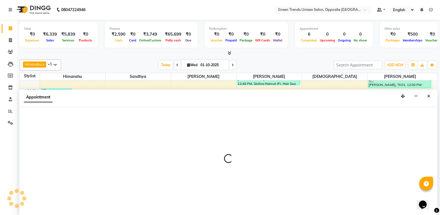
select select "35063"
select select "tentative"
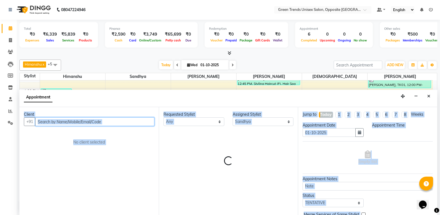
select select "1110"
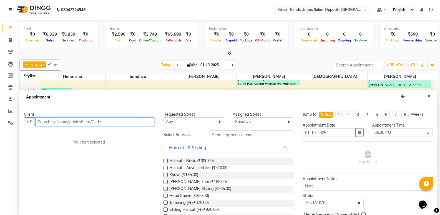
click at [40, 118] on input "text" at bounding box center [94, 121] width 119 height 9
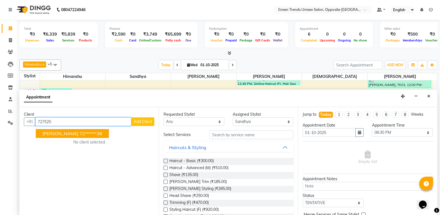
click at [59, 133] on span "AKASH SINGH" at bounding box center [60, 133] width 36 height 6
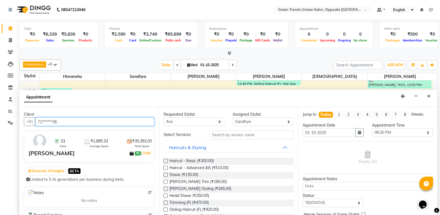
type input "72******38"
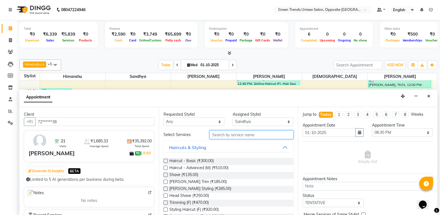
click at [222, 132] on input "text" at bounding box center [252, 134] width 84 height 9
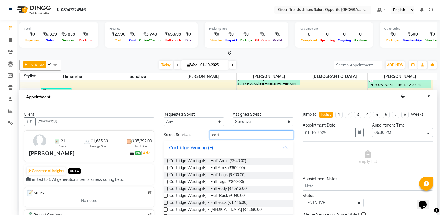
type input "cart"
click at [165, 167] on label at bounding box center [166, 167] width 4 height 4
click at [165, 167] on input "checkbox" at bounding box center [166, 168] width 4 height 4
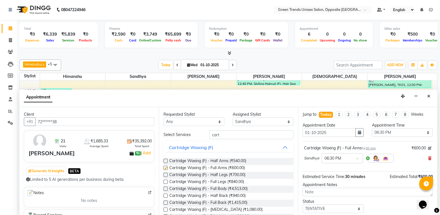
checkbox input "false"
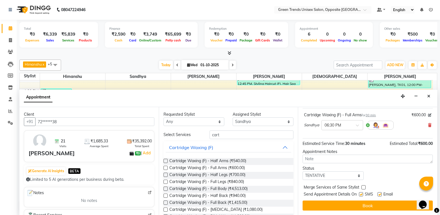
click at [438, 191] on div "Total ₹0 Expenses ₹6,339 Sales ₹5,839 Services ₹0 Products Finance ₹2,590 Cash …" at bounding box center [228, 117] width 423 height 195
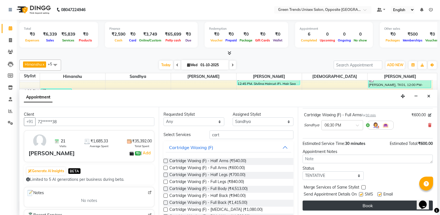
click at [386, 205] on button "Book" at bounding box center [368, 205] width 130 height 10
click at [386, 205] on div "Book" at bounding box center [368, 205] width 130 height 10
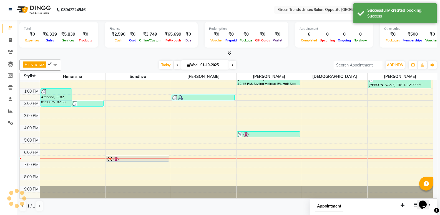
scroll to position [0, 0]
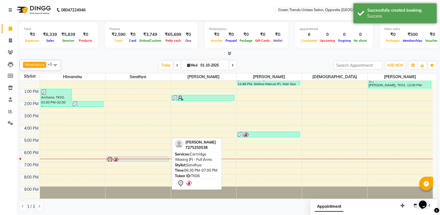
click at [157, 160] on div at bounding box center [137, 161] width 62 height 2
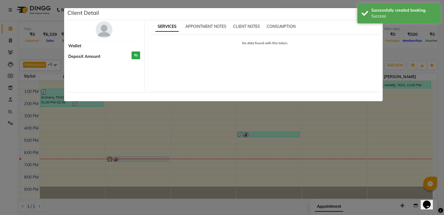
select select "7"
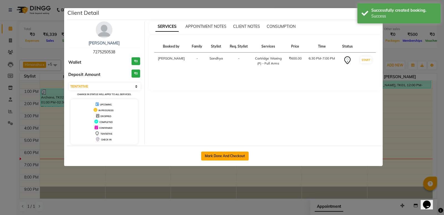
click at [211, 155] on button "Mark Done And Checkout" at bounding box center [224, 155] width 47 height 9
select select "service"
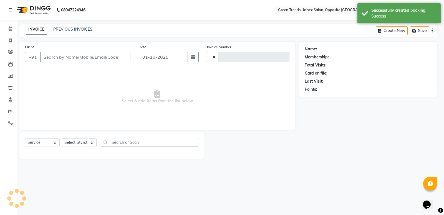
type input "1278"
select select "5225"
type input "72******38"
select select "35063"
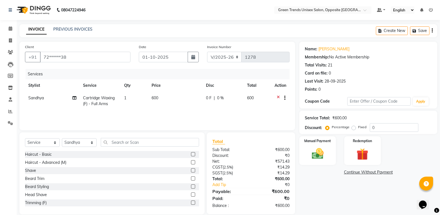
click at [201, 98] on td "600" at bounding box center [175, 101] width 55 height 18
click at [218, 99] on span "F" at bounding box center [219, 100] width 2 height 6
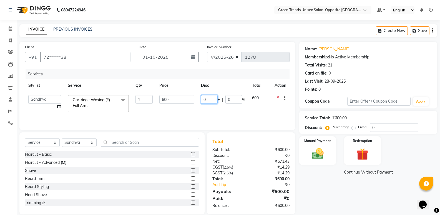
click at [205, 98] on input "0" at bounding box center [209, 99] width 17 height 9
click at [188, 115] on div "Services Stylist Service Qty Price Disc Total Action Himanshu Raj Shilpakar San…" at bounding box center [157, 97] width 265 height 56
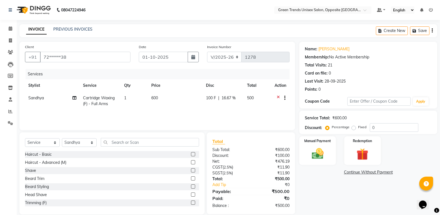
click at [140, 149] on div "Select Service Product Membership Package Voucher Prepaid Gift Card Select Styl…" at bounding box center [112, 144] width 174 height 13
click at [140, 143] on input "text" at bounding box center [150, 142] width 98 height 9
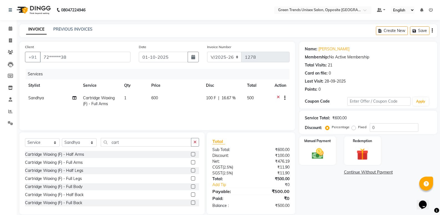
click at [191, 176] on label at bounding box center [193, 178] width 4 height 4
click at [191, 177] on input "checkbox" at bounding box center [193, 179] width 4 height 4
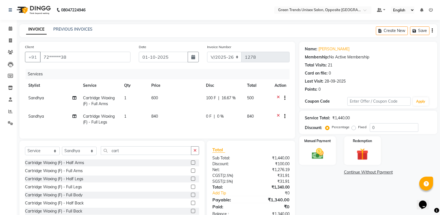
click at [213, 113] on td "0 F | 0 %" at bounding box center [223, 119] width 41 height 18
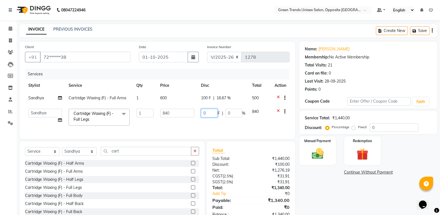
click at [211, 115] on input "0" at bounding box center [209, 113] width 17 height 9
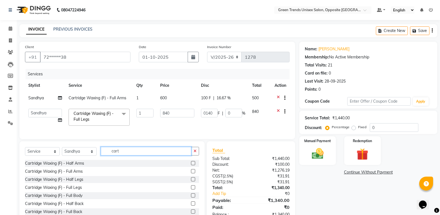
click at [139, 155] on input "cart" at bounding box center [146, 151] width 91 height 9
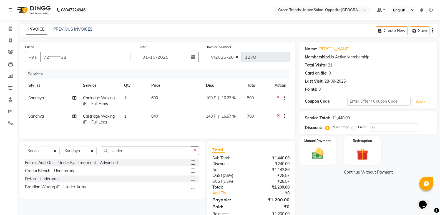
click at [194, 189] on label at bounding box center [193, 186] width 4 height 4
click at [194, 189] on input "checkbox" at bounding box center [193, 187] width 4 height 4
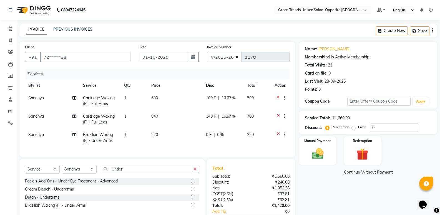
click at [212, 133] on div "0 F | 0 %" at bounding box center [223, 135] width 35 height 6
click at [212, 133] on td "0 F | 0 %" at bounding box center [223, 137] width 41 height 18
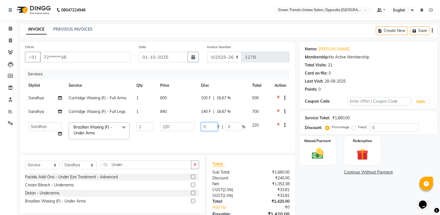
click at [212, 126] on input "0" at bounding box center [209, 126] width 17 height 9
click at [162, 138] on td "220" at bounding box center [177, 131] width 41 height 24
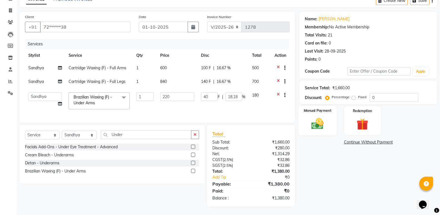
click at [311, 122] on img at bounding box center [318, 123] width 20 height 14
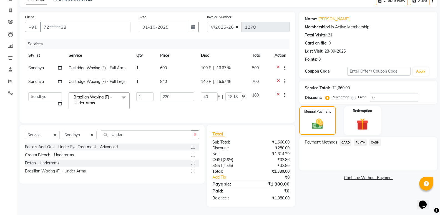
click at [364, 140] on span "PayTM" at bounding box center [360, 142] width 13 height 6
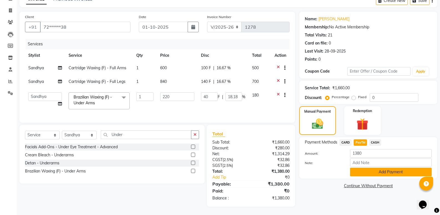
click at [368, 168] on button "Add Payment" at bounding box center [391, 171] width 82 height 9
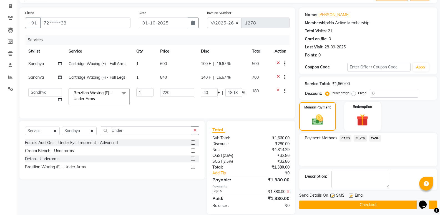
scroll to position [46, 0]
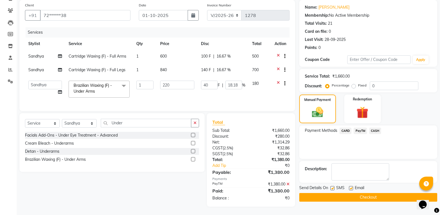
click at [388, 193] on button "Checkout" at bounding box center [368, 197] width 138 height 9
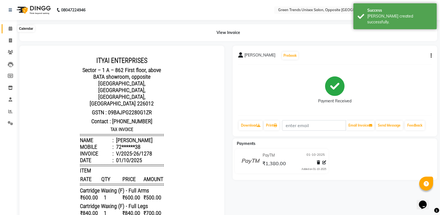
click at [8, 26] on span at bounding box center [11, 29] width 10 height 6
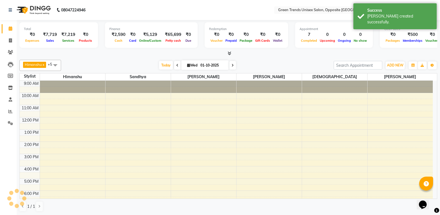
scroll to position [30, 0]
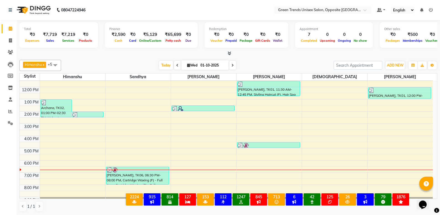
click at [167, 59] on div "[PERSON_NAME] x [PERSON_NAME] x [PERSON_NAME] x [PERSON_NAME] x +5 Select All […" at bounding box center [228, 135] width 418 height 156
click at [163, 61] on div "[PERSON_NAME] x [PERSON_NAME] x [PERSON_NAME] x [PERSON_NAME] x +5 Select All […" at bounding box center [228, 65] width 418 height 11
drag, startPoint x: 294, startPoint y: 66, endPoint x: 296, endPoint y: 73, distance: 7.1
click at [294, 66] on div "[DATE] [DATE]" at bounding box center [197, 65] width 267 height 8
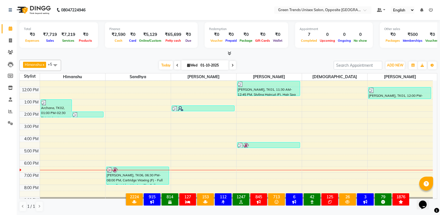
click at [159, 64] on div "[DATE] [DATE]" at bounding box center [198, 65] width 78 height 8
click at [163, 67] on span "Today" at bounding box center [166, 65] width 14 height 9
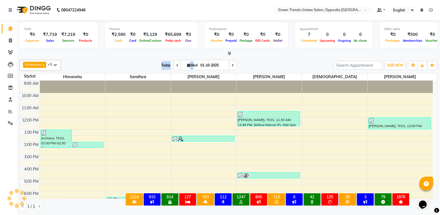
scroll to position [41, 0]
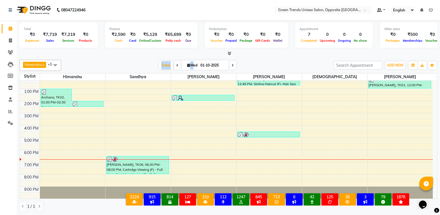
click at [70, 158] on div "9:00 AM 10:00 AM 11:00 AM 12:00 PM 1:00 PM 2:00 PM 3:00 PM 4:00 PM 5:00 PM 6:00…" at bounding box center [226, 119] width 413 height 159
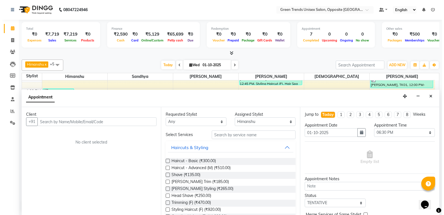
scroll to position [0, 0]
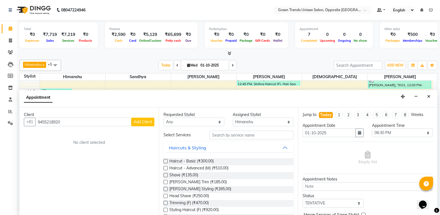
click at [137, 124] on button "Add Client" at bounding box center [142, 121] width 23 height 9
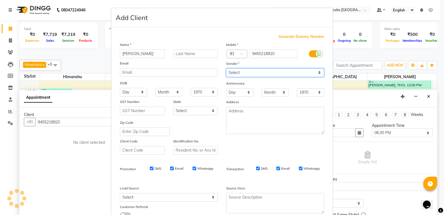
click at [271, 75] on select "Select Male Female Other Prefer Not To Say" at bounding box center [275, 72] width 98 height 9
click at [226, 68] on select "Select Male Female Other Prefer Not To Say" at bounding box center [275, 72] width 98 height 9
click at [263, 87] on div "Anniversary" at bounding box center [275, 83] width 106 height 9
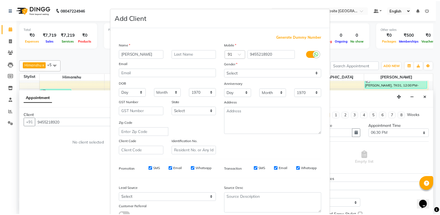
scroll to position [42, 0]
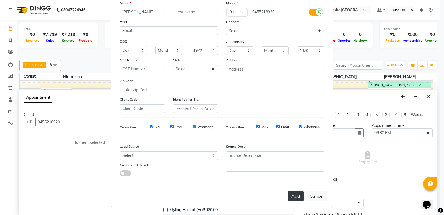
click at [296, 195] on button "Add" at bounding box center [296, 196] width 16 height 10
click at [296, 195] on div "Add Cancel" at bounding box center [222, 196] width 222 height 22
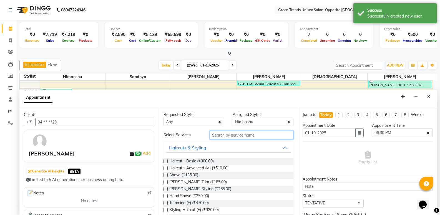
click at [257, 139] on input "text" at bounding box center [252, 134] width 84 height 9
click at [166, 162] on label at bounding box center [166, 161] width 4 height 4
click at [166, 162] on input "checkbox" at bounding box center [166, 162] width 4 height 4
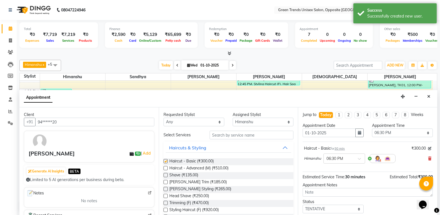
drag, startPoint x: 166, startPoint y: 162, endPoint x: 297, endPoint y: 182, distance: 132.8
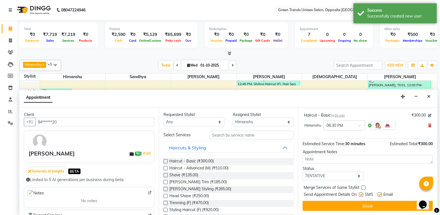
click at [433, 185] on div at bounding box center [426, 183] width 14 height 14
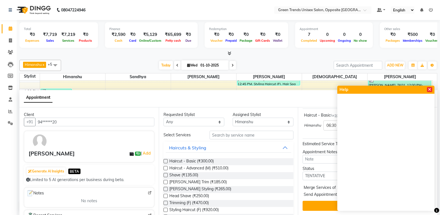
click at [429, 90] on icon at bounding box center [429, 89] width 3 height 4
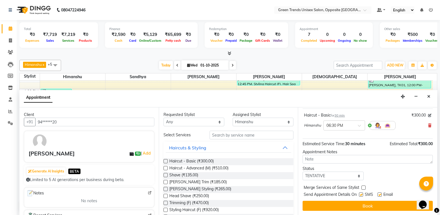
scroll to position [0, 0]
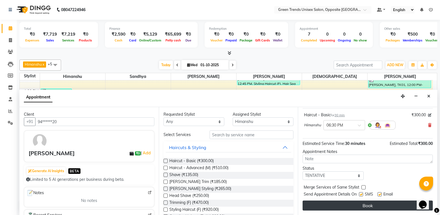
click at [367, 204] on button "Book" at bounding box center [368, 205] width 130 height 10
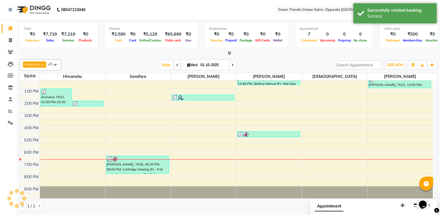
scroll to position [0, 0]
click at [81, 159] on div at bounding box center [72, 159] width 65 height 0
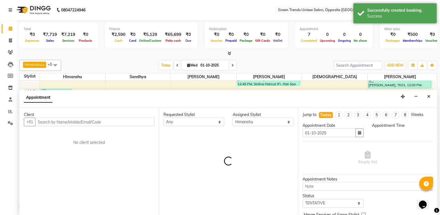
scroll to position [0, 0]
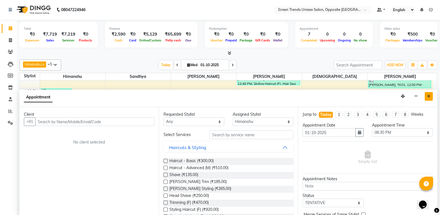
click at [425, 92] on button "Close" at bounding box center [429, 96] width 8 height 9
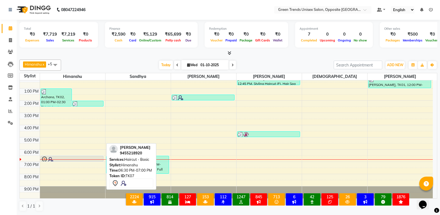
click at [98, 158] on div at bounding box center [72, 159] width 62 height 7
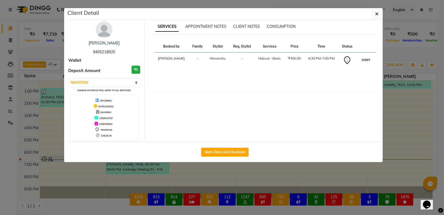
click at [366, 60] on button "START" at bounding box center [365, 59] width 11 height 7
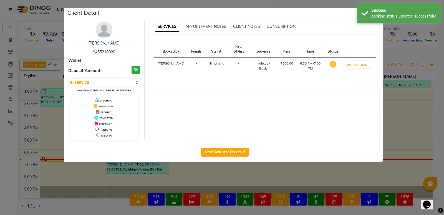
click at [402, 48] on ngb-modal-window "Client Detail Abhisek 9455218920 Wallet Deposit Amount ₹0 Select IN SERVICE CON…" at bounding box center [222, 107] width 444 height 215
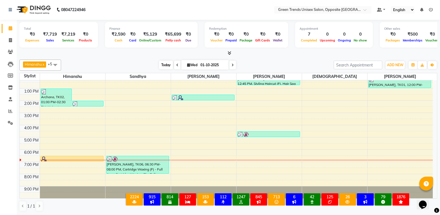
click at [161, 63] on span "Today" at bounding box center [166, 65] width 14 height 9
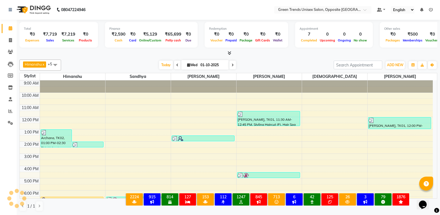
scroll to position [41, 0]
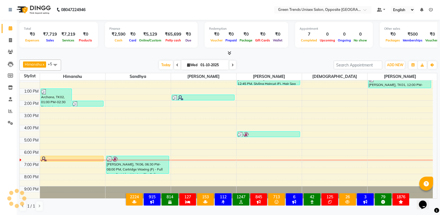
click at [131, 58] on div "[PERSON_NAME] x [PERSON_NAME] x [PERSON_NAME] x [PERSON_NAME] x +5 Select All […" at bounding box center [228, 135] width 418 height 156
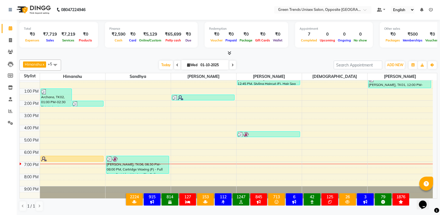
click at [161, 63] on span "Today" at bounding box center [166, 65] width 14 height 9
click at [149, 52] on div at bounding box center [228, 53] width 418 height 6
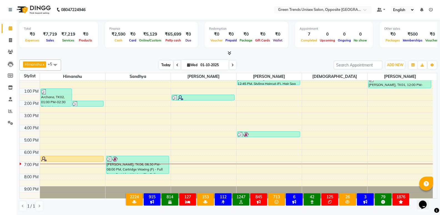
click at [167, 65] on span "Today" at bounding box center [166, 65] width 14 height 9
click at [159, 56] on div at bounding box center [228, 53] width 418 height 6
click at [167, 62] on span "Today" at bounding box center [166, 65] width 14 height 9
click at [161, 53] on div at bounding box center [228, 53] width 418 height 6
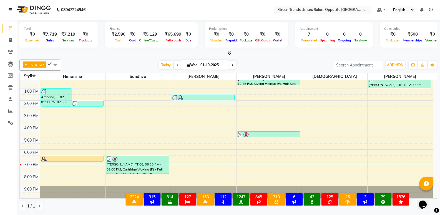
click at [141, 60] on div "[PERSON_NAME] x [PERSON_NAME] x [PERSON_NAME] x [PERSON_NAME] x +5 Select All […" at bounding box center [228, 64] width 418 height 11
click at [167, 61] on span "Today" at bounding box center [166, 65] width 14 height 9
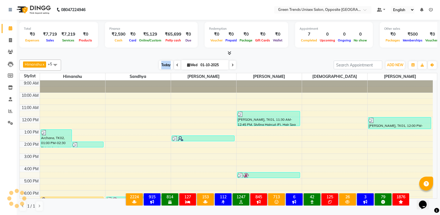
drag, startPoint x: 167, startPoint y: 61, endPoint x: 161, endPoint y: 65, distance: 7.9
click at [165, 63] on span "Today" at bounding box center [166, 65] width 14 height 9
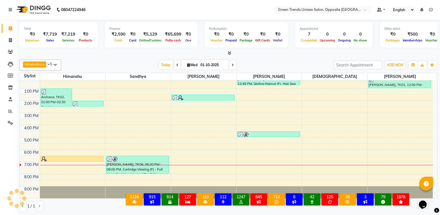
click at [146, 44] on div "Finance ₹2,590 Cash ₹0 Card ₹5,129 Online/Custom ₹65,699 Petty cash ₹0 Due" at bounding box center [151, 35] width 93 height 26
drag, startPoint x: 148, startPoint y: 56, endPoint x: 145, endPoint y: 63, distance: 8.6
click at [146, 62] on div "Total ₹0 Expenses ₹7,719 Sales ₹7,219 Services ₹0 Products Finance ₹2,590 Cash …" at bounding box center [228, 117] width 423 height 195
click at [262, 162] on div "9:00 AM 10:00 AM 11:00 AM 12:00 PM 1:00 PM 2:00 PM 3:00 PM 4:00 PM 5:00 PM 6:00…" at bounding box center [226, 119] width 413 height 159
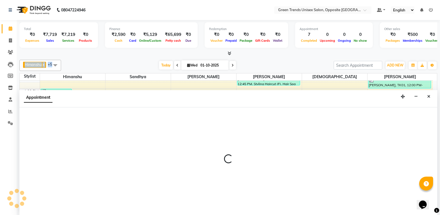
scroll to position [0, 0]
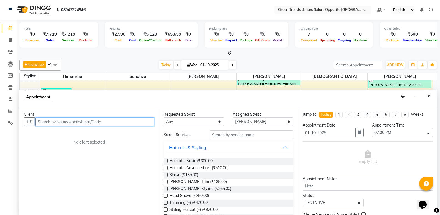
click at [44, 117] on input "text" at bounding box center [94, 121] width 119 height 9
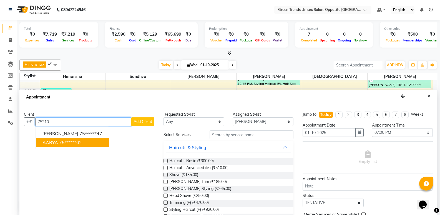
click at [47, 140] on span "AARYA" at bounding box center [50, 142] width 16 height 6
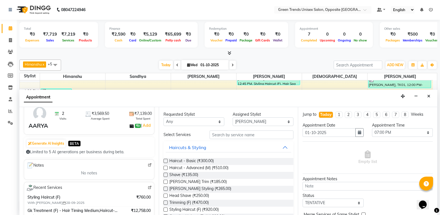
scroll to position [16, 0]
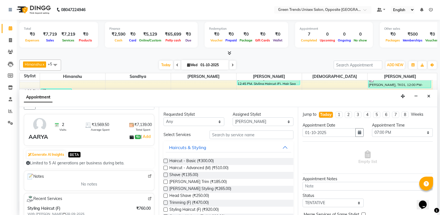
click at [153, 110] on div "Client +91 75******02 2 Visits ₹3,569.50 Average Spent ₹7,139.00 Total Spent AA…" at bounding box center [88, 161] width 139 height 108
click at [224, 137] on input "text" at bounding box center [252, 134] width 84 height 9
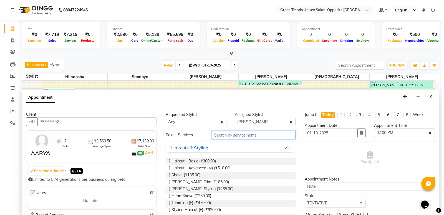
scroll to position [0, 0]
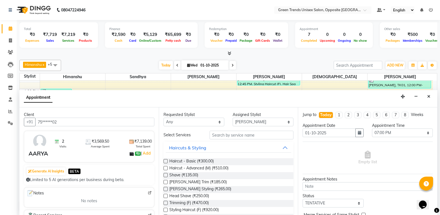
click at [122, 117] on div "Client" at bounding box center [89, 115] width 130 height 6
click at [120, 119] on input "75******02" at bounding box center [94, 121] width 119 height 9
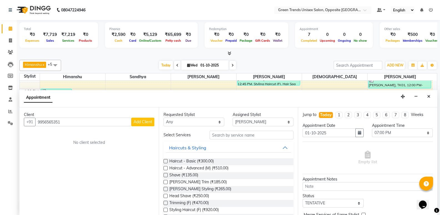
click at [151, 123] on button "Add Client" at bounding box center [142, 121] width 23 height 9
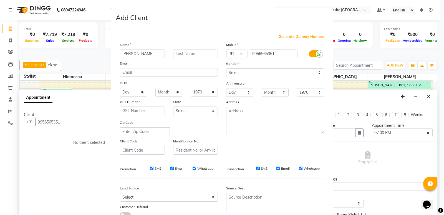
click at [232, 79] on div "Anniversary" at bounding box center [275, 83] width 106 height 9
click at [237, 71] on select "Select Male Female Other Prefer Not To Say" at bounding box center [275, 72] width 98 height 9
click at [226, 68] on select "Select Male Female Other Prefer Not To Say" at bounding box center [275, 72] width 98 height 9
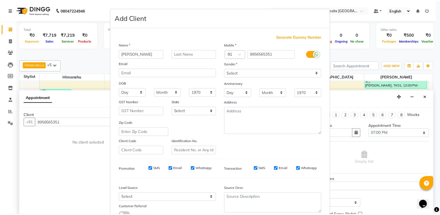
scroll to position [42, 0]
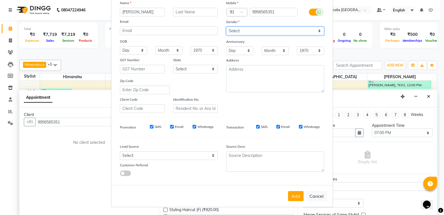
click at [249, 32] on select "Select Male Female Other Prefer Not To Say" at bounding box center [275, 31] width 98 height 9
click at [226, 27] on select "Select Male Female Other Prefer Not To Say" at bounding box center [275, 31] width 98 height 9
click at [296, 195] on button "Add" at bounding box center [296, 196] width 16 height 10
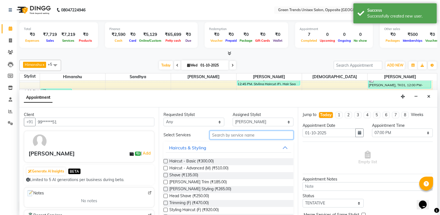
click at [249, 135] on input "text" at bounding box center [252, 134] width 84 height 9
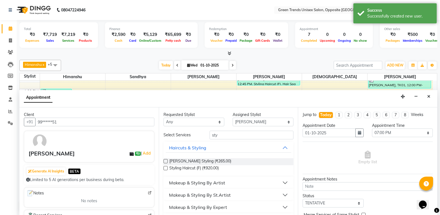
click at [166, 167] on label at bounding box center [166, 168] width 4 height 4
click at [166, 167] on input "checkbox" at bounding box center [166, 169] width 4 height 4
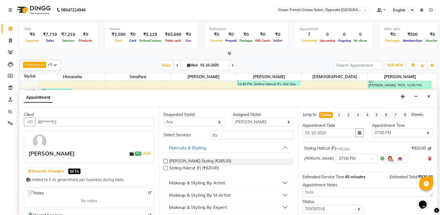
scroll to position [33, 0]
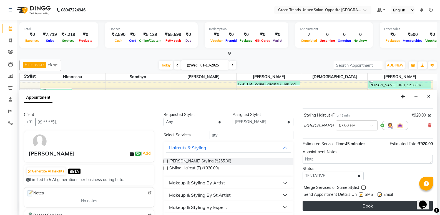
click at [389, 208] on button "Book" at bounding box center [368, 205] width 130 height 10
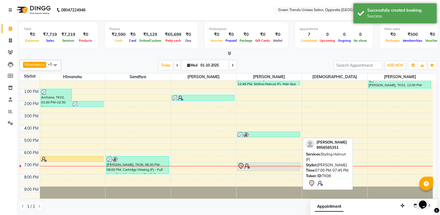
click at [258, 165] on div at bounding box center [269, 165] width 62 height 7
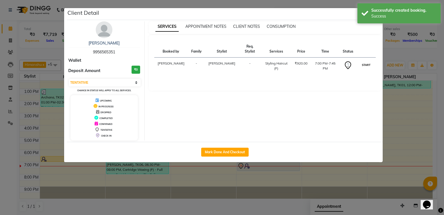
click at [366, 61] on button "START" at bounding box center [366, 64] width 11 height 7
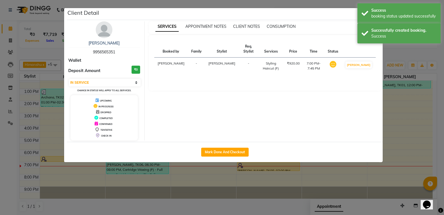
click at [387, 52] on ngb-modal-window "Client Detail Sourabh 9956565351 Wallet Deposit Amount ₹0 Select IN SERVICE CON…" at bounding box center [222, 107] width 444 height 215
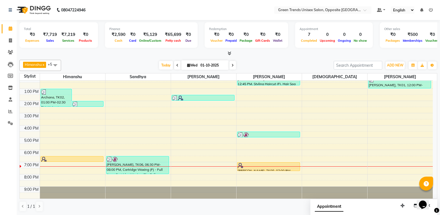
click at [156, 63] on div "[DATE] [DATE]" at bounding box center [197, 65] width 267 height 8
click at [168, 63] on span "Today" at bounding box center [166, 65] width 14 height 9
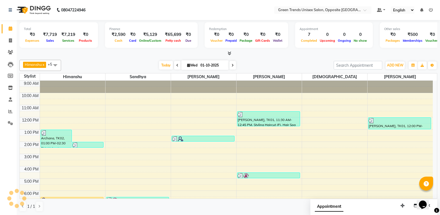
scroll to position [41, 0]
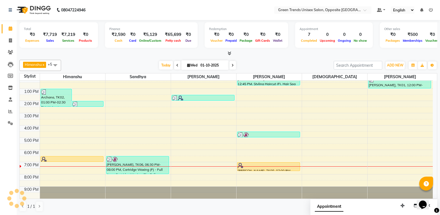
click at [138, 51] on div at bounding box center [228, 54] width 418 height 6
click at [162, 64] on span "Today" at bounding box center [166, 65] width 14 height 9
click at [146, 59] on div "[PERSON_NAME] x [PERSON_NAME] x [PERSON_NAME] x [PERSON_NAME] x +5 Select All […" at bounding box center [228, 135] width 418 height 156
click at [159, 66] on span "Today" at bounding box center [166, 65] width 14 height 9
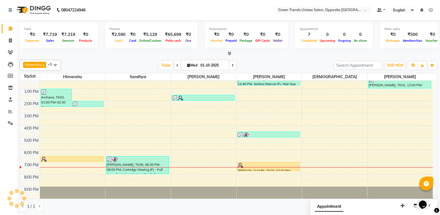
click at [139, 53] on div at bounding box center [228, 54] width 418 height 6
click at [4, 40] on link "Invoice" at bounding box center [8, 40] width 13 height 9
click at [14, 43] on span at bounding box center [11, 40] width 10 height 6
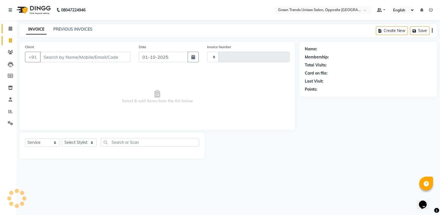
click at [13, 32] on link "Calendar" at bounding box center [8, 28] width 13 height 9
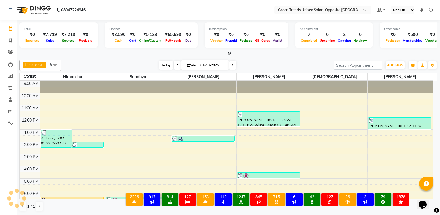
click at [167, 62] on span "Today" at bounding box center [166, 65] width 14 height 9
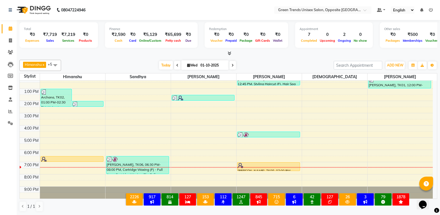
click at [260, 64] on div "[DATE] [DATE]" at bounding box center [197, 65] width 267 height 8
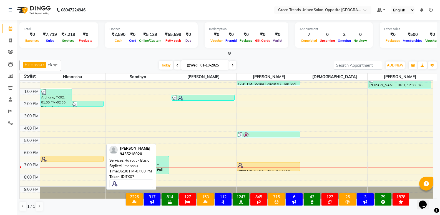
click at [87, 159] on div at bounding box center [72, 159] width 62 height 6
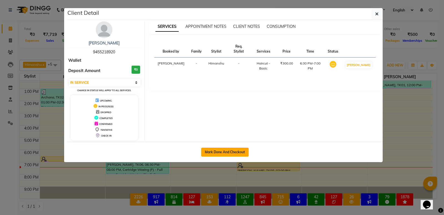
click at [230, 153] on button "Mark Done And Checkout" at bounding box center [224, 151] width 47 height 9
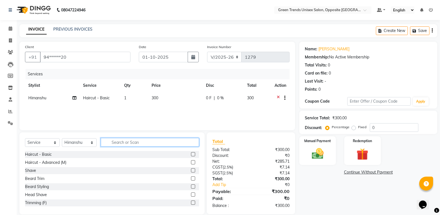
click at [121, 140] on input "text" at bounding box center [150, 142] width 98 height 9
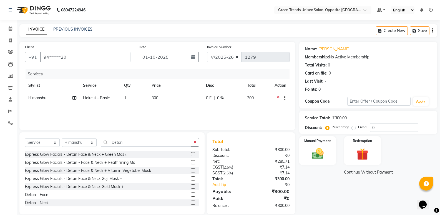
click at [191, 193] on label at bounding box center [193, 194] width 4 height 4
click at [191, 193] on input "checkbox" at bounding box center [193, 195] width 4 height 4
click at [134, 146] on input "Detan" at bounding box center [146, 142] width 91 height 9
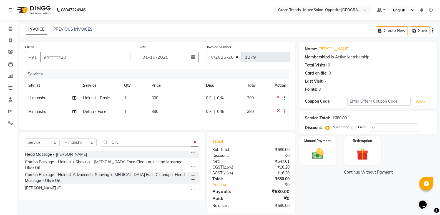
click at [193, 156] on label at bounding box center [193, 154] width 4 height 4
click at [193, 156] on input "checkbox" at bounding box center [193, 154] width 4 height 4
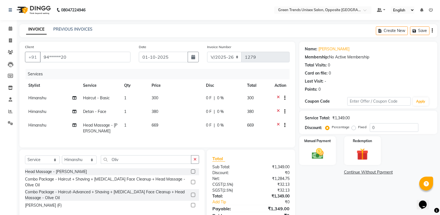
click at [358, 129] on label "Fixed" at bounding box center [362, 126] width 8 height 5
click at [353, 129] on input "Fixed" at bounding box center [355, 127] width 4 height 4
click at [385, 129] on input "0" at bounding box center [394, 127] width 49 height 9
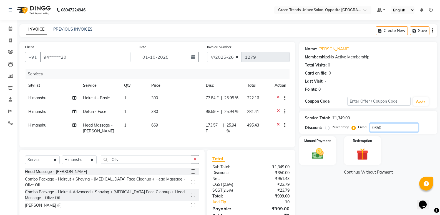
scroll to position [28, 0]
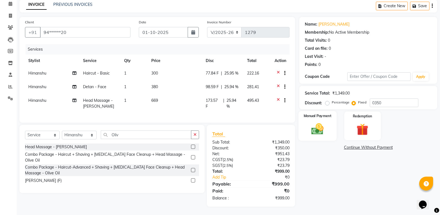
click at [314, 125] on img at bounding box center [318, 129] width 20 height 14
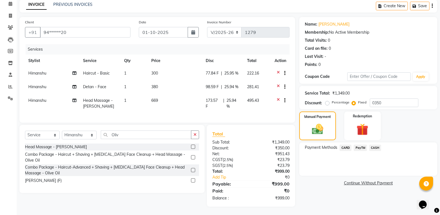
click at [359, 144] on span "PayTM" at bounding box center [360, 147] width 13 height 6
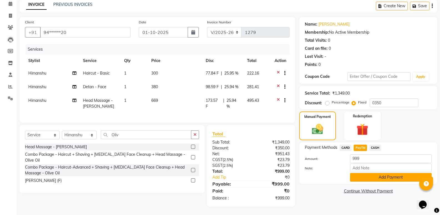
click at [387, 177] on button "Add Payment" at bounding box center [391, 177] width 82 height 9
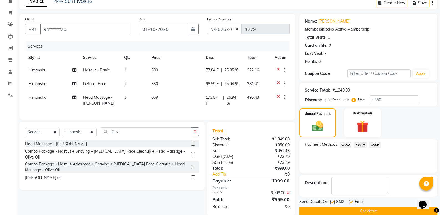
scroll to position [41, 0]
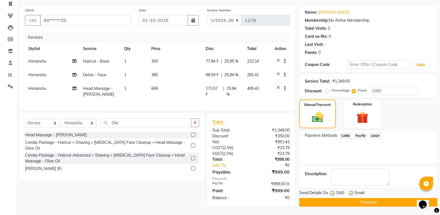
click at [366, 199] on button "Checkout" at bounding box center [368, 202] width 138 height 9
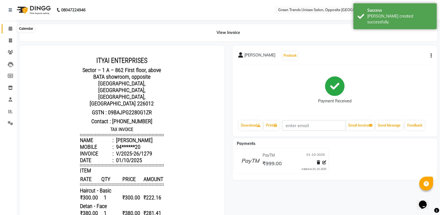
click at [9, 30] on icon at bounding box center [11, 28] width 4 height 4
click at [9, 29] on icon at bounding box center [11, 28] width 4 height 4
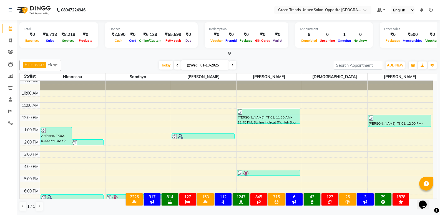
scroll to position [41, 0]
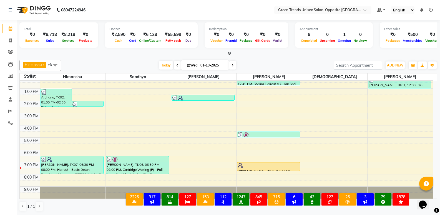
click at [221, 165] on div "9:00 AM 10:00 AM 11:00 AM 12:00 PM 1:00 PM 2:00 PM 3:00 PM 4:00 PM 5:00 PM 6:00…" at bounding box center [226, 119] width 413 height 159
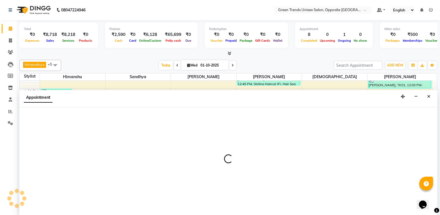
scroll to position [0, 0]
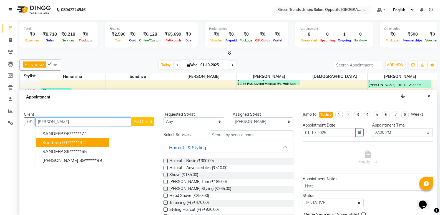
click at [81, 142] on ngb-highlight "91******84" at bounding box center [73, 142] width 23 height 6
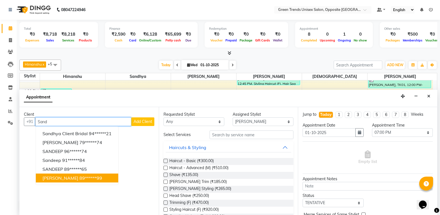
click at [92, 175] on ngb-highlight "89******99" at bounding box center [90, 178] width 23 height 6
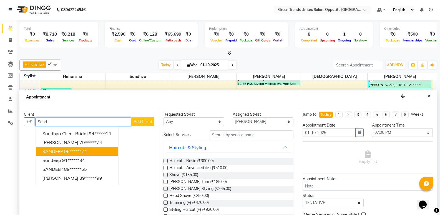
click at [99, 150] on button "SANDEEP 96******74" at bounding box center [77, 151] width 82 height 9
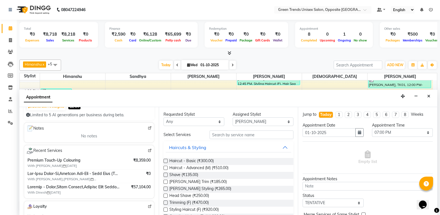
scroll to position [81, 0]
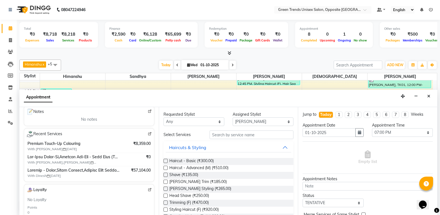
click at [154, 160] on div "Client +91 96******74 29 Visits ₹3,578.52 Average Spent ₹1,03,777.02 Total Spen…" at bounding box center [88, 161] width 139 height 108
click at [148, 134] on img at bounding box center [150, 134] width 4 height 4
click at [431, 95] on button "Close" at bounding box center [429, 96] width 8 height 9
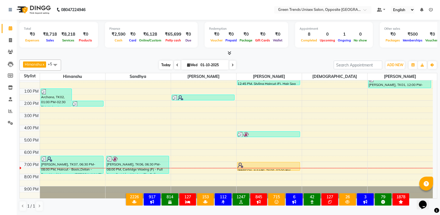
click at [165, 64] on span "Today" at bounding box center [166, 65] width 14 height 9
click at [163, 58] on div "[PERSON_NAME] x [PERSON_NAME] x [PERSON_NAME] x [PERSON_NAME] x +5 Select All […" at bounding box center [228, 135] width 418 height 156
click at [11, 112] on icon at bounding box center [10, 111] width 4 height 4
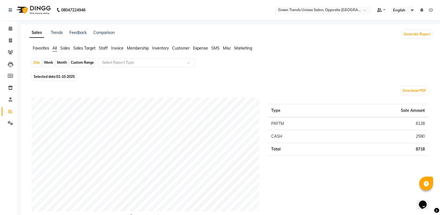
click at [104, 46] on span "Staff" at bounding box center [103, 48] width 9 height 5
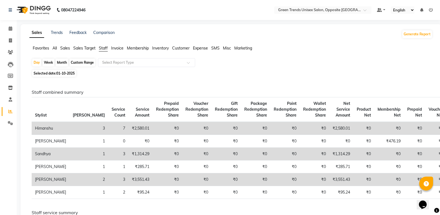
scroll to position [56, 0]
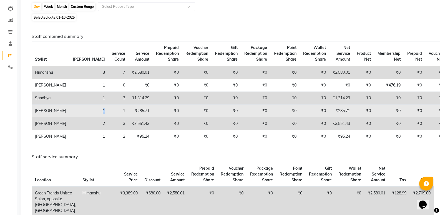
drag, startPoint x: 67, startPoint y: 116, endPoint x: 72, endPoint y: 114, distance: 5.0
click at [72, 114] on td "1" at bounding box center [88, 110] width 39 height 13
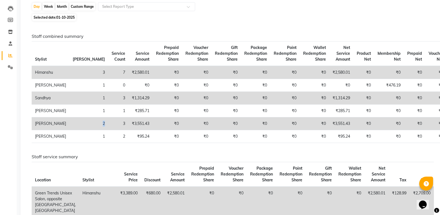
drag, startPoint x: 73, startPoint y: 132, endPoint x: 63, endPoint y: 131, distance: 9.8
click at [69, 130] on td "2" at bounding box center [88, 123] width 39 height 13
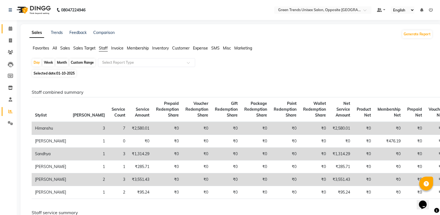
click at [10, 25] on link "Calendar" at bounding box center [8, 28] width 13 height 9
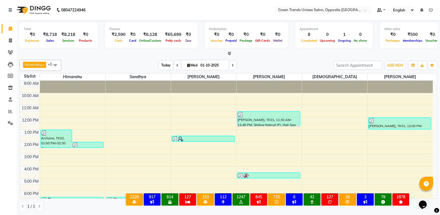
click at [164, 64] on span "Today" at bounding box center [166, 65] width 14 height 9
click at [155, 59] on div "[PERSON_NAME] x [PERSON_NAME] x [PERSON_NAME] x [PERSON_NAME] x +5 Select All […" at bounding box center [228, 135] width 418 height 156
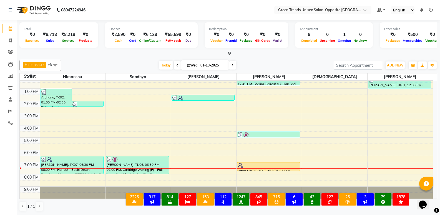
click at [132, 58] on div "[PERSON_NAME] x [PERSON_NAME] x [PERSON_NAME] x [PERSON_NAME] x +5 Select All […" at bounding box center [228, 135] width 418 height 156
click at [168, 64] on span "Today" at bounding box center [166, 65] width 14 height 9
click at [164, 64] on span "Today" at bounding box center [166, 65] width 14 height 9
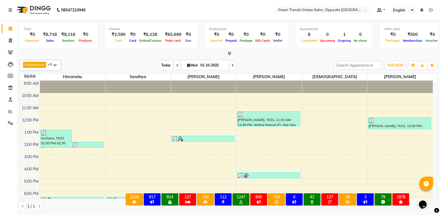
click at [160, 64] on span "Today" at bounding box center [166, 65] width 14 height 9
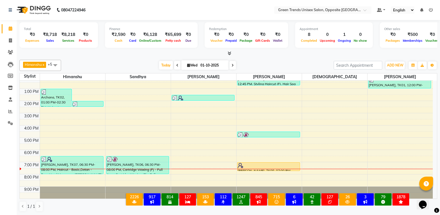
click at [153, 62] on div "[DATE] [DATE]" at bounding box center [197, 65] width 267 height 8
click at [13, 38] on span at bounding box center [11, 40] width 10 height 6
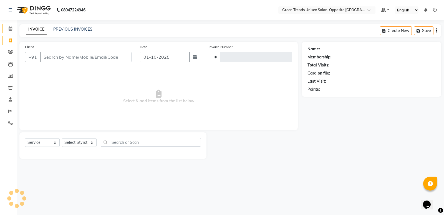
click at [10, 24] on link "Calendar" at bounding box center [8, 28] width 13 height 9
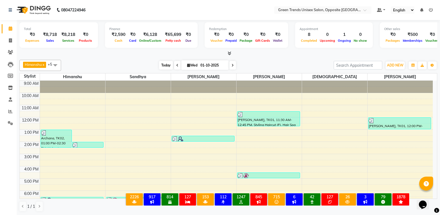
click at [159, 67] on span "Today" at bounding box center [166, 65] width 14 height 9
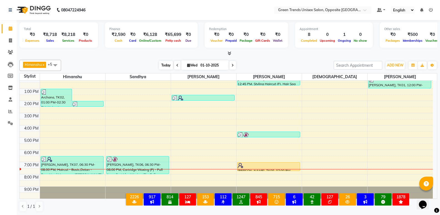
click at [167, 65] on span "Today" at bounding box center [166, 65] width 14 height 9
click at [159, 60] on div "[PERSON_NAME] x [PERSON_NAME] x [PERSON_NAME] x [PERSON_NAME] x +5 Select All […" at bounding box center [228, 65] width 418 height 11
click at [165, 62] on span "Today" at bounding box center [166, 65] width 14 height 9
click at [169, 59] on div "[PERSON_NAME] x [PERSON_NAME] x [PERSON_NAME] x [PERSON_NAME] x +5 Select All […" at bounding box center [228, 135] width 418 height 156
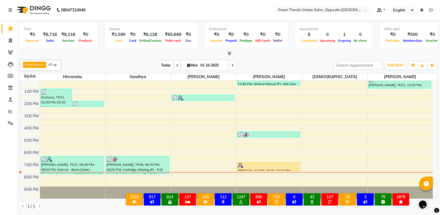
click at [160, 66] on span "Today" at bounding box center [166, 65] width 14 height 9
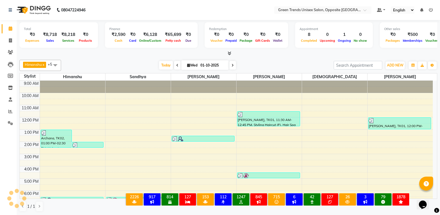
click at [154, 60] on div "[PERSON_NAME] x [PERSON_NAME] x [PERSON_NAME] x [PERSON_NAME] x +5 Select All […" at bounding box center [228, 65] width 418 height 11
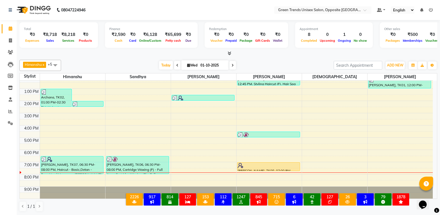
click at [174, 65] on span at bounding box center [177, 65] width 7 height 9
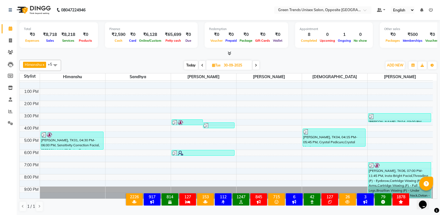
scroll to position [0, 0]
click at [189, 61] on span "Today" at bounding box center [191, 65] width 14 height 9
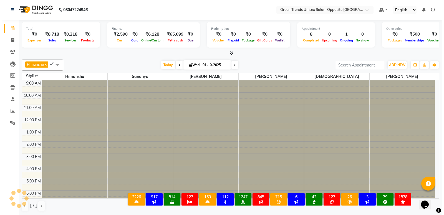
scroll to position [41, 0]
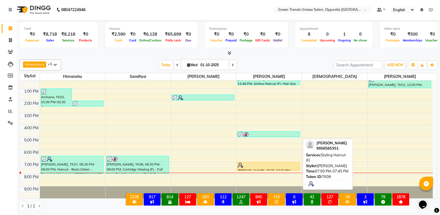
click at [259, 166] on div at bounding box center [269, 165] width 62 height 6
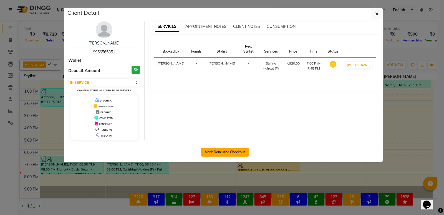
click at [230, 153] on button "Mark Done And Checkout" at bounding box center [224, 151] width 47 height 9
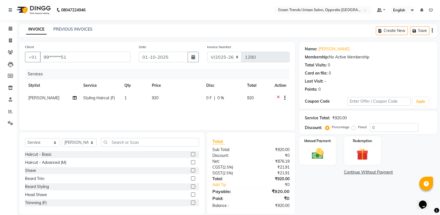
click at [152, 135] on div "Select Service Product Membership Package Voucher Prepaid Gift Card Select Styl…" at bounding box center [111, 173] width 185 height 82
click at [142, 139] on input "text" at bounding box center [150, 142] width 98 height 9
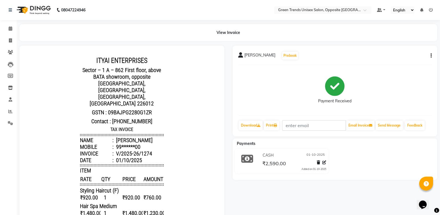
scroll to position [2, 0]
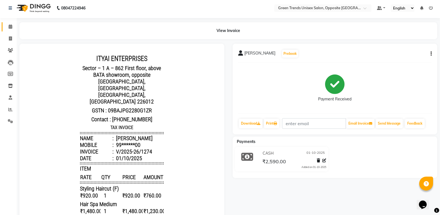
click at [7, 23] on link "Calendar" at bounding box center [8, 26] width 13 height 9
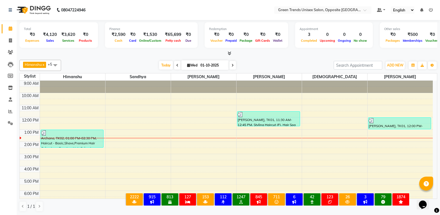
scroll to position [30, 0]
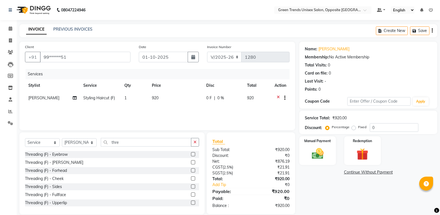
select select "5225"
select select "service"
select select "75769"
type input "thre"
click at [191, 152] on label at bounding box center [193, 154] width 4 height 4
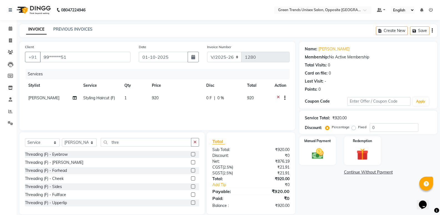
click at [191, 152] on input "checkbox" at bounding box center [193, 154] width 4 height 4
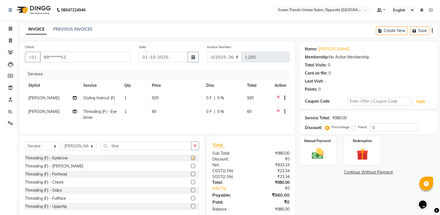
checkbox input "false"
click at [211, 96] on span "0 F" at bounding box center [209, 98] width 6 height 6
select select "75769"
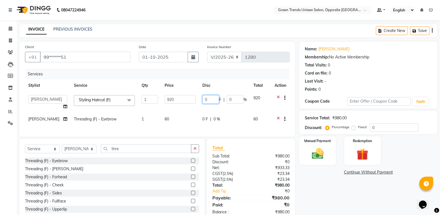
drag, startPoint x: 209, startPoint y: 97, endPoint x: 209, endPoint y: 101, distance: 4.2
click at [209, 97] on input "0" at bounding box center [210, 99] width 17 height 9
type input "0170"
click at [204, 121] on td "0 F | 0 %" at bounding box center [224, 120] width 51 height 14
select select "75769"
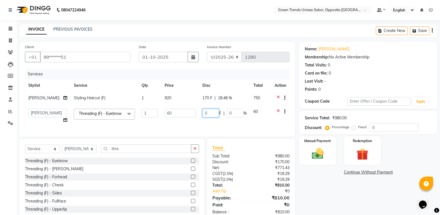
click at [209, 115] on input "0" at bounding box center [210, 113] width 17 height 9
type input "010"
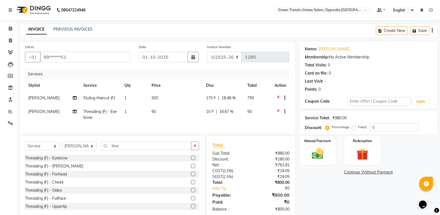
click at [46, 110] on td "[PERSON_NAME]" at bounding box center [52, 114] width 55 height 18
select select "75769"
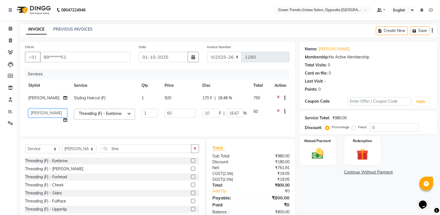
click at [46, 110] on select "[PERSON_NAME] [PERSON_NAME] [PERSON_NAME] [PERSON_NAME] [PERSON_NAME]" at bounding box center [47, 113] width 39 height 9
select select "77089"
click at [138, 126] on td "1" at bounding box center [149, 115] width 23 height 21
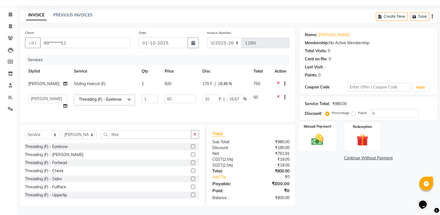
click at [318, 136] on img at bounding box center [318, 139] width 20 height 14
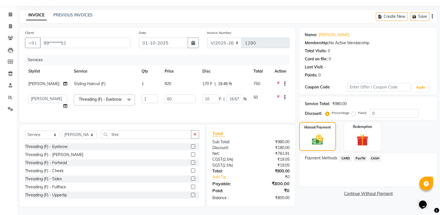
click at [371, 155] on span "CASH" at bounding box center [375, 158] width 12 height 6
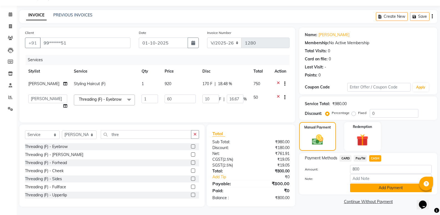
click at [374, 183] on button "Add Payment" at bounding box center [391, 187] width 82 height 9
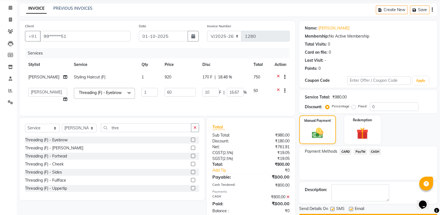
scroll to position [40, 0]
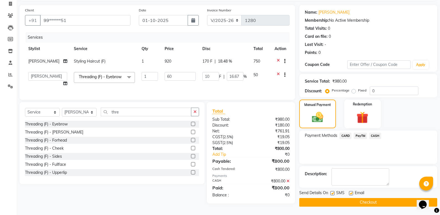
click at [366, 199] on button "Checkout" at bounding box center [368, 202] width 138 height 9
click at [366, 199] on div "Checkout" at bounding box center [368, 202] width 138 height 9
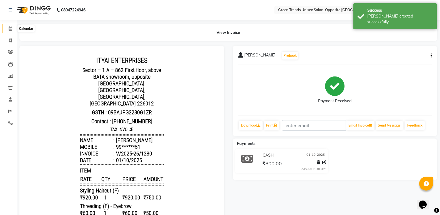
click at [6, 31] on span at bounding box center [11, 29] width 10 height 6
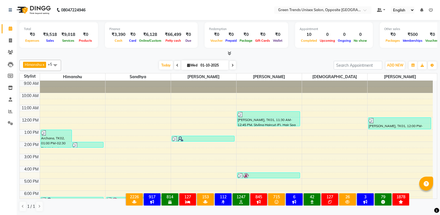
click at [159, 63] on div "[DATE] [DATE]" at bounding box center [198, 65] width 78 height 8
click at [163, 63] on span "Today" at bounding box center [166, 65] width 14 height 9
click at [146, 59] on div "[PERSON_NAME] x [PERSON_NAME] x [PERSON_NAME] x [PERSON_NAME] x +5 Select All […" at bounding box center [228, 135] width 418 height 156
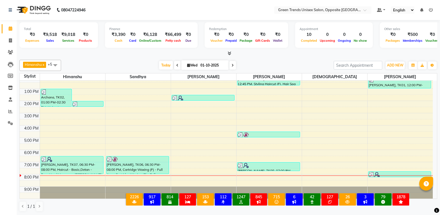
click at [161, 60] on div "[PERSON_NAME] x [PERSON_NAME] x [PERSON_NAME] x [PERSON_NAME] x +5 Select All […" at bounding box center [228, 65] width 418 height 11
click at [161, 63] on span "Today" at bounding box center [166, 65] width 14 height 9
click at [9, 40] on icon at bounding box center [10, 40] width 3 height 4
select select "service"
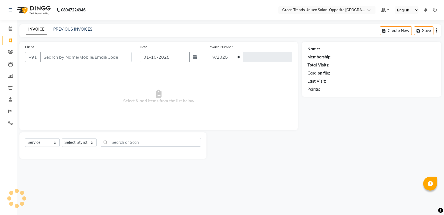
select select "5225"
type input "1281"
click at [73, 30] on link "PREVIOUS INVOICES" at bounding box center [72, 29] width 39 height 5
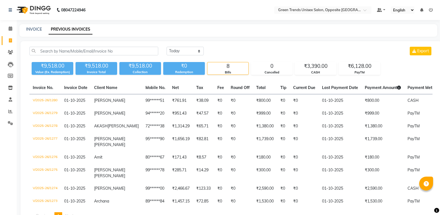
click at [13, 22] on div "Calendar Invoice Clients Leads Members Inventory Staff Reports Settings Complet…" at bounding box center [37, 123] width 75 height 214
click at [12, 27] on span at bounding box center [11, 29] width 10 height 6
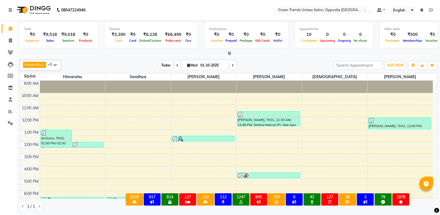
click at [161, 63] on span "Today" at bounding box center [166, 65] width 14 height 9
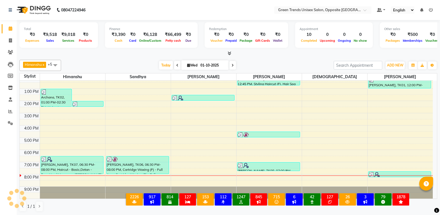
click at [154, 53] on div at bounding box center [228, 54] width 418 height 6
click at [159, 64] on div "[DATE] [DATE]" at bounding box center [198, 65] width 78 height 8
click at [162, 65] on span "Today" at bounding box center [166, 65] width 14 height 9
click at [145, 59] on div "[PERSON_NAME] x [PERSON_NAME] x [PERSON_NAME] x [PERSON_NAME] x +5 Select All […" at bounding box center [228, 135] width 418 height 156
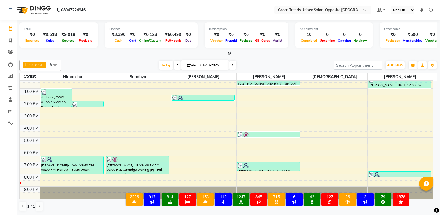
click at [9, 41] on icon at bounding box center [10, 40] width 3 height 4
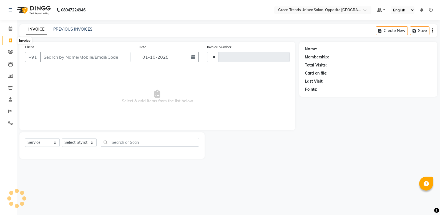
click at [9, 41] on icon at bounding box center [10, 40] width 3 height 4
click at [8, 41] on span at bounding box center [11, 40] width 10 height 6
select select "service"
select select "5225"
type input "1281"
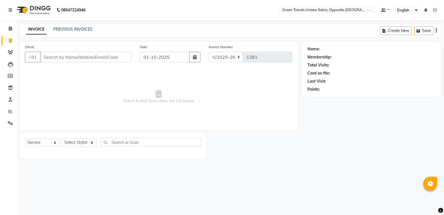
click at [78, 26] on div "INVOICE PREVIOUS INVOICES Create New Save" at bounding box center [230, 30] width 422 height 13
click at [86, 32] on div "PREVIOUS INVOICES" at bounding box center [72, 29] width 39 height 6
click at [86, 28] on link "PREVIOUS INVOICES" at bounding box center [72, 29] width 39 height 5
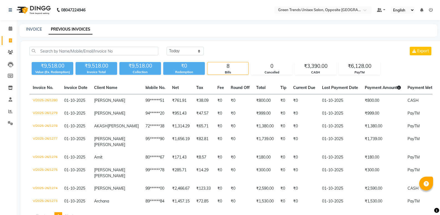
click at [435, 167] on div "Invoice No. Invoice Date Client Name Mobile No. Net Tax Fee Round Off Total Tip…" at bounding box center [231, 152] width 410 height 142
click at [10, 28] on icon at bounding box center [11, 28] width 4 height 4
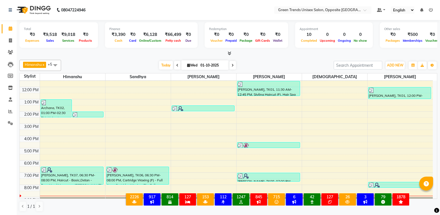
scroll to position [41, 0]
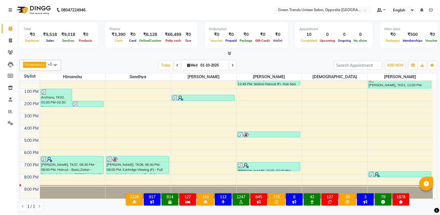
click at [195, 182] on div "9:00 AM 10:00 AM 11:00 AM 12:00 PM 1:00 PM 2:00 PM 3:00 PM 4:00 PM 5:00 PM 6:00…" at bounding box center [226, 119] width 413 height 159
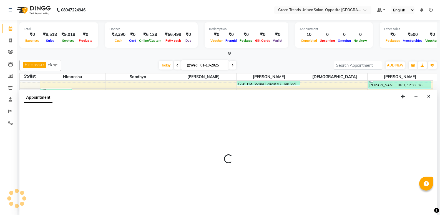
select select "89786"
select select "1230"
select select "tentative"
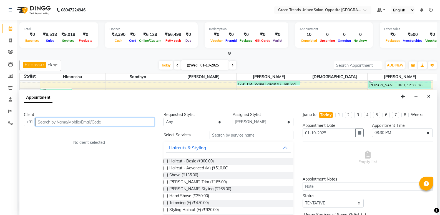
click at [77, 123] on input "text" at bounding box center [94, 121] width 119 height 9
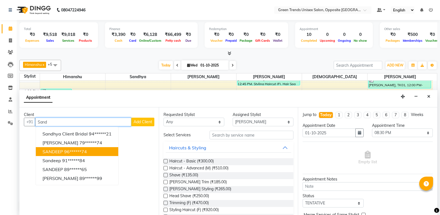
click at [92, 148] on button "SANDEEP 96******74" at bounding box center [77, 151] width 82 height 9
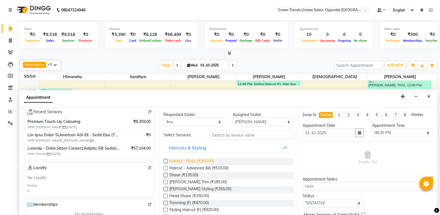
scroll to position [114, 0]
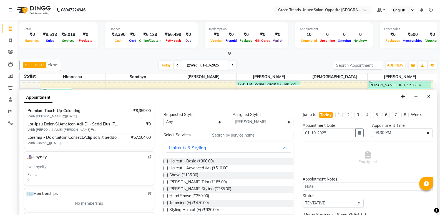
type input "96******74"
click at [229, 136] on input "text" at bounding box center [252, 134] width 84 height 9
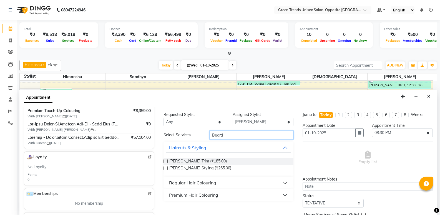
type input "Beard"
click at [165, 168] on label at bounding box center [166, 168] width 4 height 4
click at [165, 168] on input "checkbox" at bounding box center [166, 169] width 4 height 4
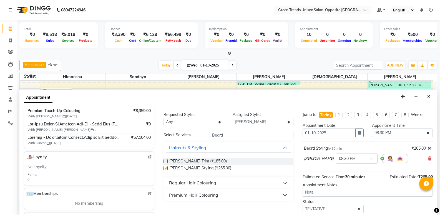
checkbox input "false"
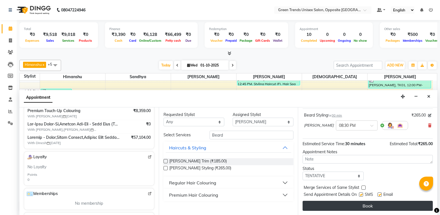
click at [399, 202] on button "Book" at bounding box center [368, 205] width 130 height 10
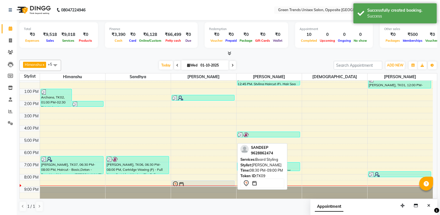
click at [200, 181] on div at bounding box center [203, 184] width 62 height 7
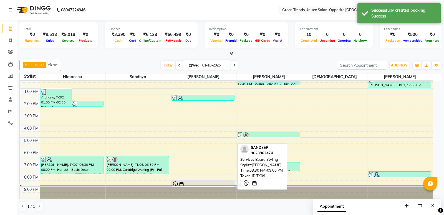
select select "7"
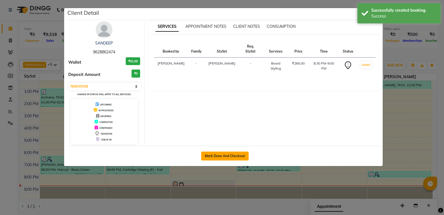
click at [243, 157] on button "Mark Done And Checkout" at bounding box center [224, 155] width 47 height 9
select select "service"
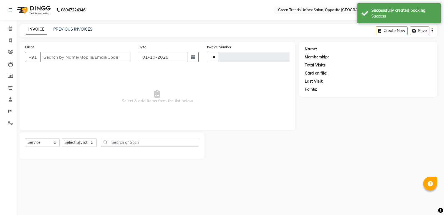
type input "1281"
select select "5225"
type input "96******74"
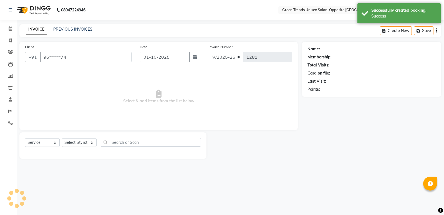
select select "89786"
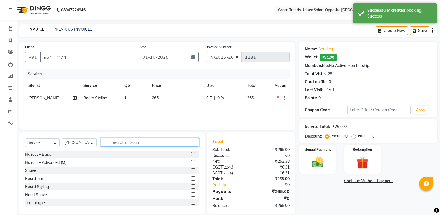
click at [117, 143] on input "text" at bounding box center [150, 142] width 98 height 9
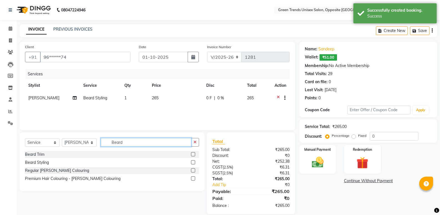
type input "Beard"
click at [194, 179] on label at bounding box center [193, 178] width 4 height 4
click at [194, 179] on input "checkbox" at bounding box center [193, 179] width 4 height 4
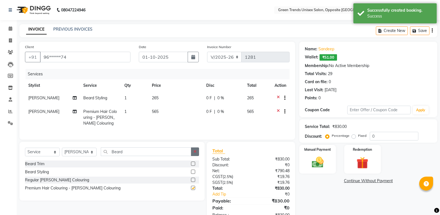
checkbox input "false"
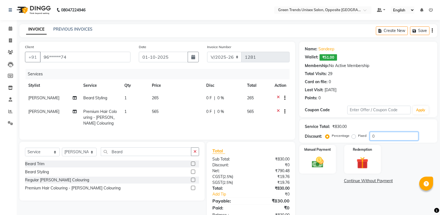
click at [379, 138] on input "0" at bounding box center [394, 136] width 49 height 9
type input "016.67"
click at [258, 128] on td "470.81" at bounding box center [257, 117] width 27 height 24
select select "89786"
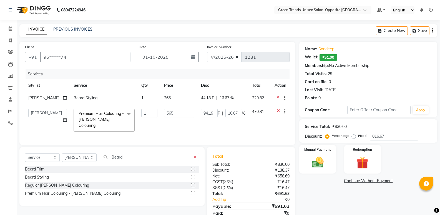
click at [208, 96] on span "44.18 F" at bounding box center [207, 98] width 13 height 6
select select "89786"
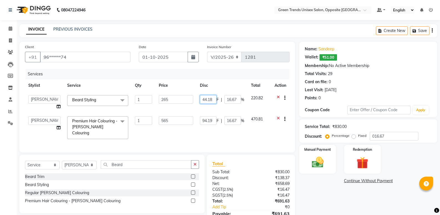
drag, startPoint x: 215, startPoint y: 101, endPoint x: 187, endPoint y: 95, distance: 28.9
click at [187, 95] on tr "[PERSON_NAME] [PERSON_NAME] [PERSON_NAME] [PERSON_NAME] [PERSON_NAME] Styling x…" at bounding box center [157, 102] width 265 height 21
type input "45"
click at [206, 120] on td "94.19 F | 16.67 %" at bounding box center [222, 127] width 51 height 29
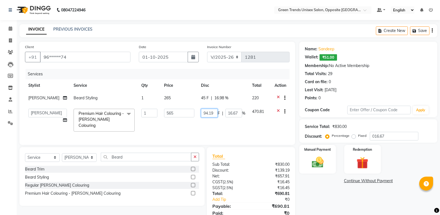
click at [208, 114] on input "94.19" at bounding box center [209, 113] width 17 height 9
type input "95"
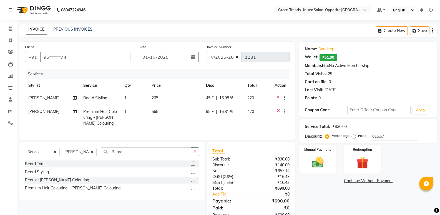
click at [198, 120] on tr "[PERSON_NAME] Premium Hair Colouring - [PERSON_NAME] Colouring 1 565 95 F | 16.…" at bounding box center [157, 117] width 265 height 24
click at [320, 189] on div "Name: [PERSON_NAME]: ₹51.00 Membership: No Active Membership Total Visits: 29 C…" at bounding box center [370, 133] width 142 height 182
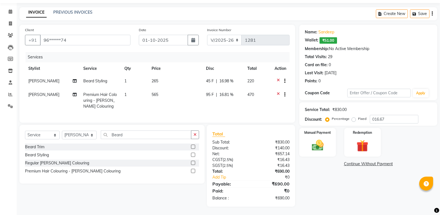
scroll to position [2, 0]
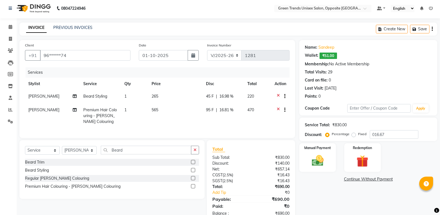
click at [120, 43] on div "Client +91 96******74" at bounding box center [78, 53] width 114 height 23
click at [179, 101] on td "265" at bounding box center [175, 97] width 54 height 14
select select "89786"
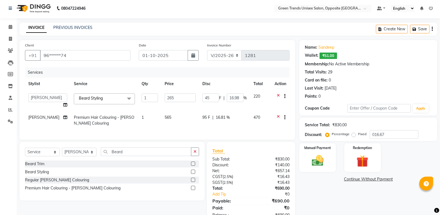
drag, startPoint x: 174, startPoint y: 120, endPoint x: 171, endPoint y: 122, distance: 3.2
click at [175, 134] on div "Services Stylist Service Qty Price Disc Total Action [PERSON_NAME] [PERSON_NAME…" at bounding box center [157, 100] width 265 height 67
click at [171, 122] on td "565" at bounding box center [180, 120] width 38 height 18
select select "89786"
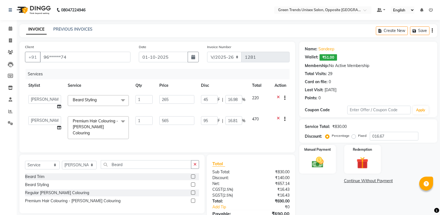
scroll to position [28, 0]
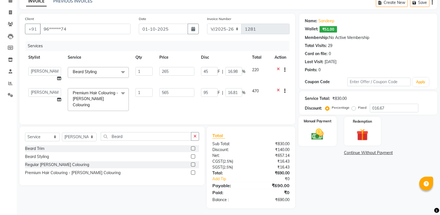
click at [321, 132] on img at bounding box center [318, 134] width 20 height 14
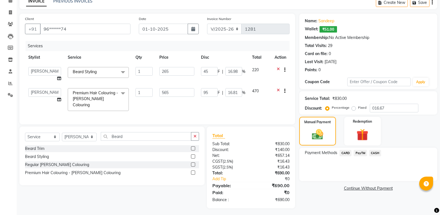
click at [361, 154] on span "PayTM" at bounding box center [360, 153] width 13 height 6
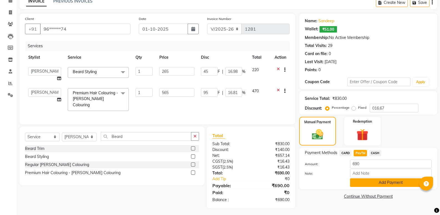
click at [359, 185] on button "Add Payment" at bounding box center [391, 182] width 82 height 9
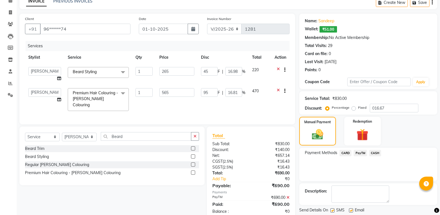
scroll to position [45, 0]
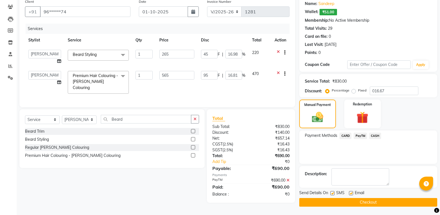
click at [362, 203] on button "Checkout" at bounding box center [368, 202] width 138 height 9
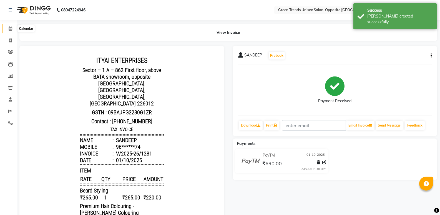
click at [9, 28] on icon at bounding box center [11, 28] width 4 height 4
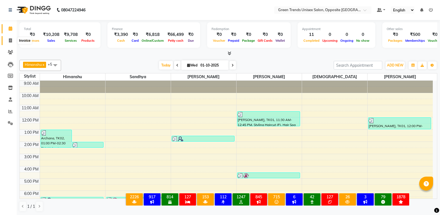
click at [11, 42] on icon at bounding box center [10, 40] width 3 height 4
select select "service"
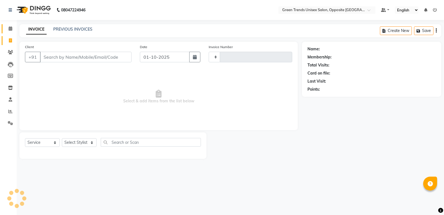
type input "1282"
select select "5225"
click at [60, 31] on link "PREVIOUS INVOICES" at bounding box center [72, 29] width 39 height 5
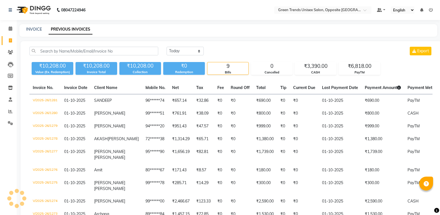
click at [63, 29] on link "PREVIOUS INVOICES" at bounding box center [71, 29] width 44 height 10
click at [9, 114] on span at bounding box center [11, 111] width 10 height 6
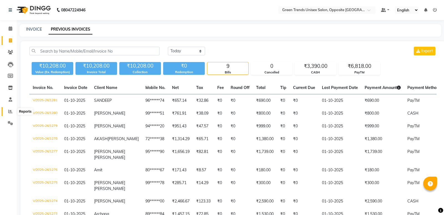
click at [9, 114] on span at bounding box center [11, 111] width 10 height 6
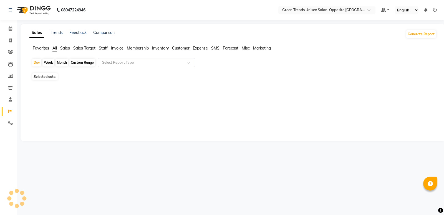
click at [71, 49] on ul "Favorites All Sales Sales Target Staff Invoice Membership Inventory Customer Ex…" at bounding box center [232, 48] width 407 height 6
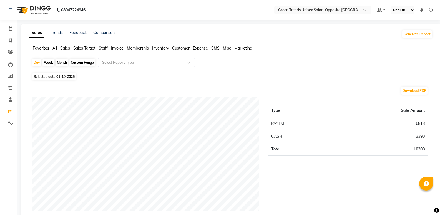
click at [66, 50] on span "Sales" at bounding box center [65, 48] width 10 height 5
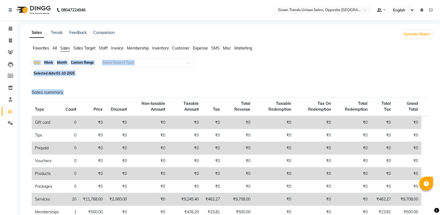
drag, startPoint x: 440, startPoint y: 44, endPoint x: 440, endPoint y: 117, distance: 72.7
click at [440, 117] on html "08047224946 Select Location × Green Trends Unisex Salon, Opposite Khazana Marke…" at bounding box center [220, 107] width 440 height 215
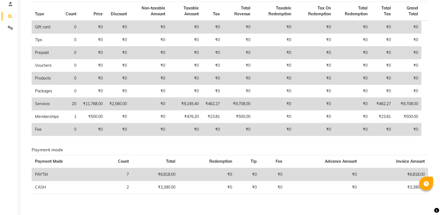
click at [260, 151] on h6 "Payment mode" at bounding box center [230, 149] width 396 height 5
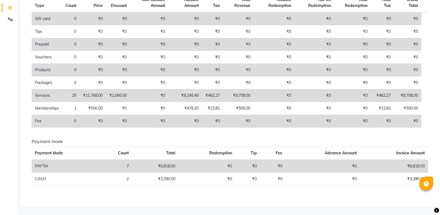
scroll to position [0, 0]
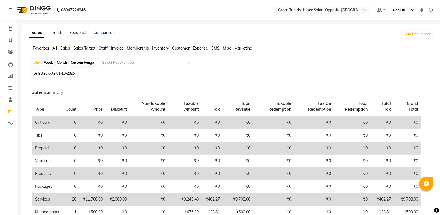
click at [185, 49] on span "Customer" at bounding box center [180, 48] width 17 height 5
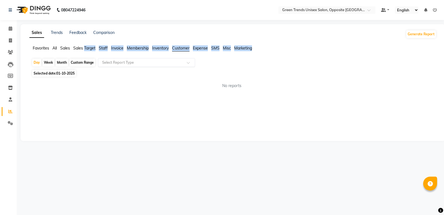
click at [179, 60] on input "text" at bounding box center [141, 63] width 80 height 6
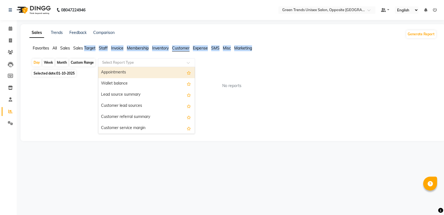
click at [185, 64] on div at bounding box center [146, 63] width 97 height 6
click at [193, 64] on span at bounding box center [190, 64] width 7 height 6
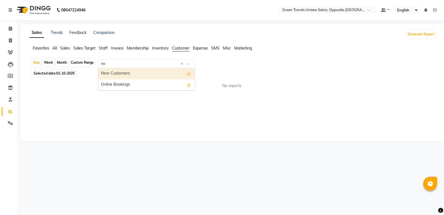
type input "new"
click at [134, 72] on div "New Customers" at bounding box center [146, 73] width 97 height 11
select select "full_report"
select select "csv"
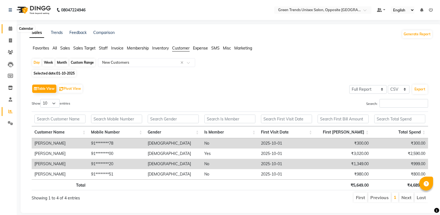
click at [9, 26] on icon at bounding box center [11, 28] width 4 height 4
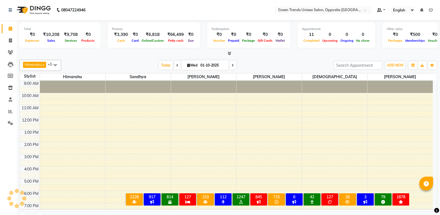
scroll to position [30, 0]
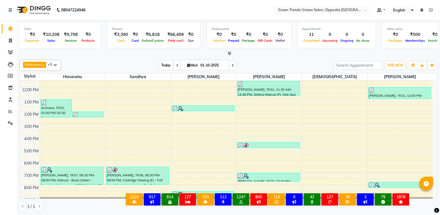
click at [162, 64] on span "Today" at bounding box center [166, 65] width 14 height 9
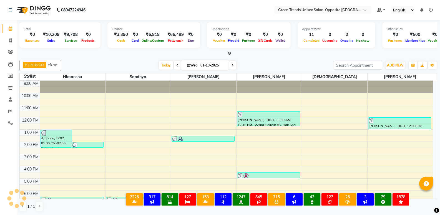
scroll to position [41, 0]
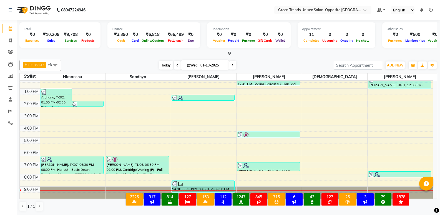
click at [163, 66] on span "Today" at bounding box center [166, 65] width 14 height 9
click at [431, 7] on li at bounding box center [431, 10] width 4 height 6
click at [433, 9] on icon at bounding box center [431, 10] width 4 height 4
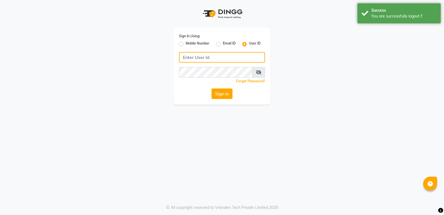
type input "8303933398"
